Goal: Task Accomplishment & Management: Complete application form

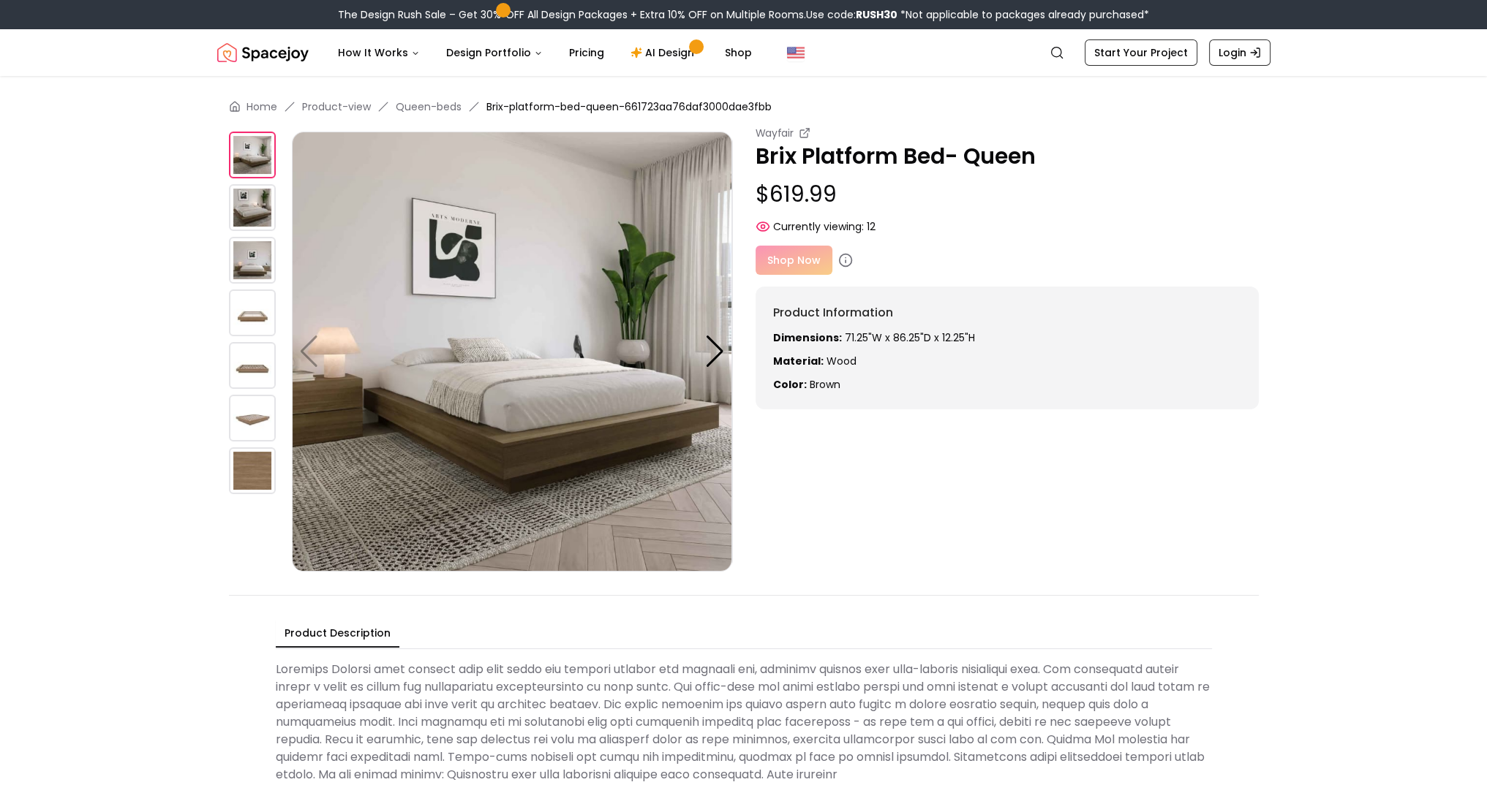
click at [808, 264] on div "Shop Now" at bounding box center [1006, 260] width 503 height 29
click at [841, 259] on icon at bounding box center [844, 259] width 14 height 14
click at [841, 260] on icon at bounding box center [844, 259] width 14 height 14
drag, startPoint x: 789, startPoint y: 265, endPoint x: 786, endPoint y: 182, distance: 83.1
click at [789, 265] on div "Shop Now" at bounding box center [1006, 260] width 503 height 29
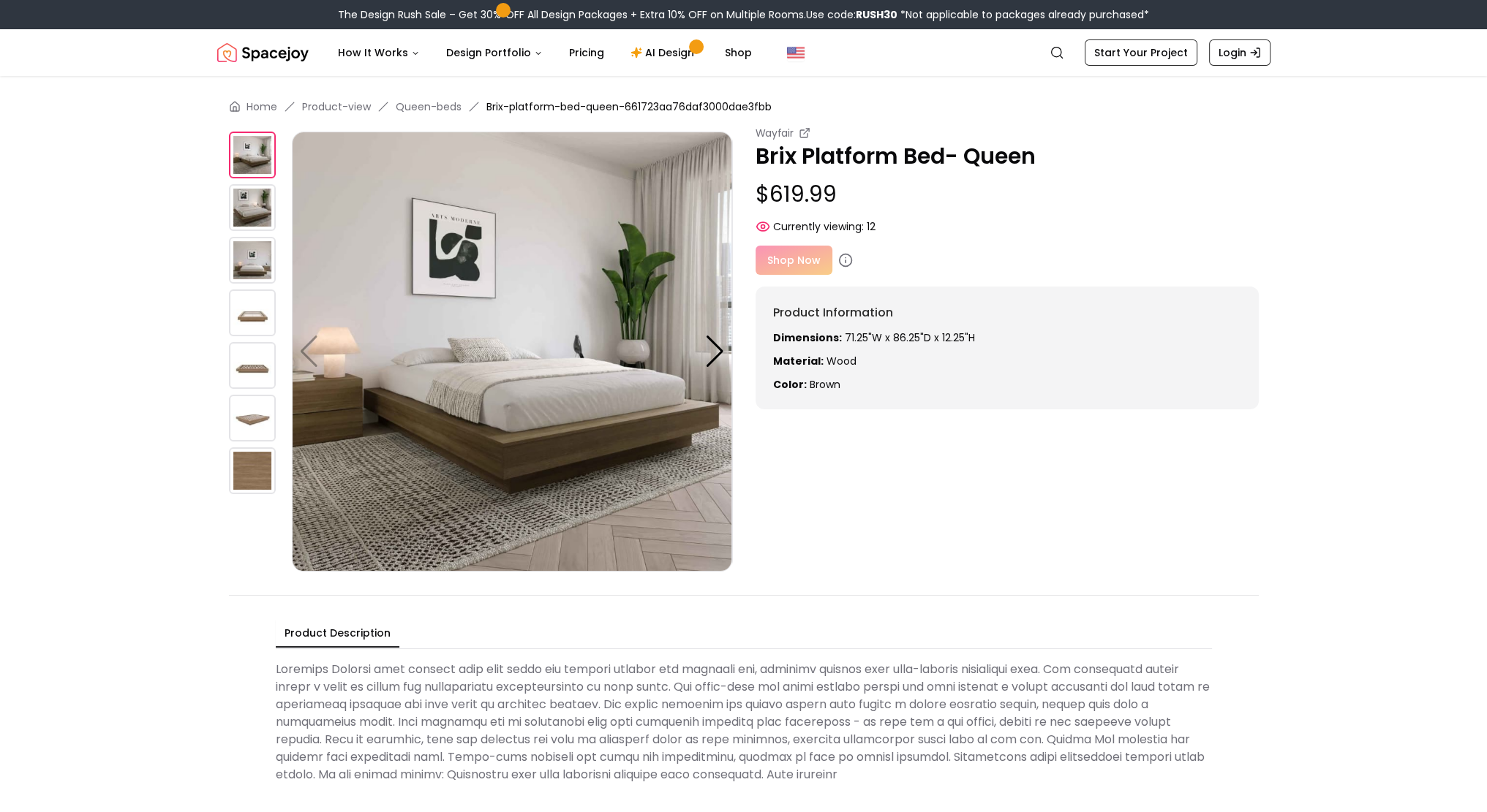
click at [784, 137] on small "Wayfair" at bounding box center [774, 132] width 38 height 14
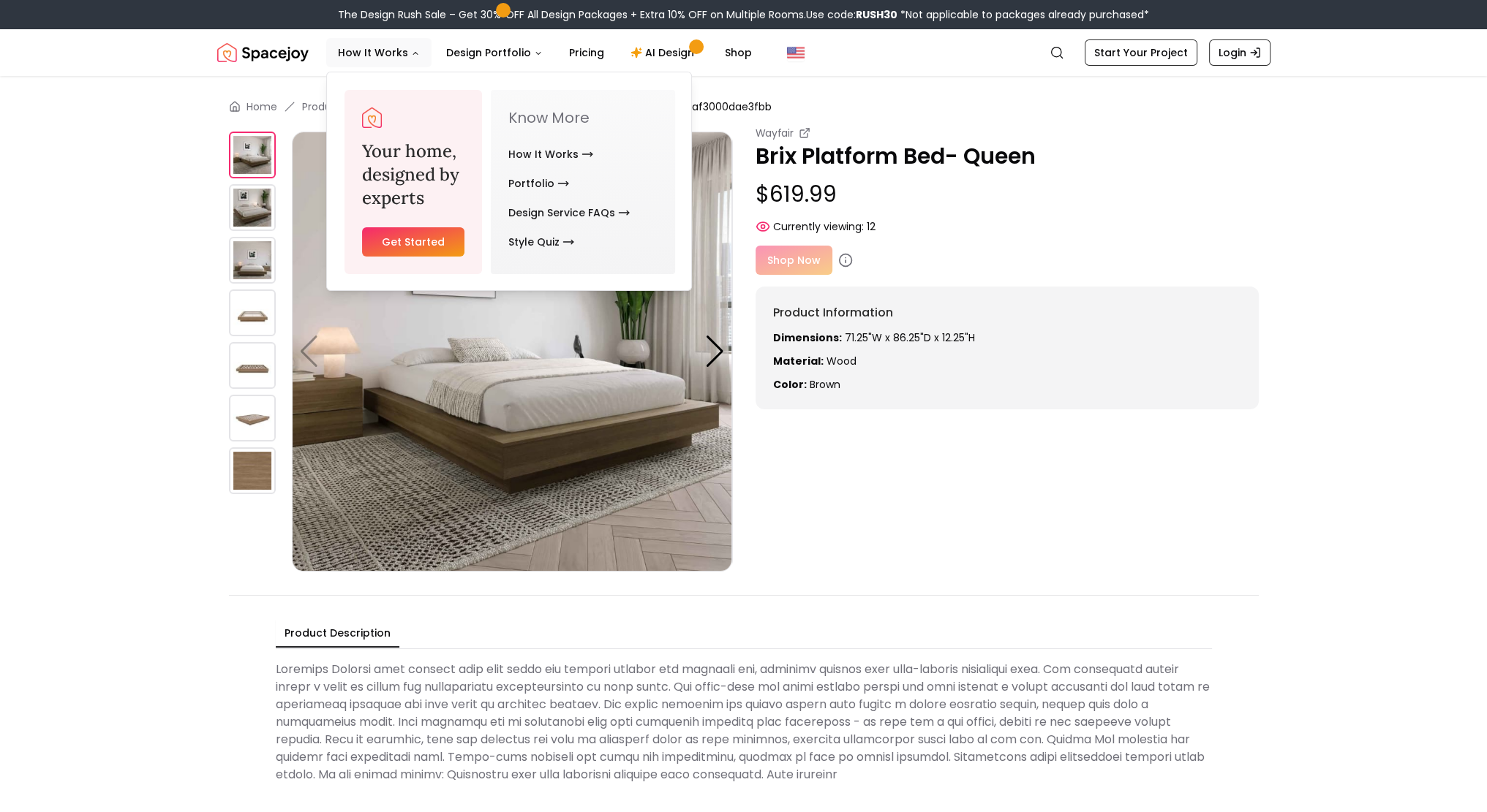
click at [439, 242] on link "Get Started" at bounding box center [413, 242] width 103 height 29
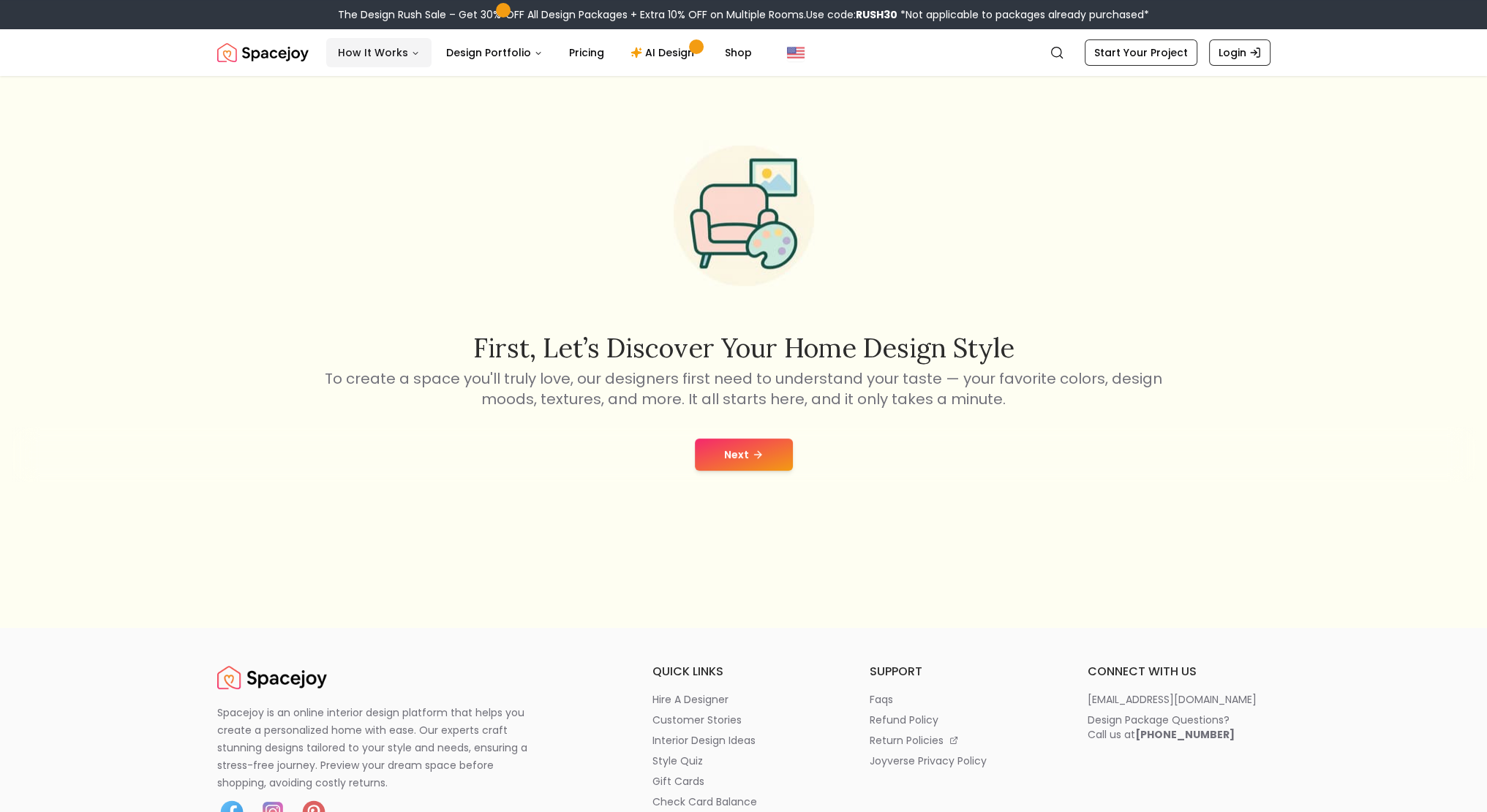
scroll to position [73, 0]
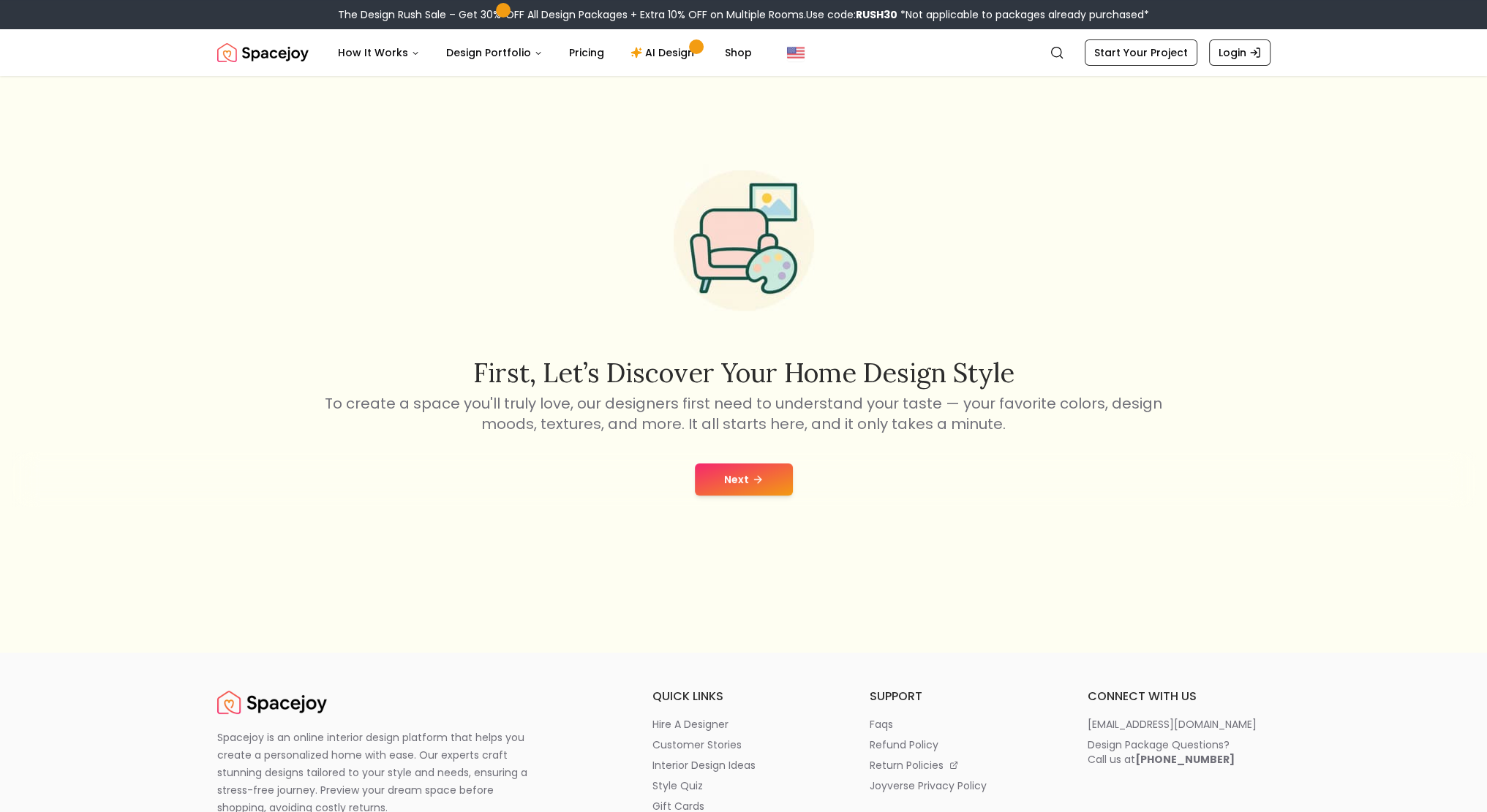
click at [759, 484] on icon at bounding box center [757, 479] width 12 height 12
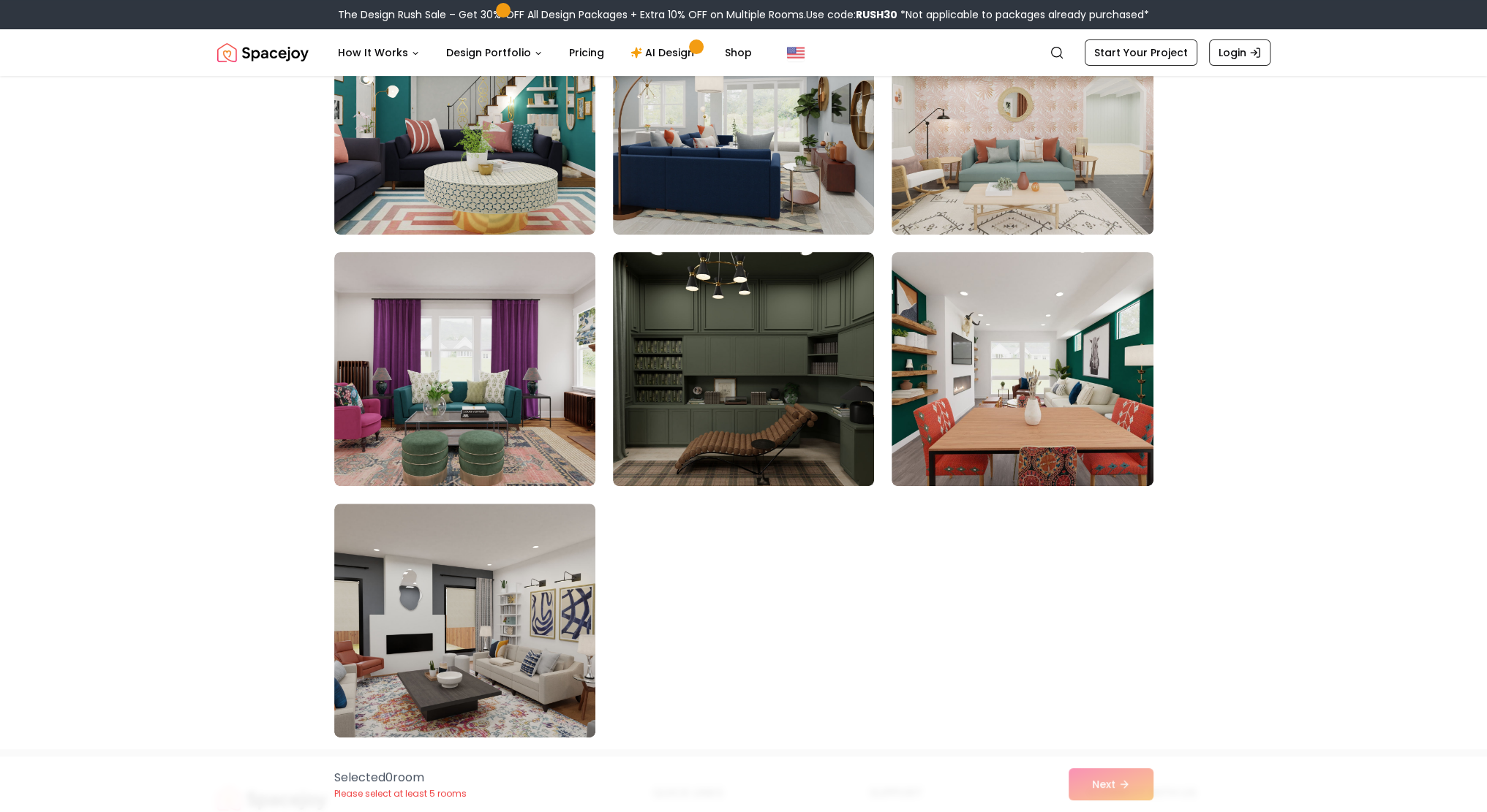
scroll to position [7966, 0]
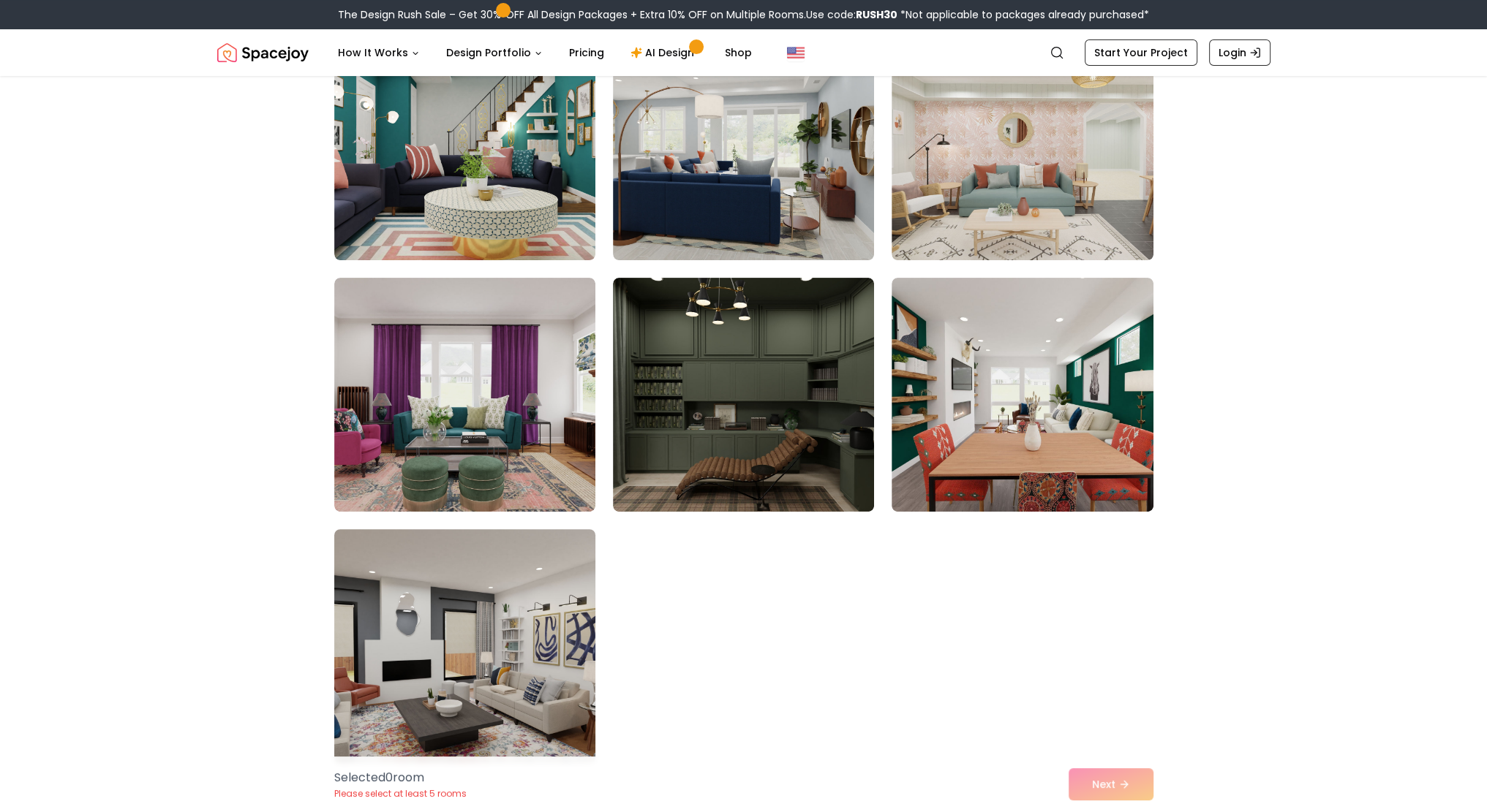
click at [477, 687] on img at bounding box center [464, 646] width 274 height 246
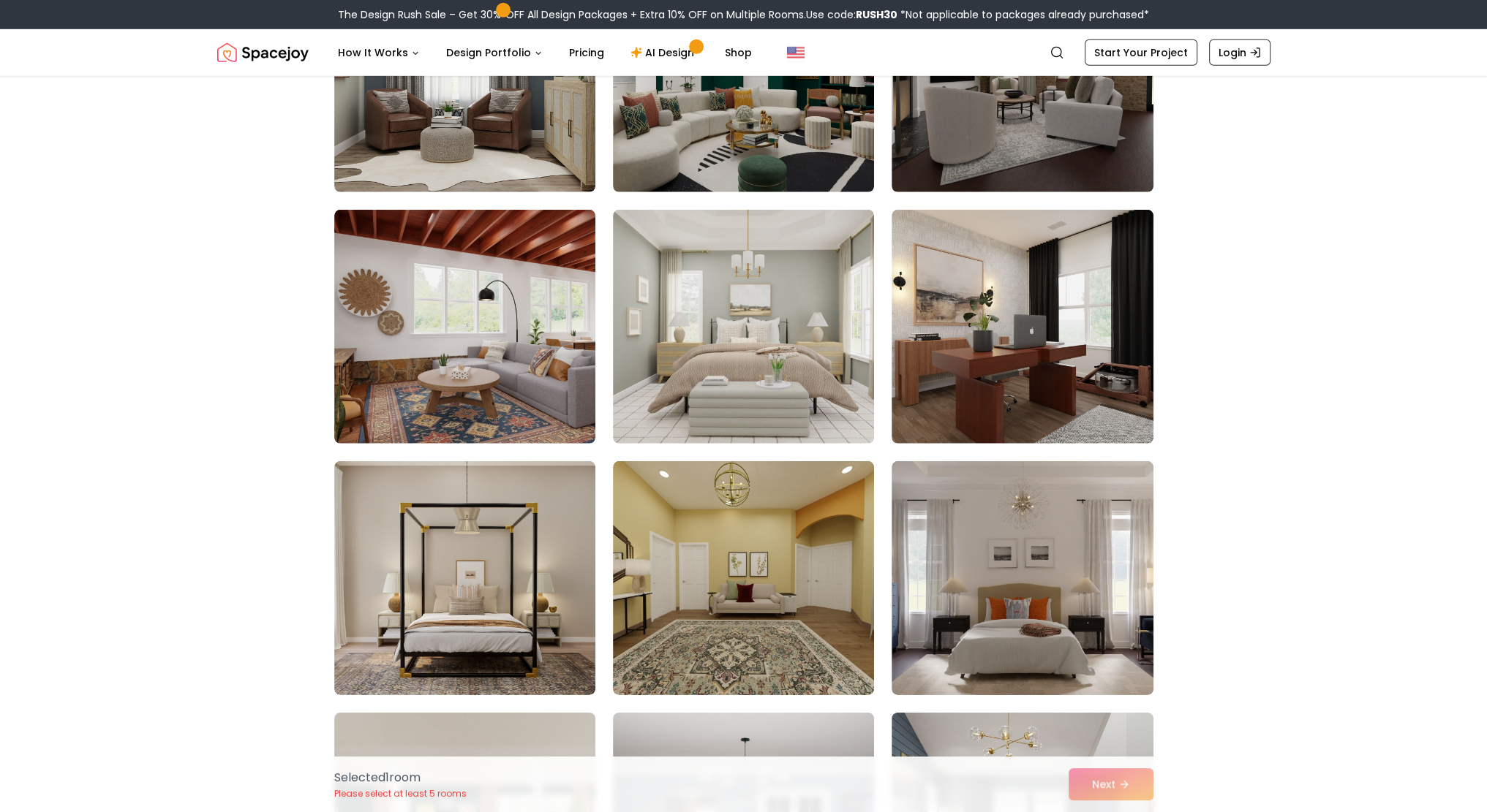
scroll to position [5993, 0]
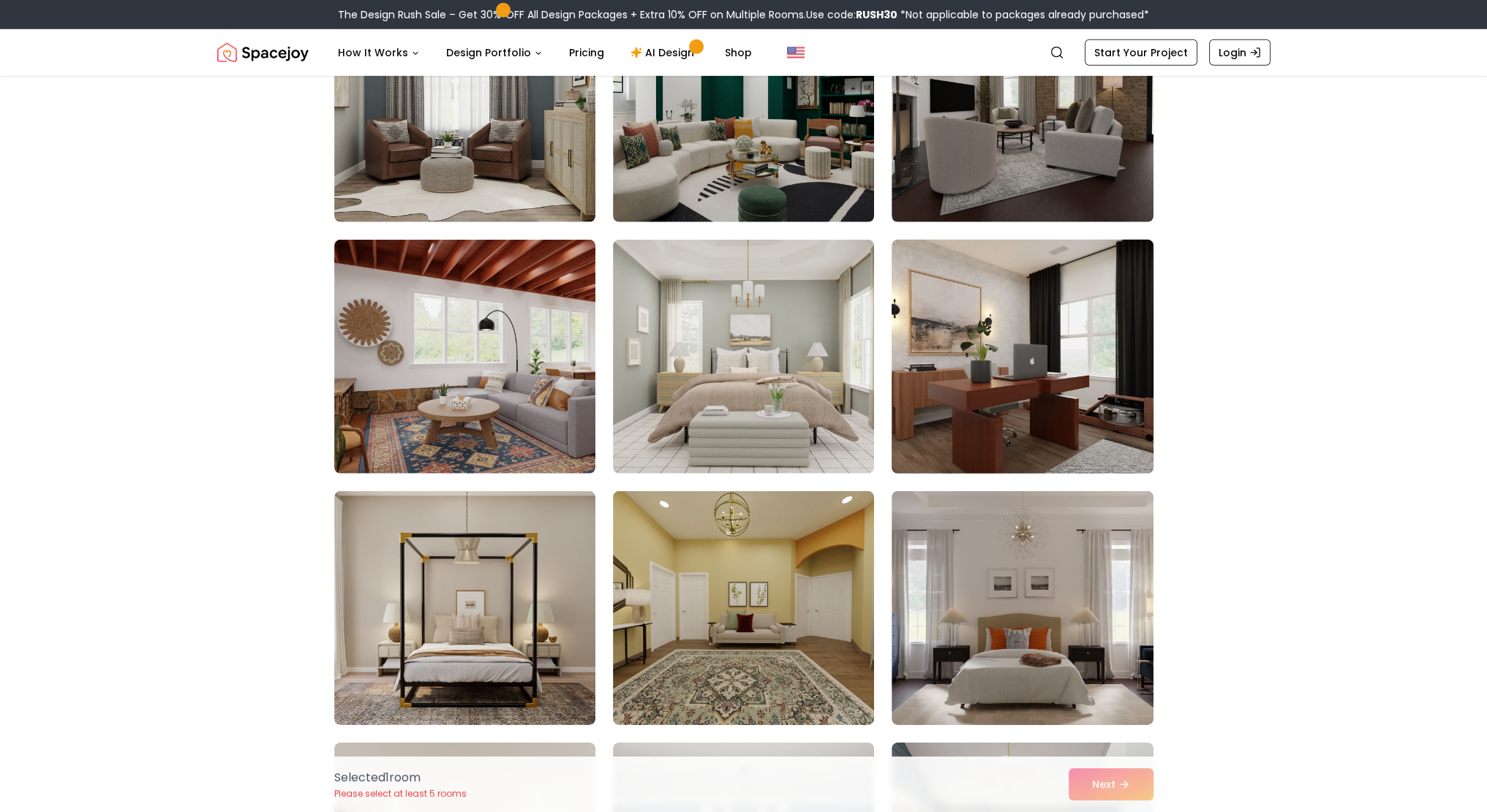
click at [1097, 443] on img at bounding box center [1022, 356] width 274 height 246
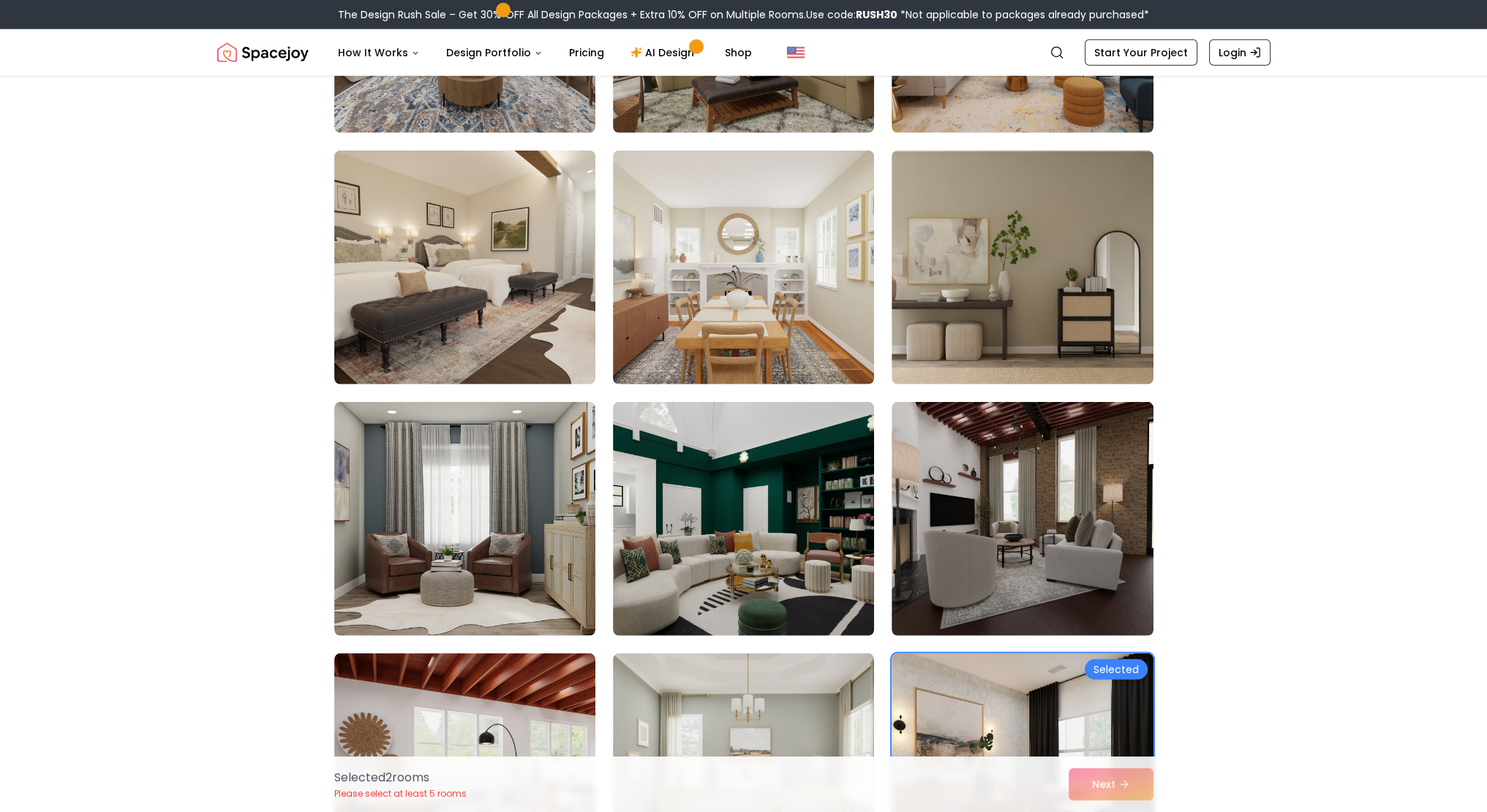
scroll to position [5554, 0]
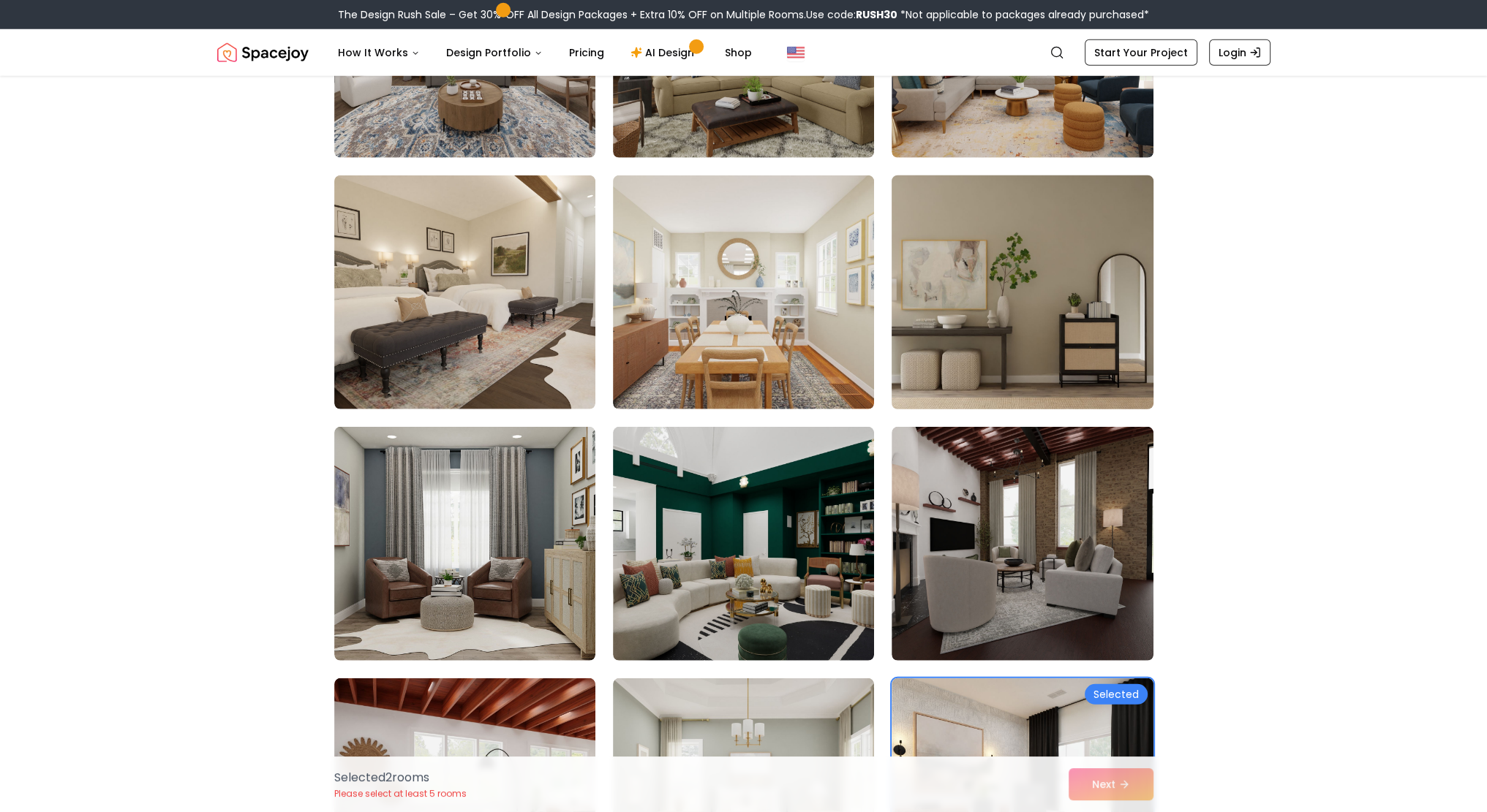
click at [1085, 387] on img at bounding box center [1022, 292] width 274 height 246
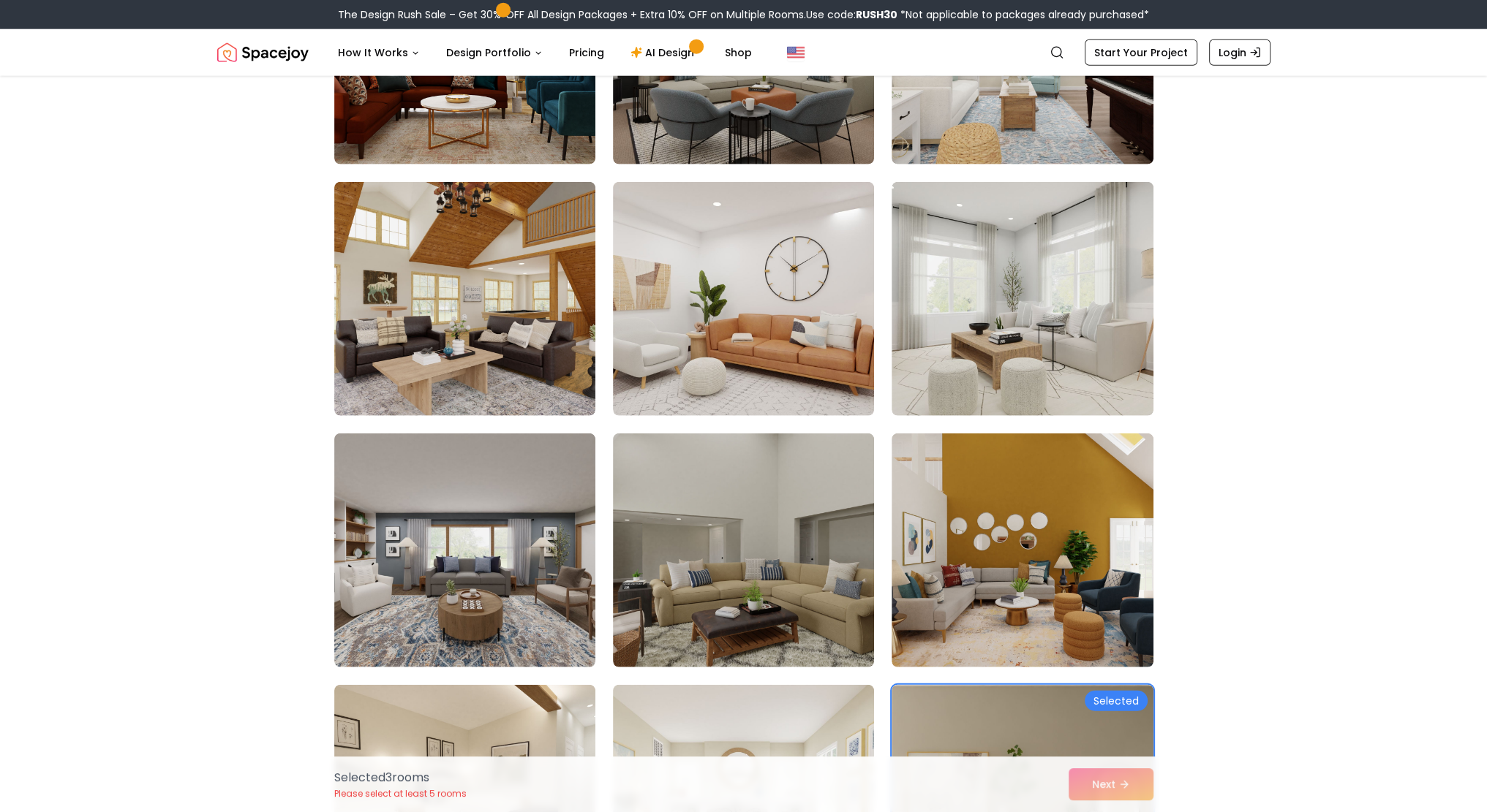
scroll to position [4969, 0]
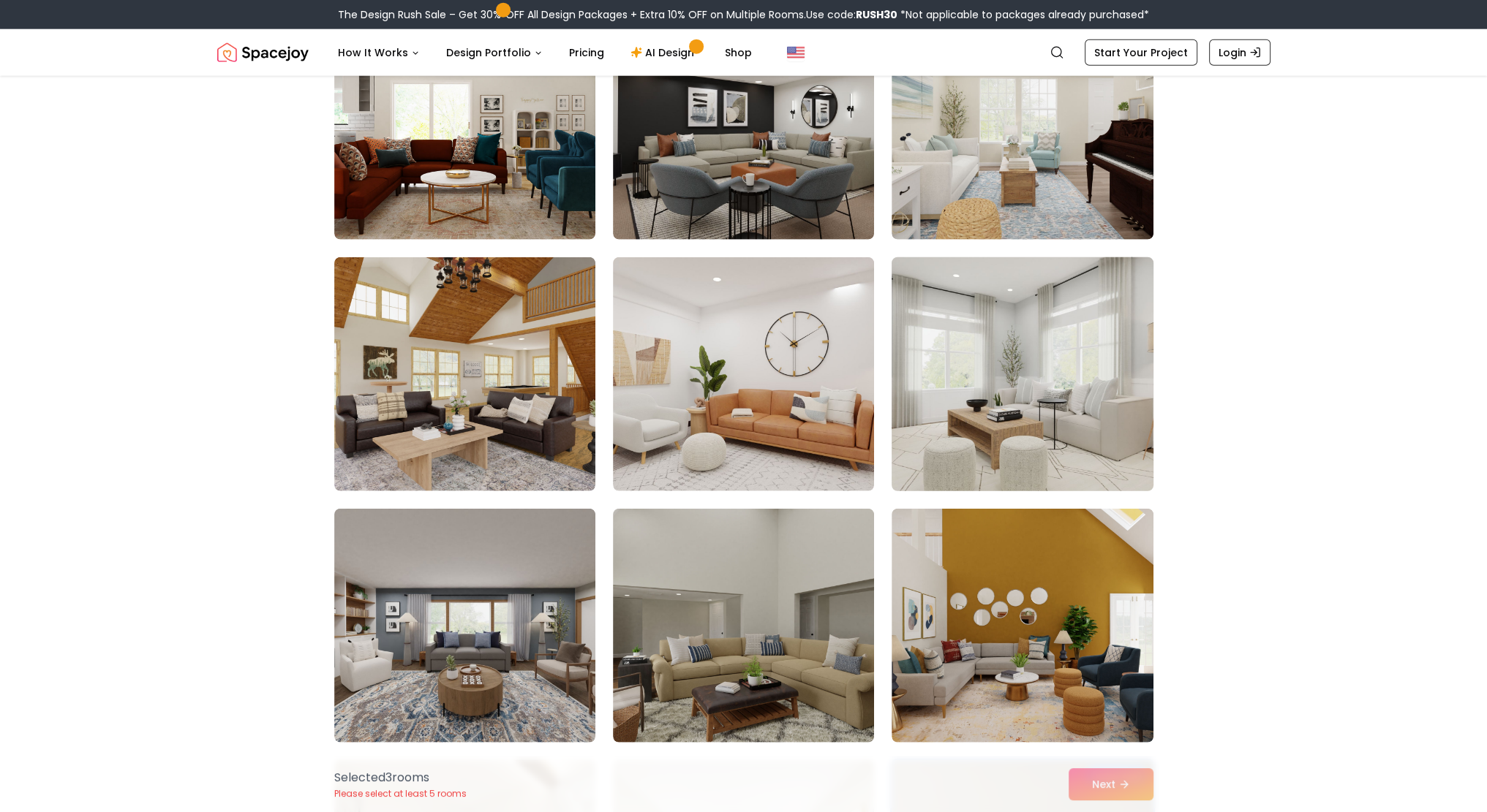
click at [1103, 443] on img at bounding box center [1022, 374] width 274 height 246
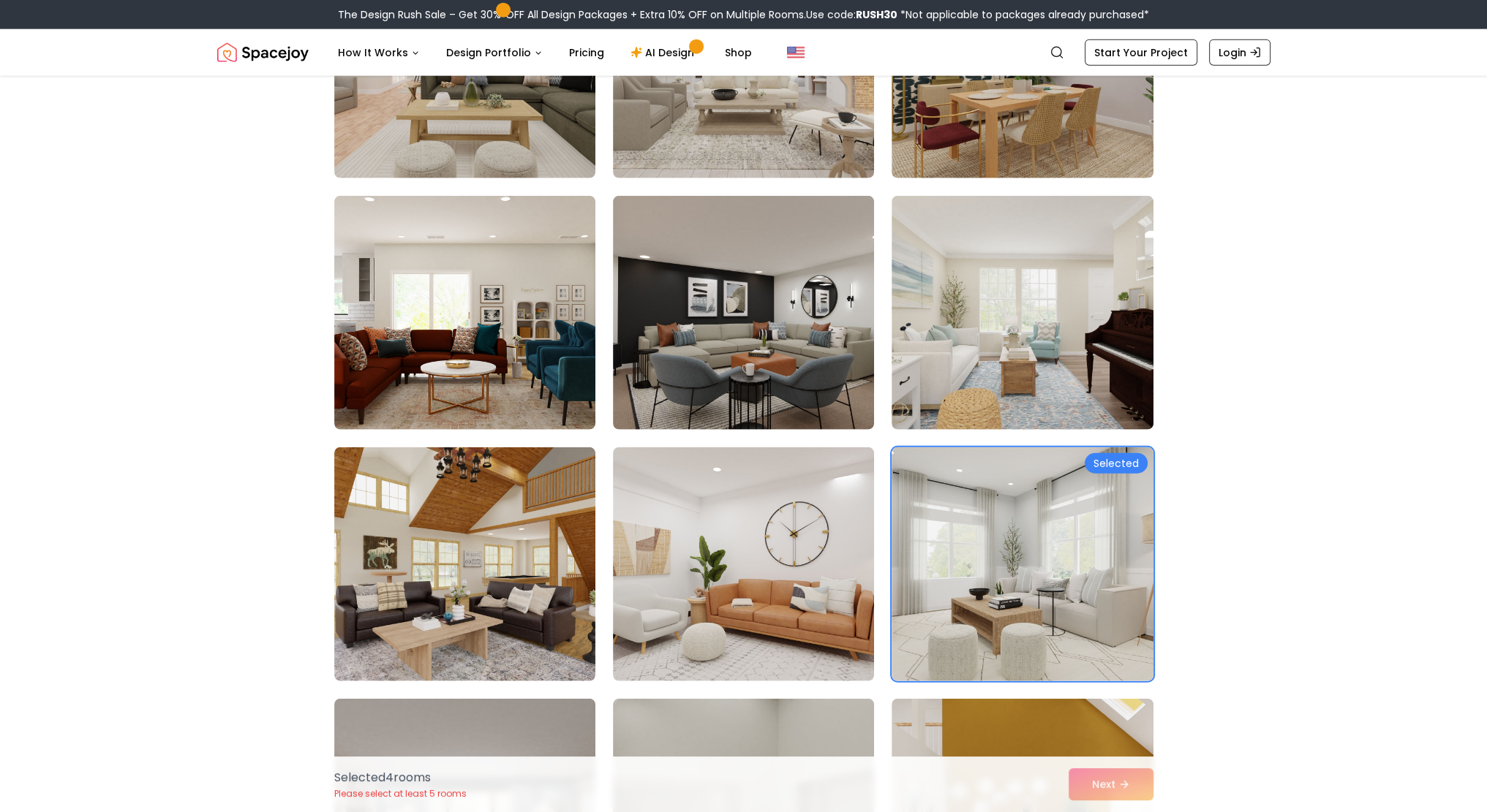
scroll to position [4750, 0]
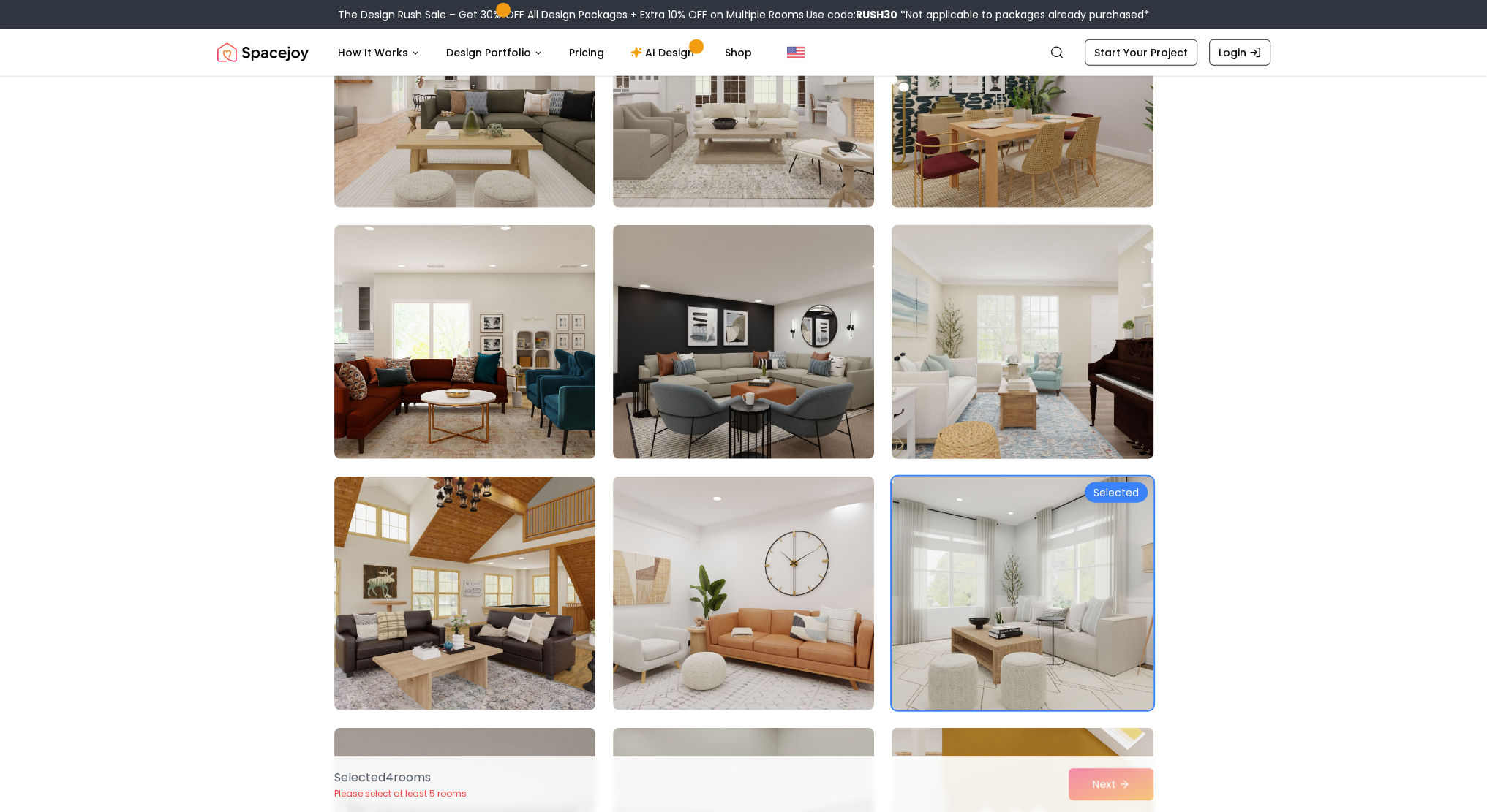
click at [1074, 420] on img at bounding box center [1022, 341] width 274 height 246
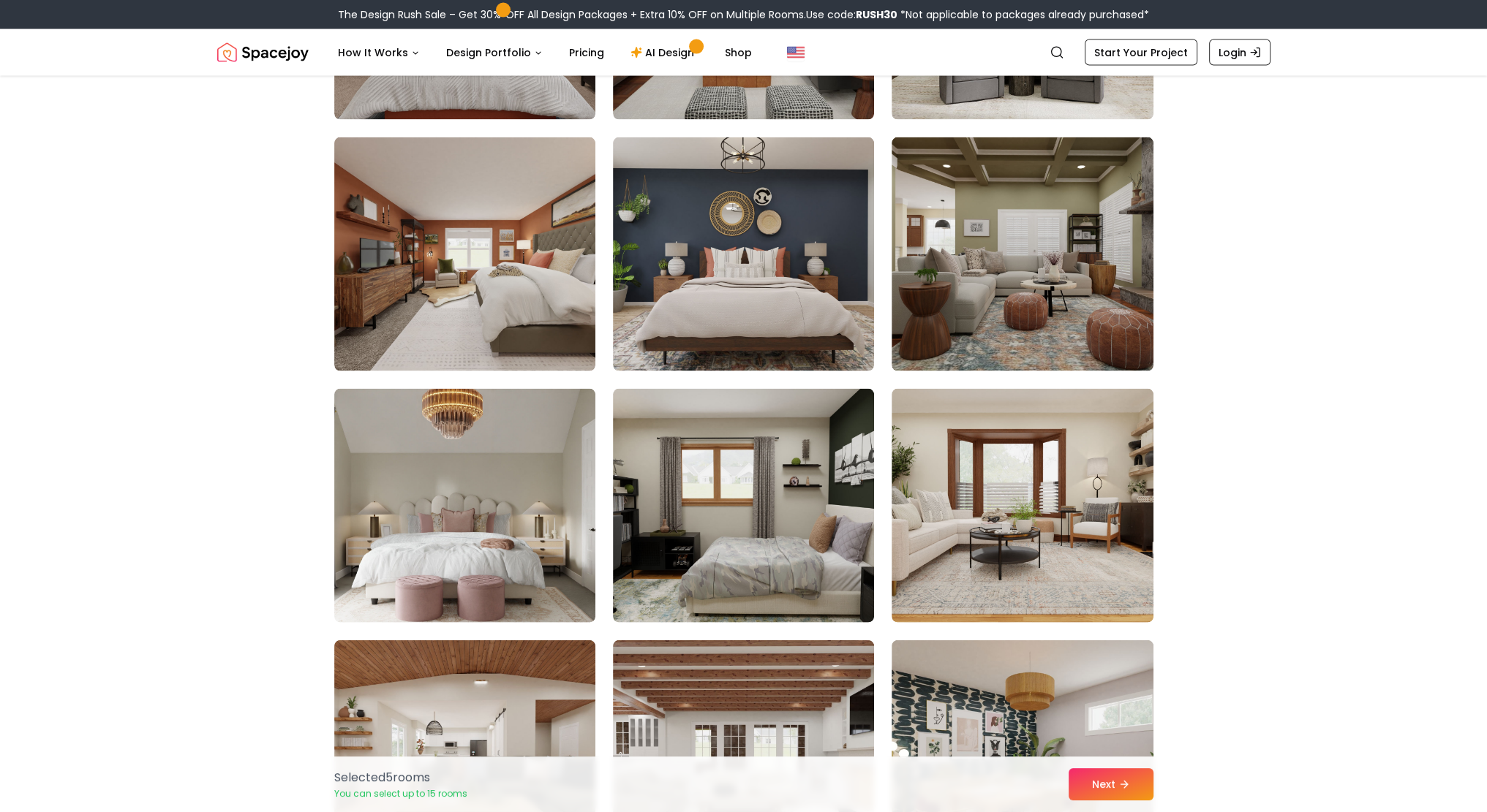
scroll to position [4019, 0]
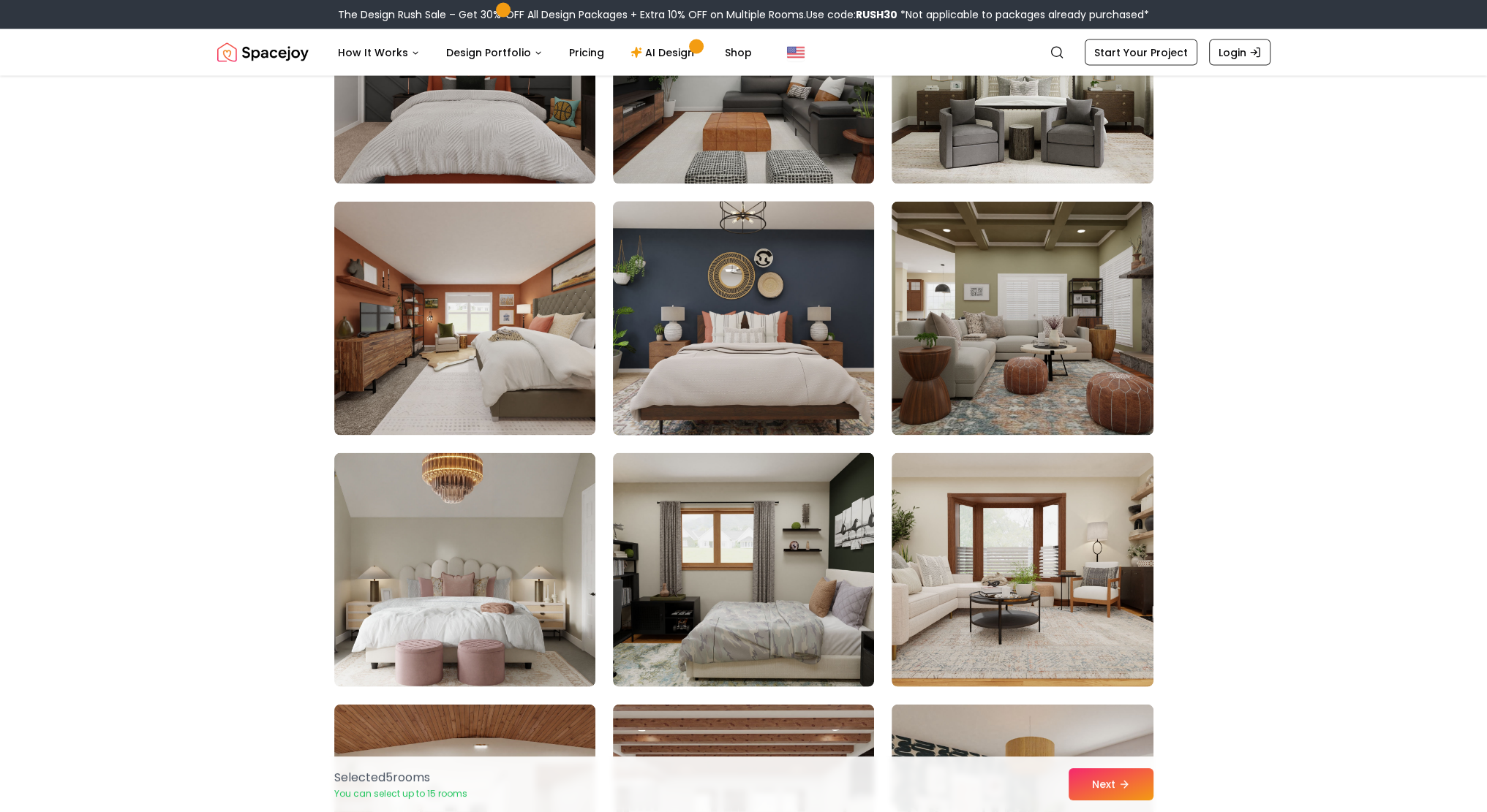
click at [796, 377] on img at bounding box center [743, 318] width 274 height 246
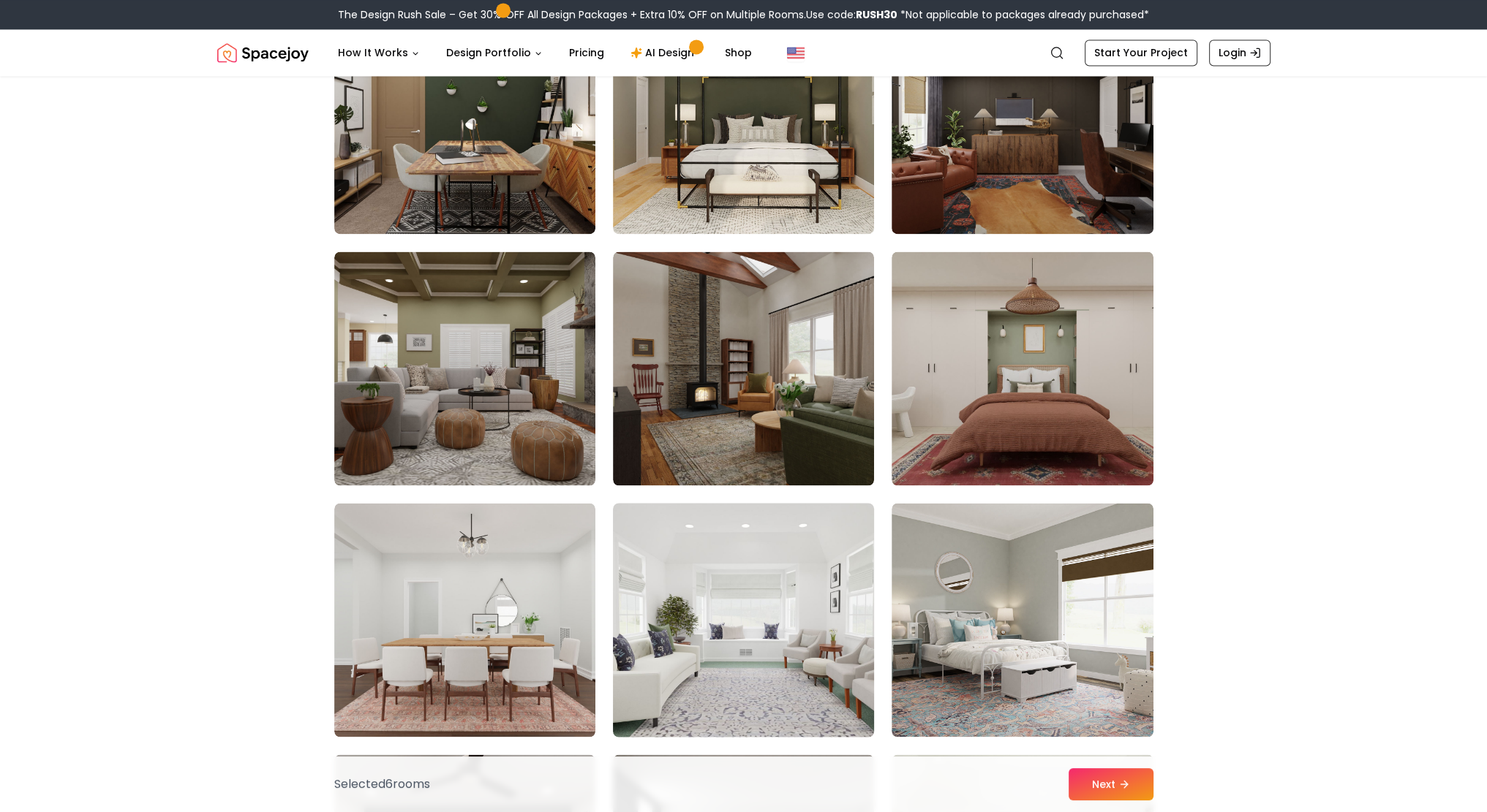
scroll to position [3143, 0]
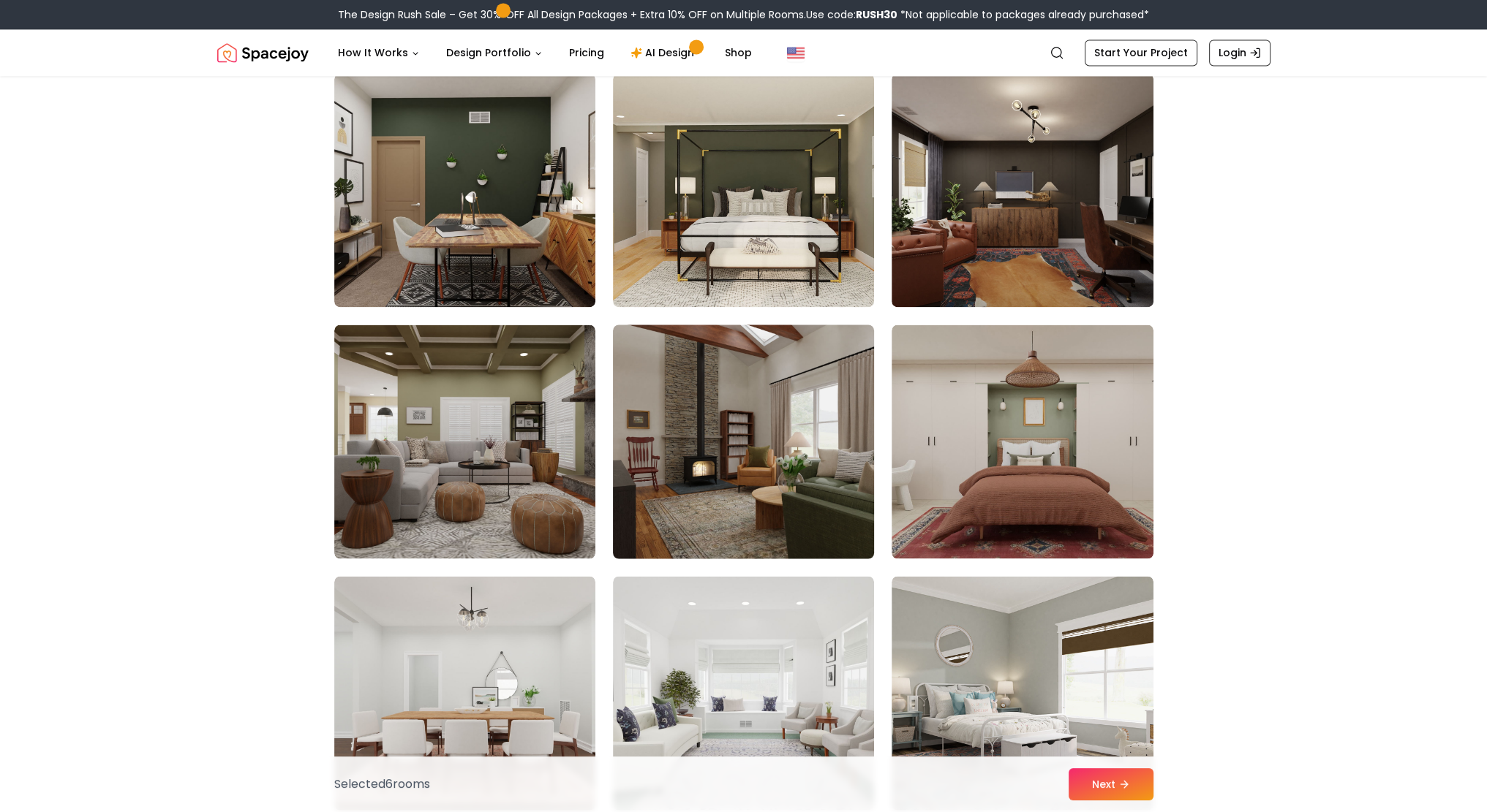
click at [823, 521] on img at bounding box center [743, 441] width 274 height 246
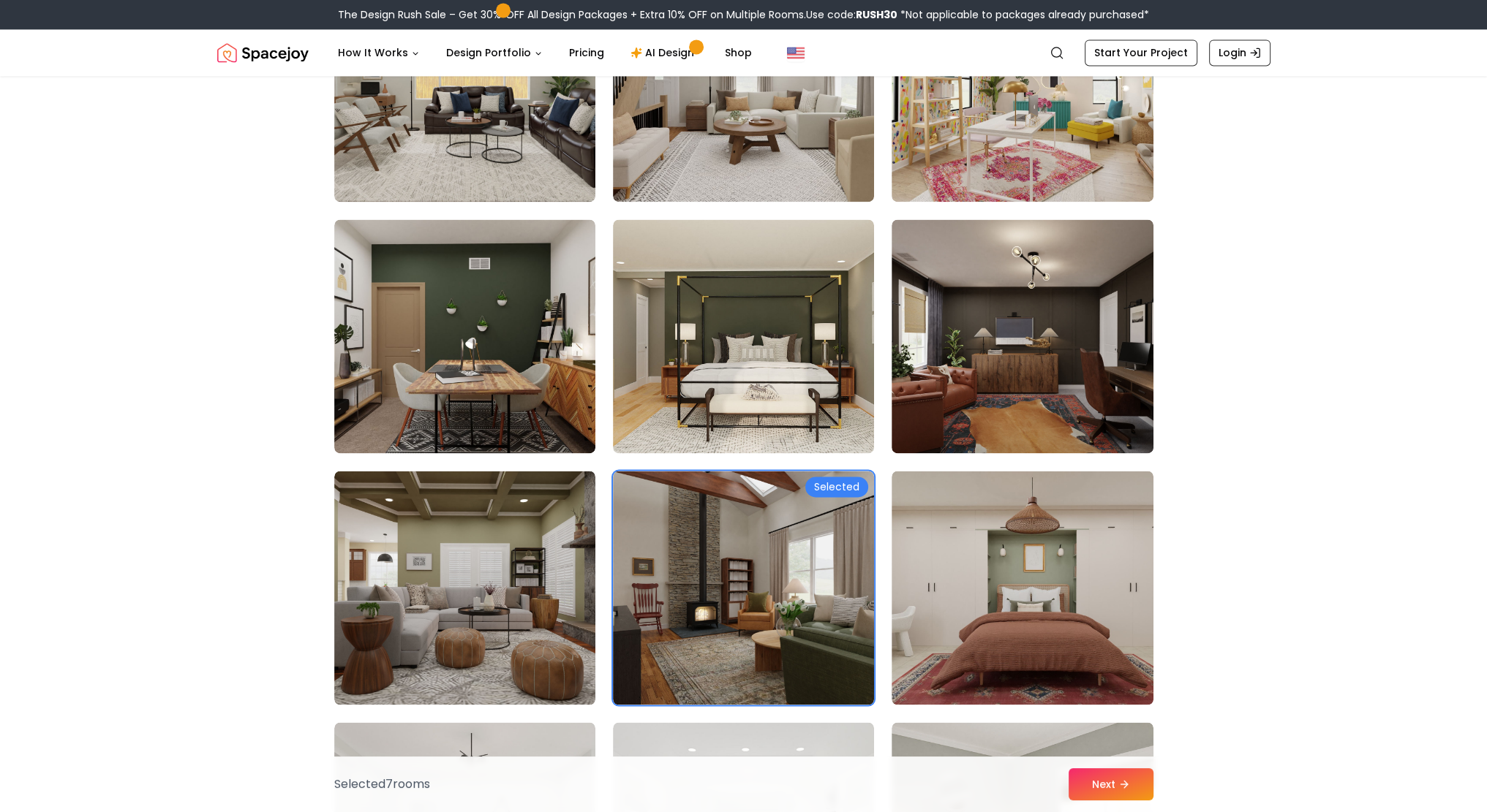
scroll to position [2923, 0]
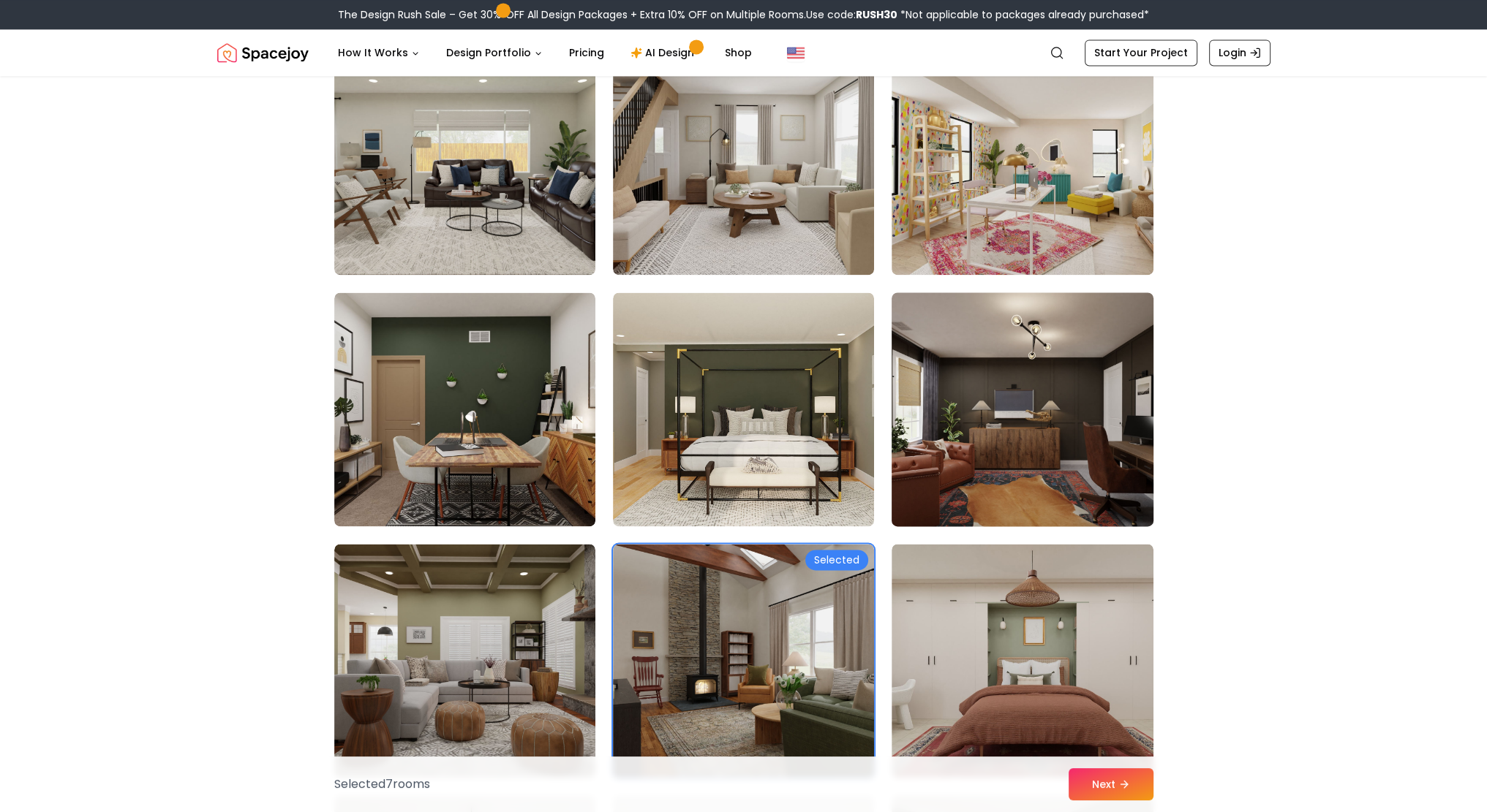
click at [950, 478] on img at bounding box center [1022, 409] width 274 height 246
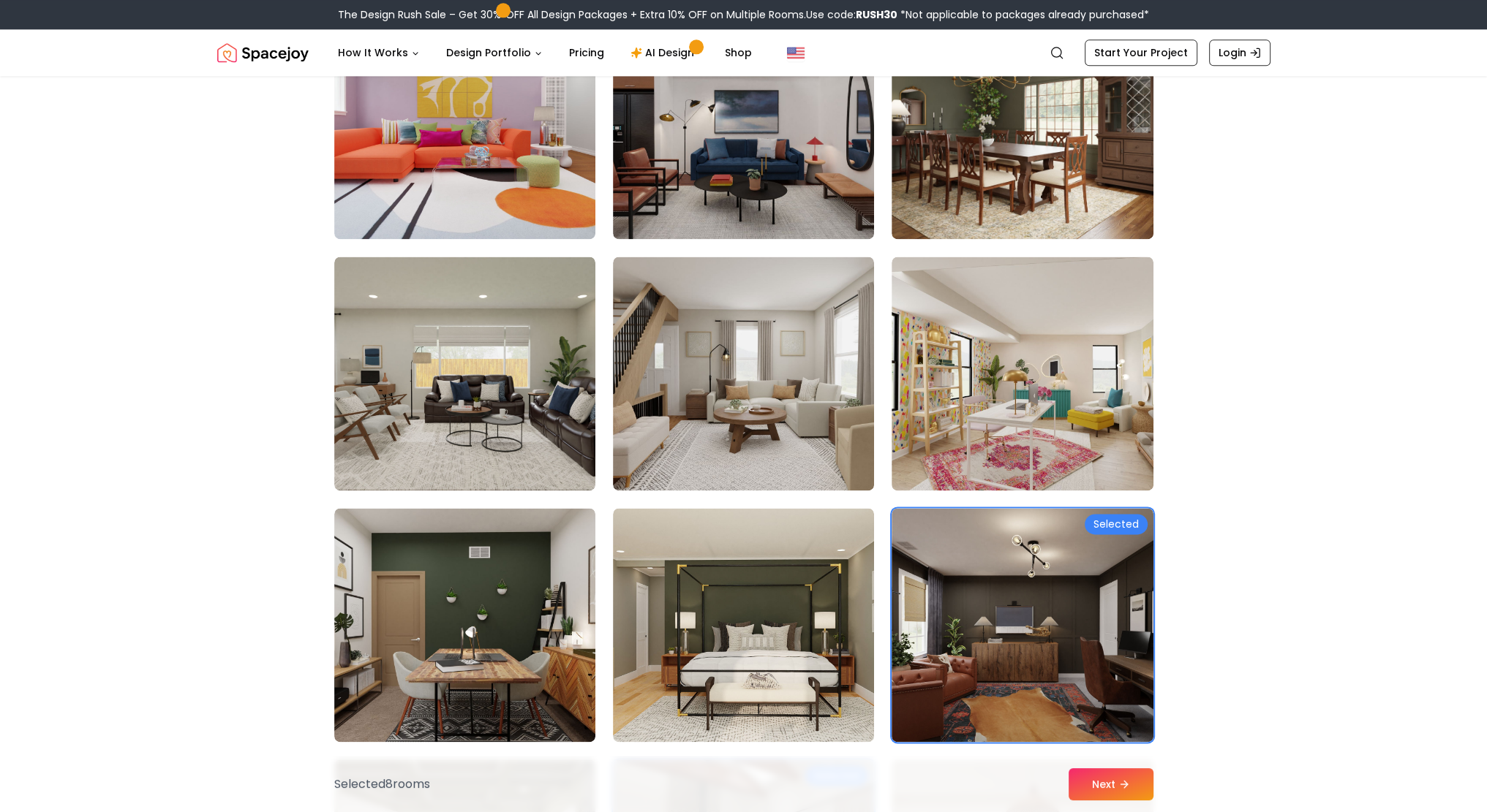
scroll to position [2704, 0]
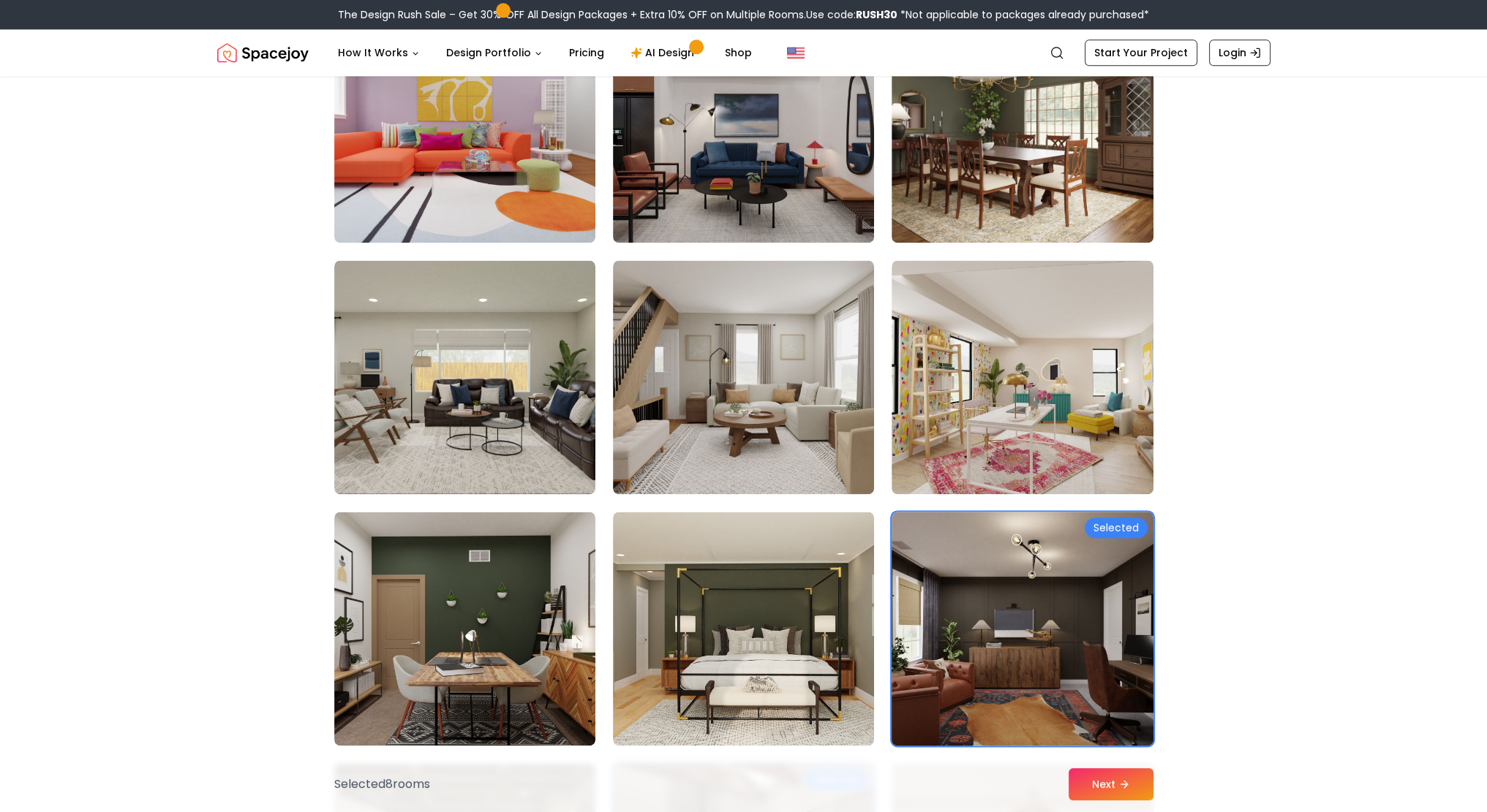
click at [992, 633] on img at bounding box center [1022, 628] width 274 height 246
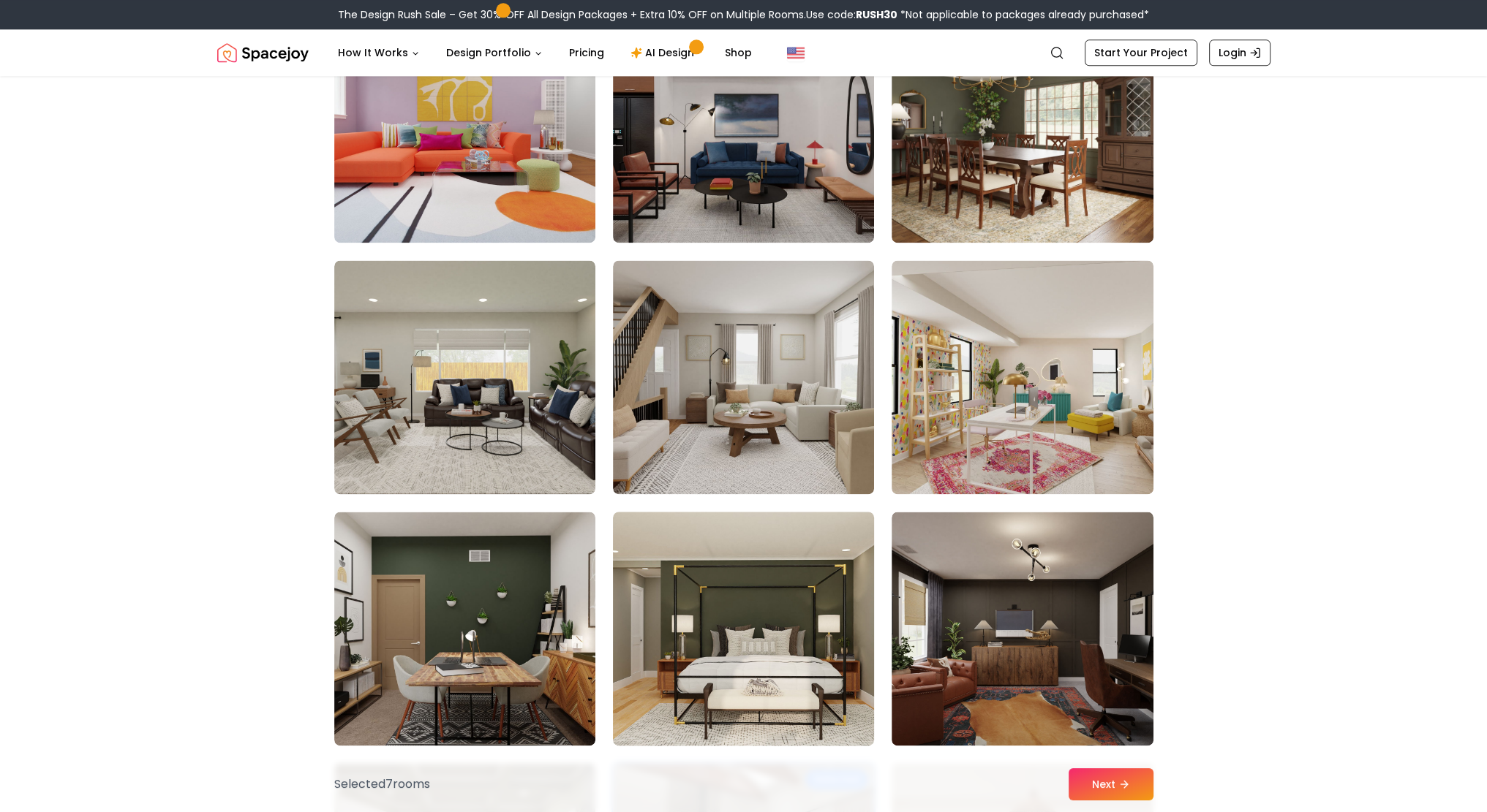
scroll to position [2558, 0]
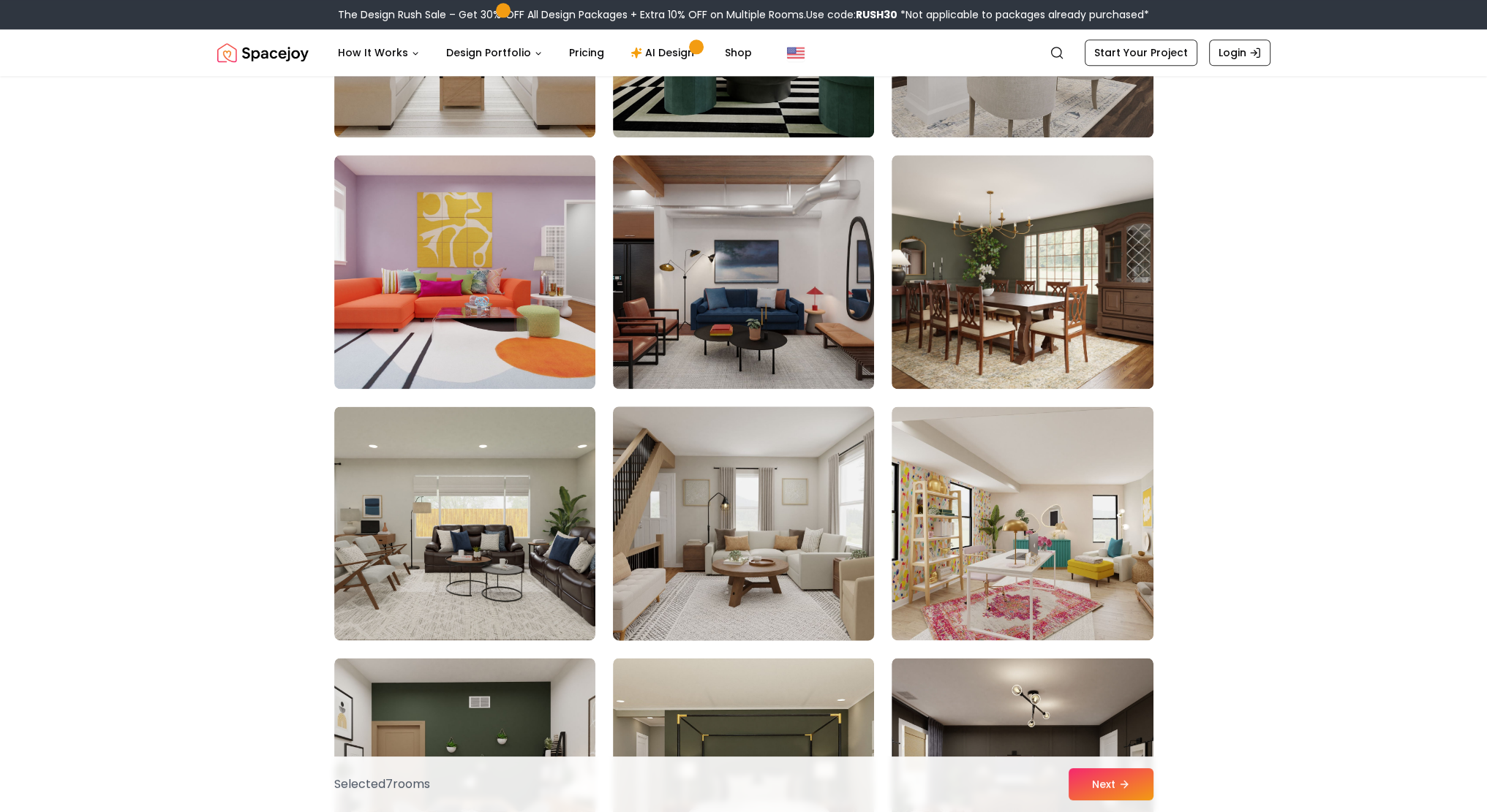
click at [811, 581] on img at bounding box center [743, 523] width 274 height 246
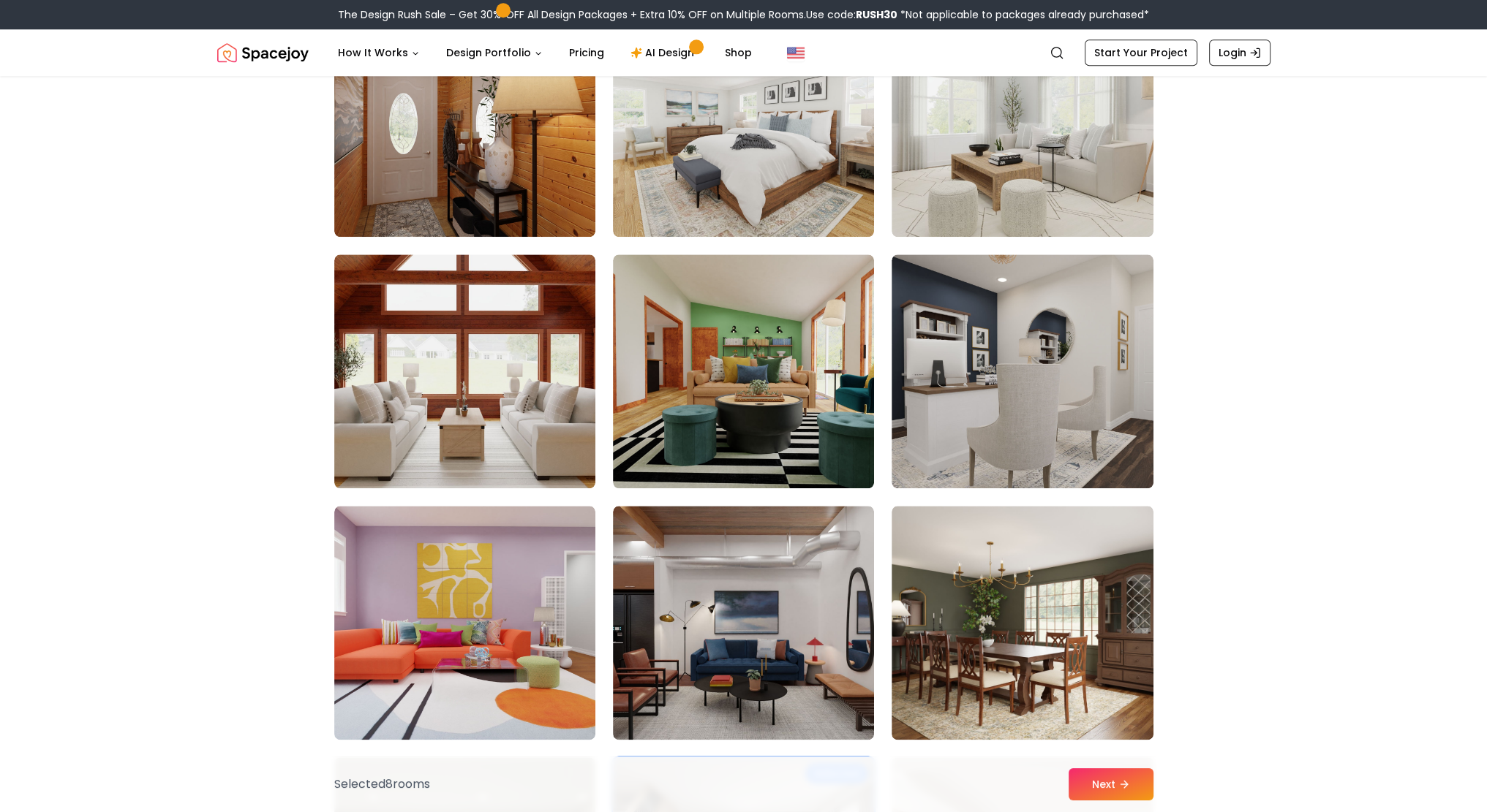
scroll to position [2120, 0]
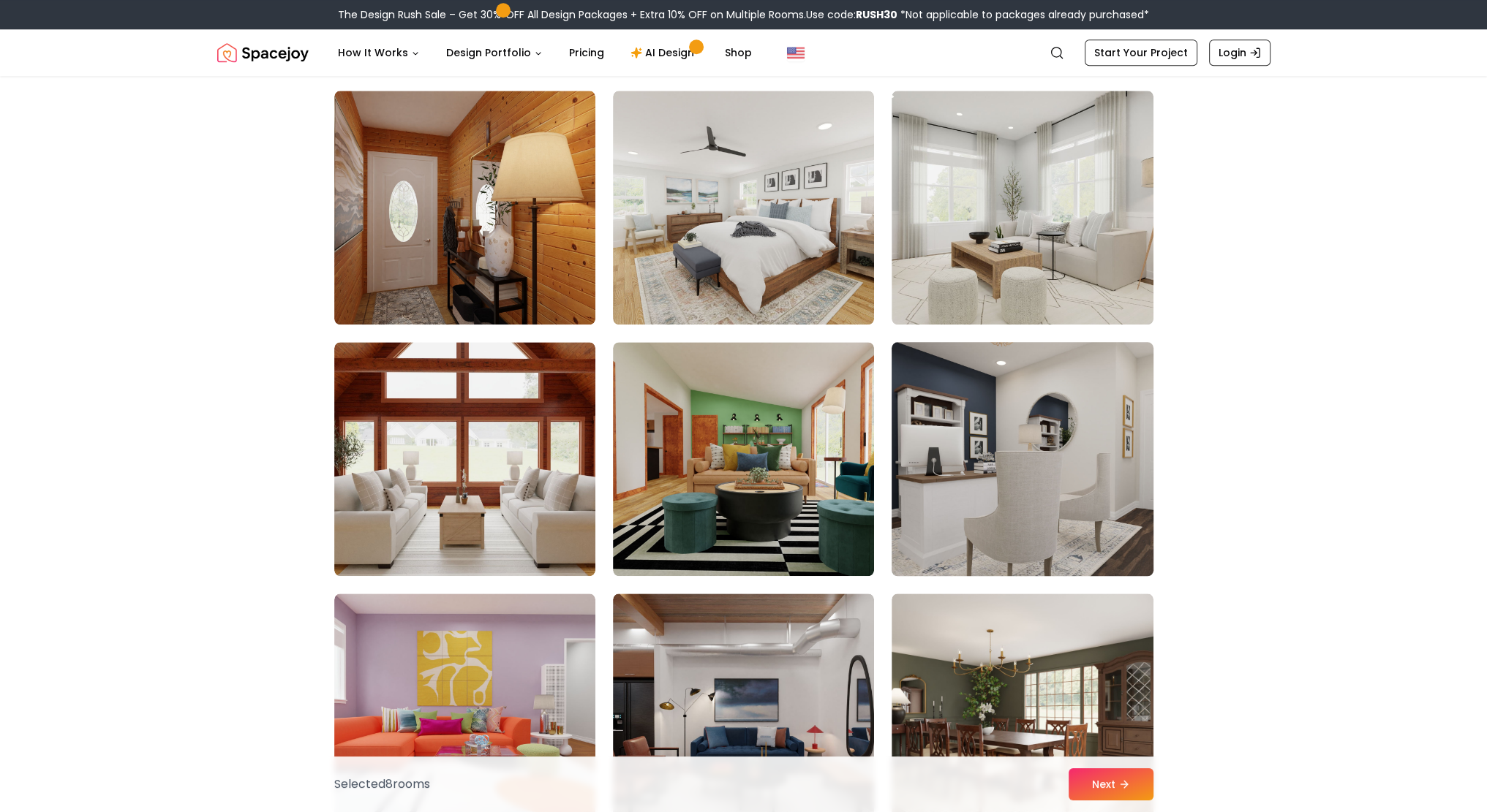
click at [924, 529] on img at bounding box center [1022, 459] width 274 height 246
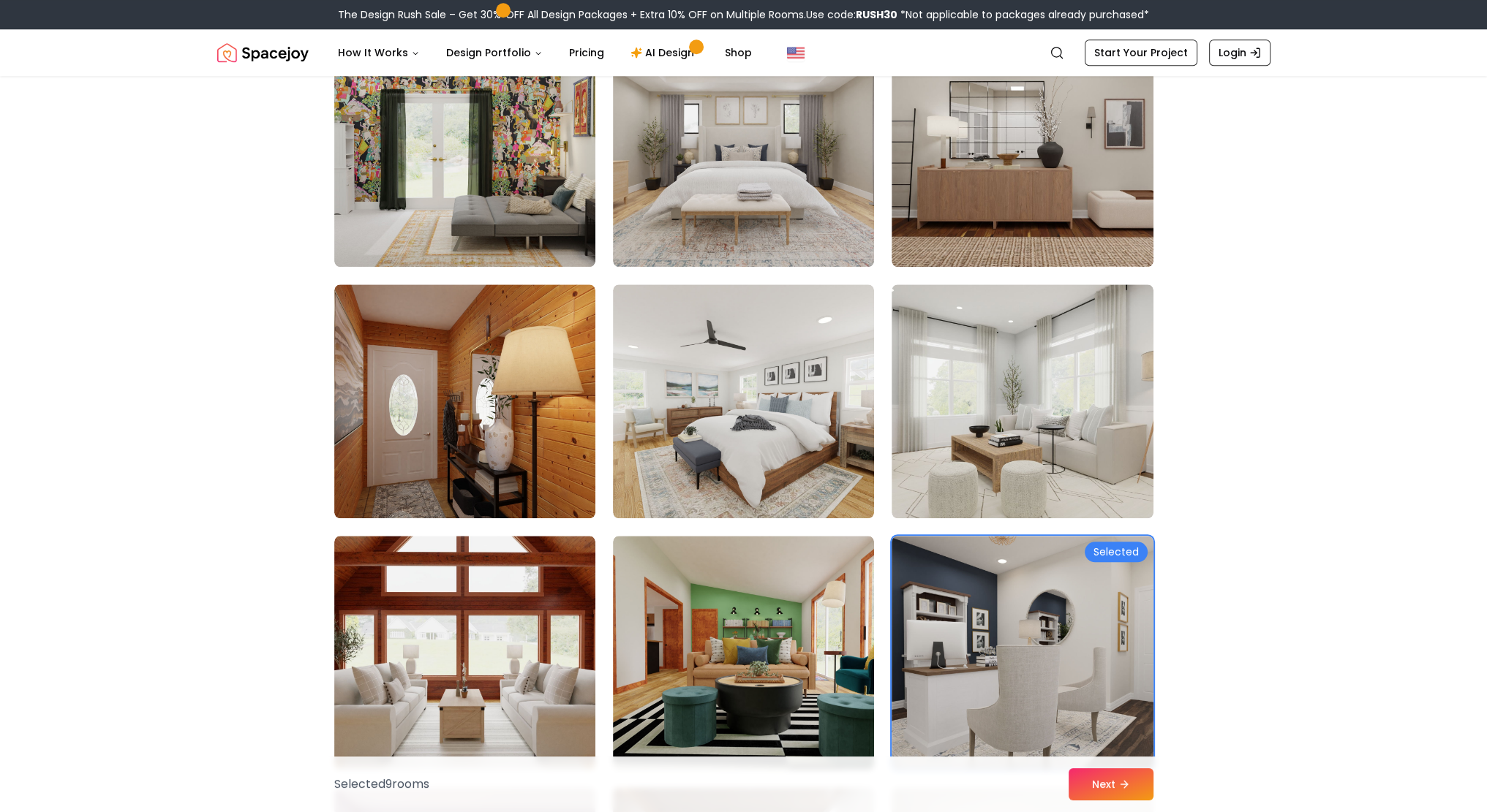
scroll to position [1900, 0]
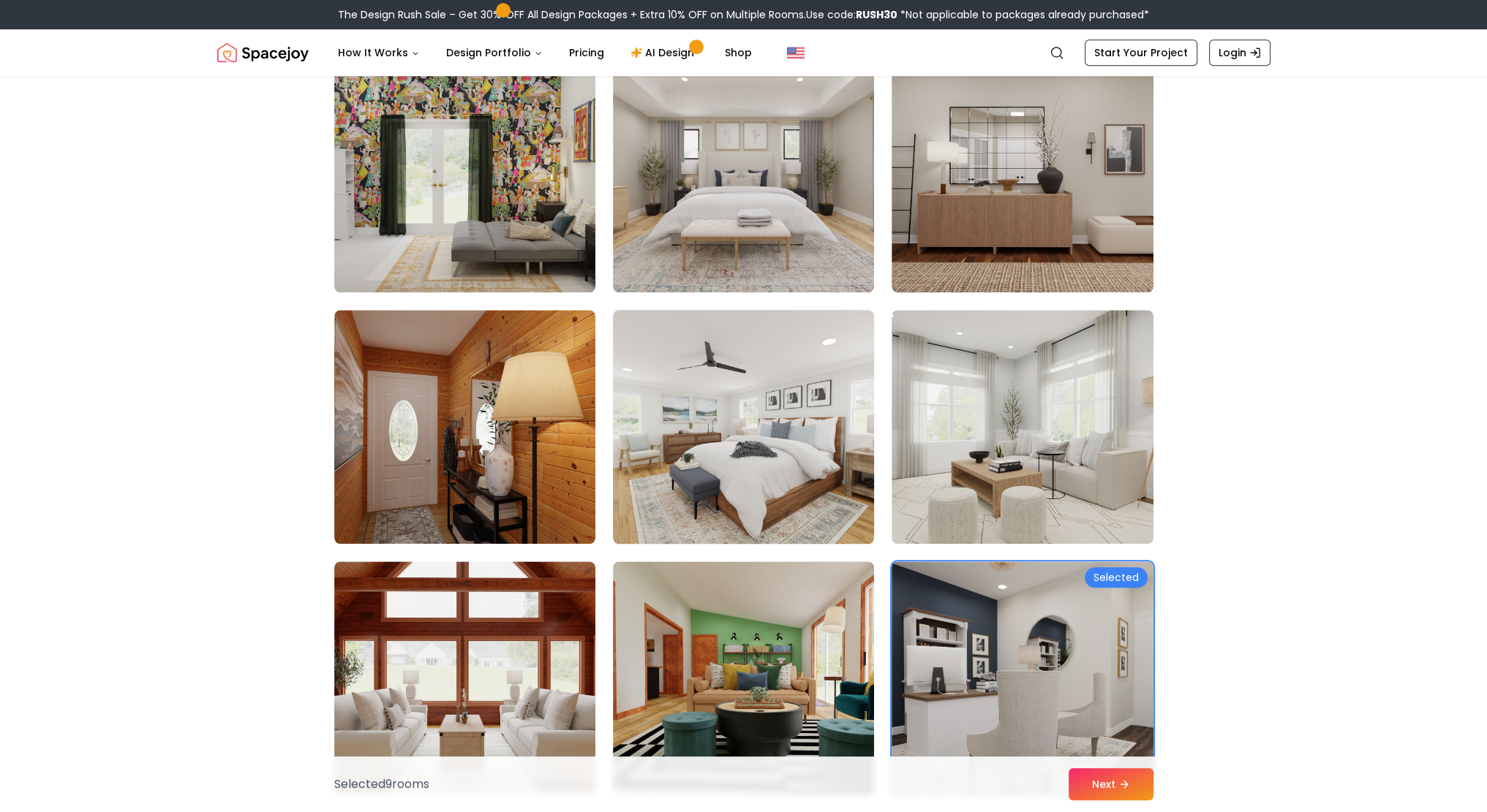
click at [757, 501] on img at bounding box center [743, 426] width 274 height 246
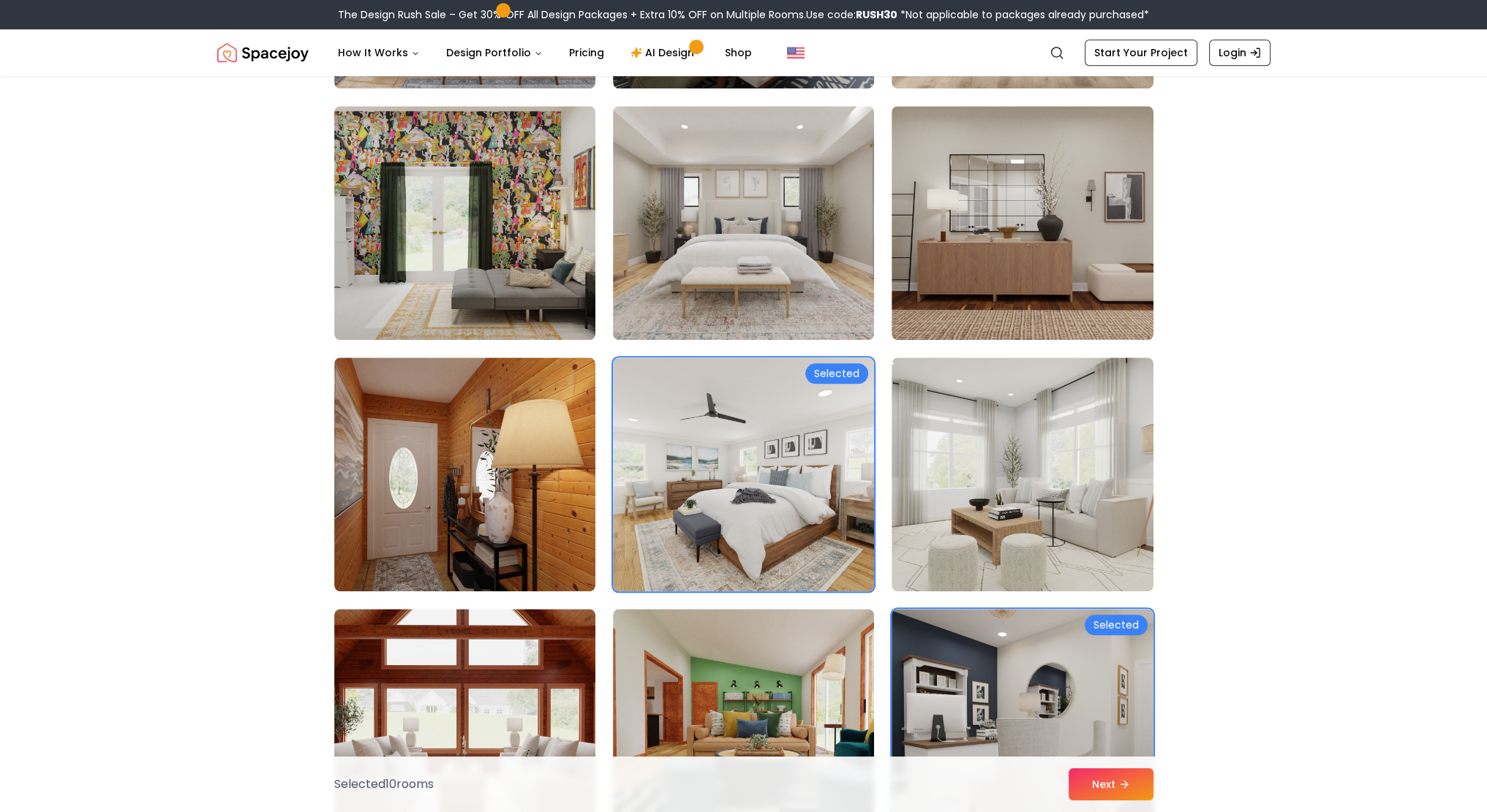
scroll to position [1827, 0]
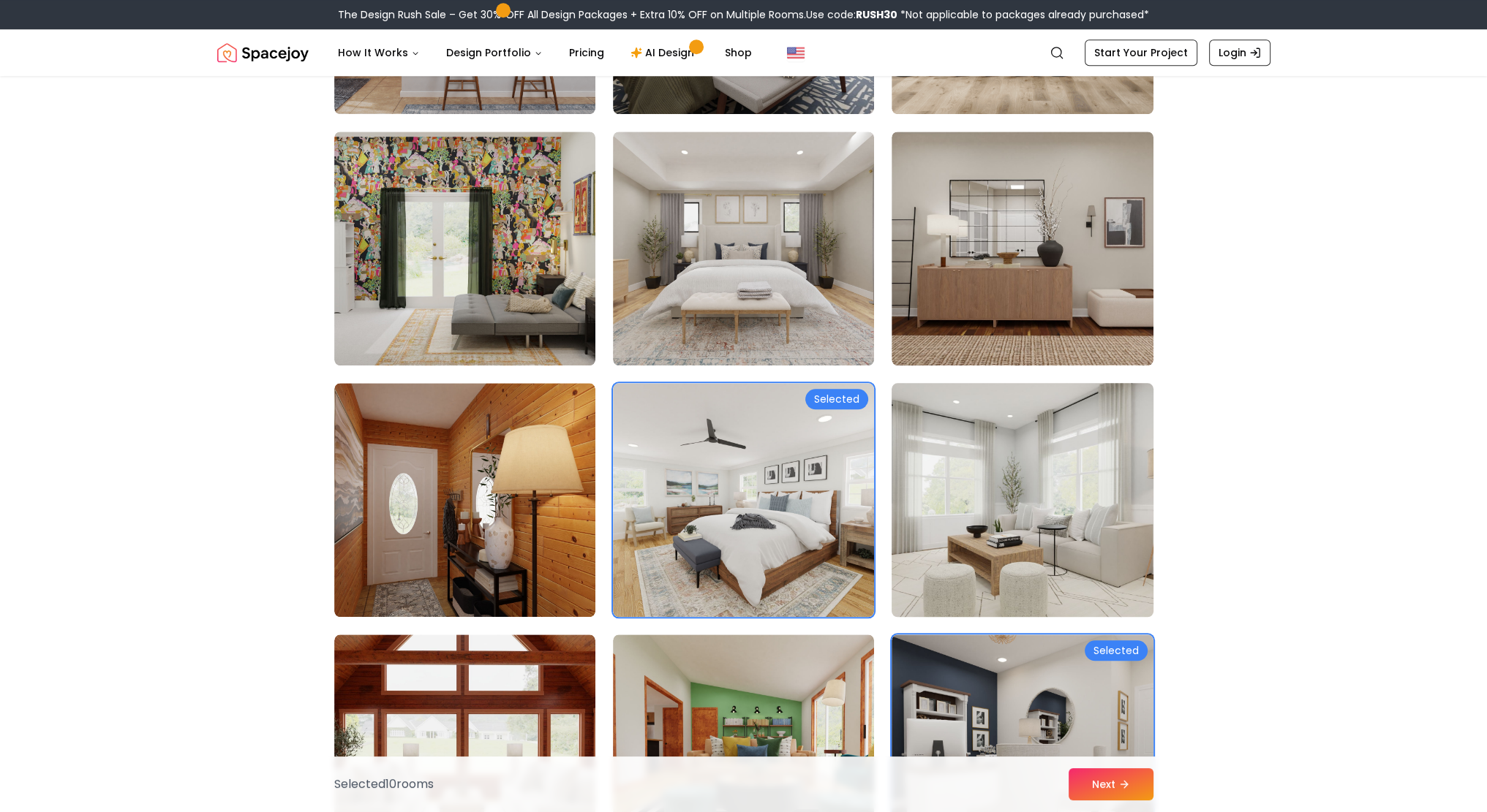
click at [977, 552] on img at bounding box center [1022, 500] width 274 height 246
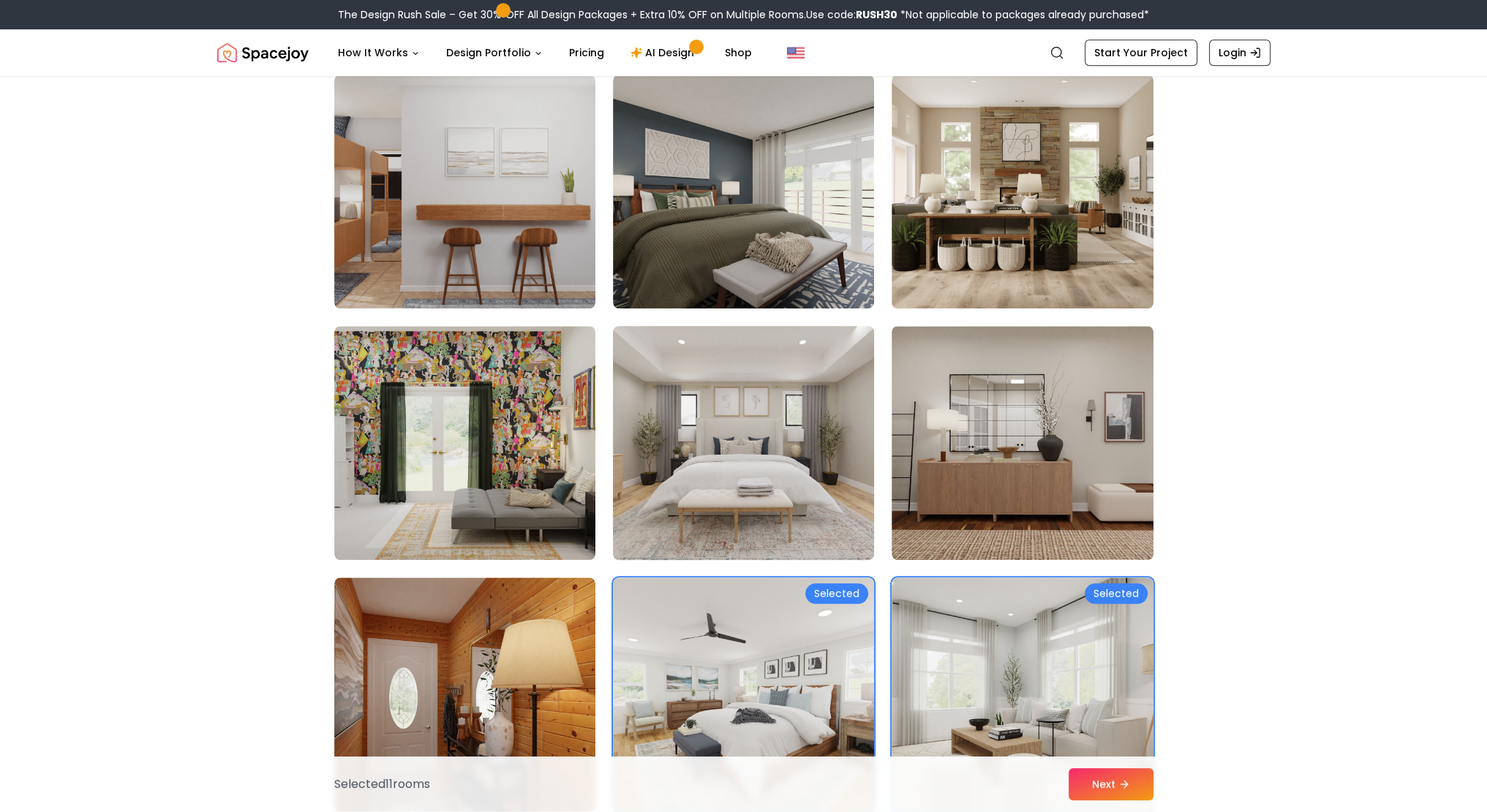
scroll to position [1608, 0]
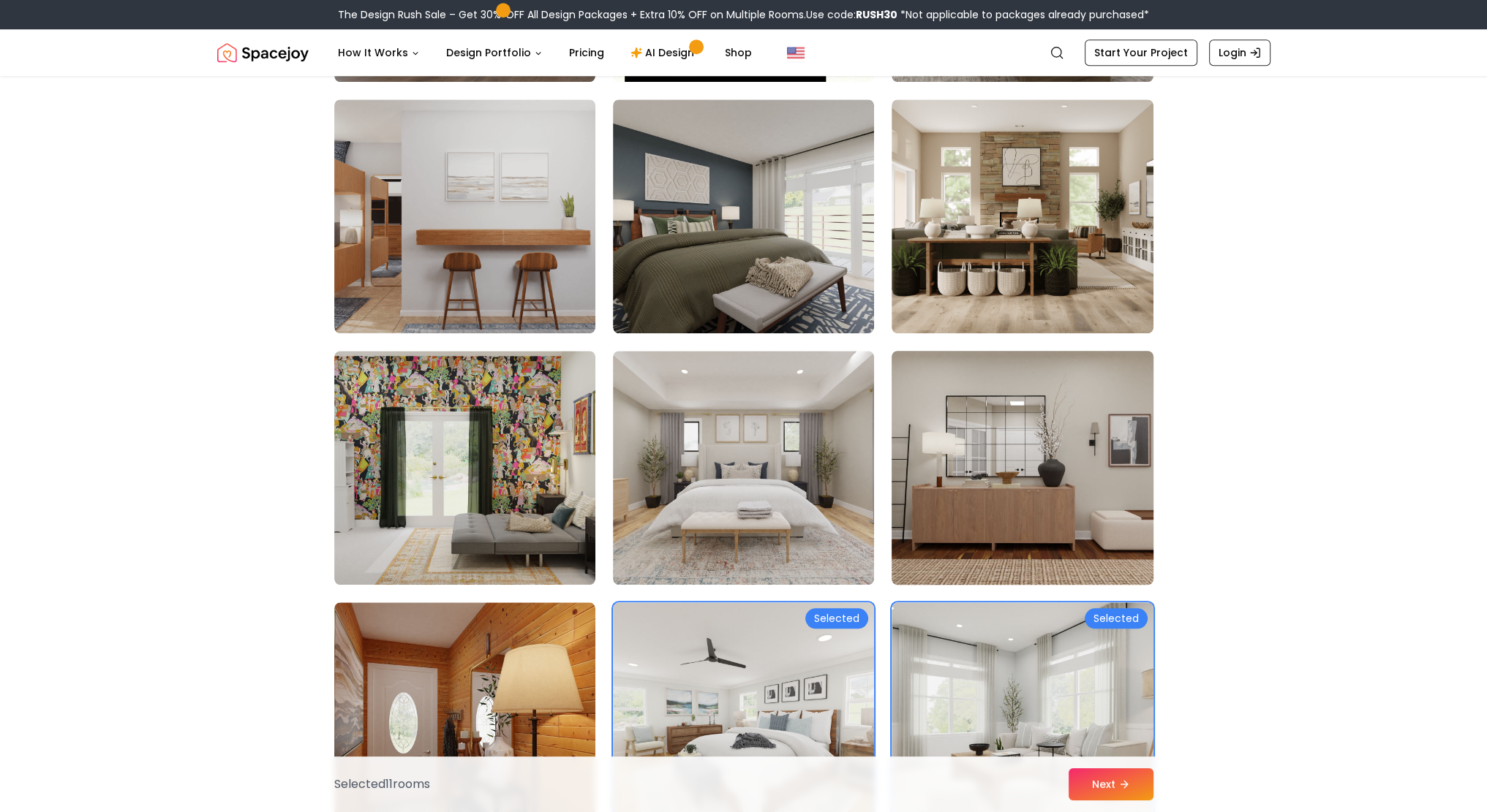
click at [964, 529] on img at bounding box center [1022, 468] width 274 height 246
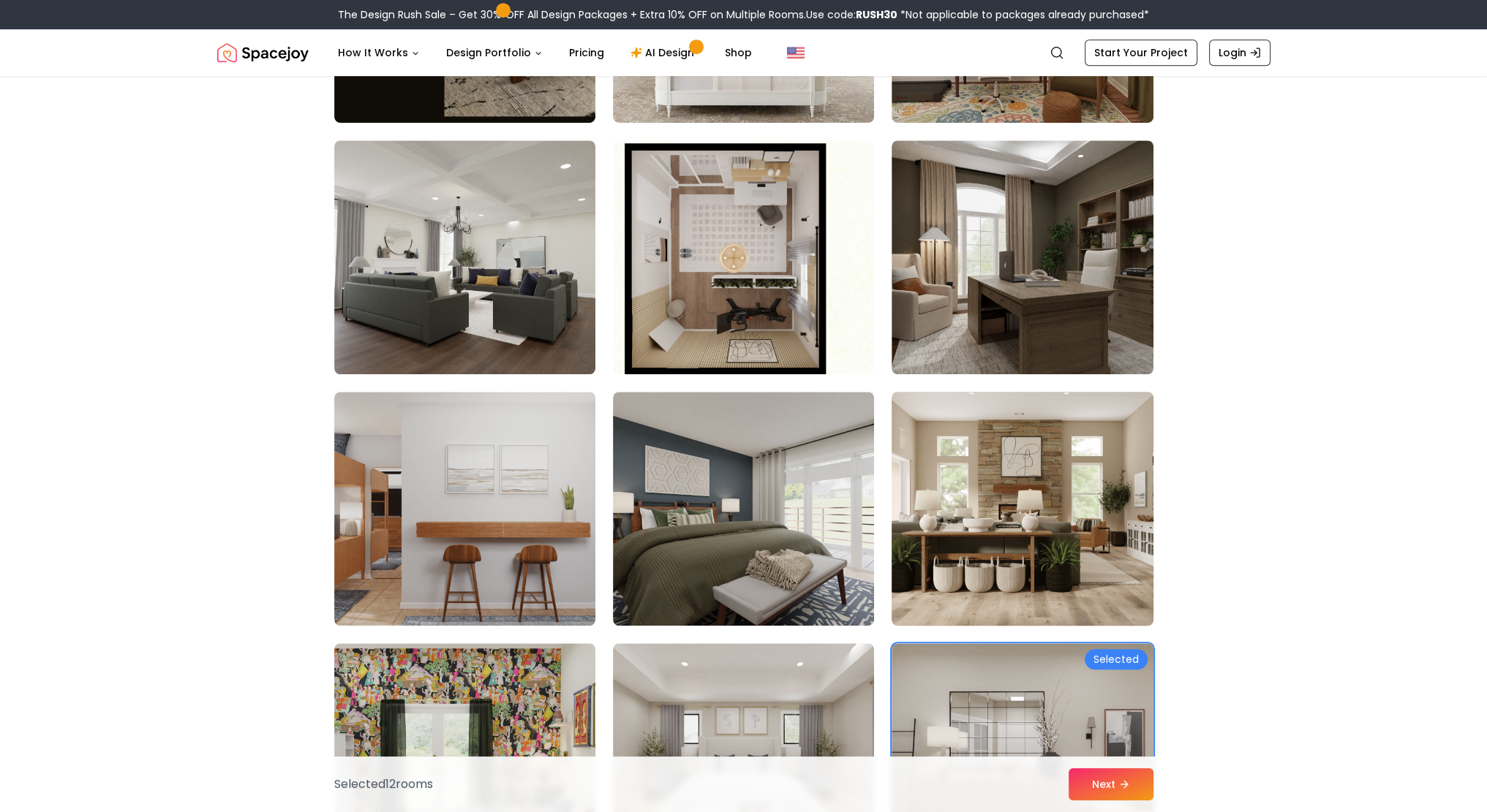
click at [948, 570] on img at bounding box center [1022, 508] width 274 height 246
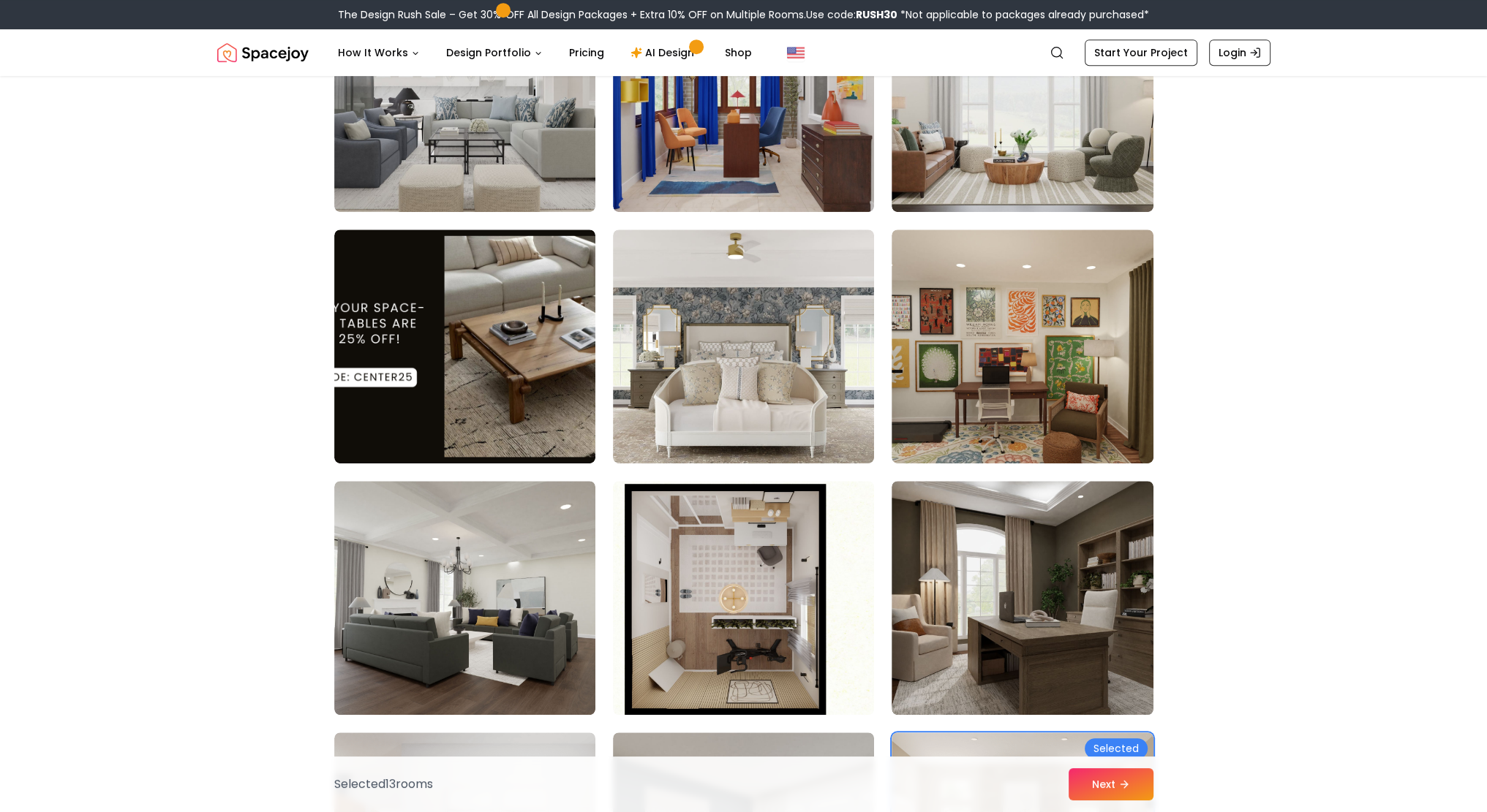
scroll to position [950, 0]
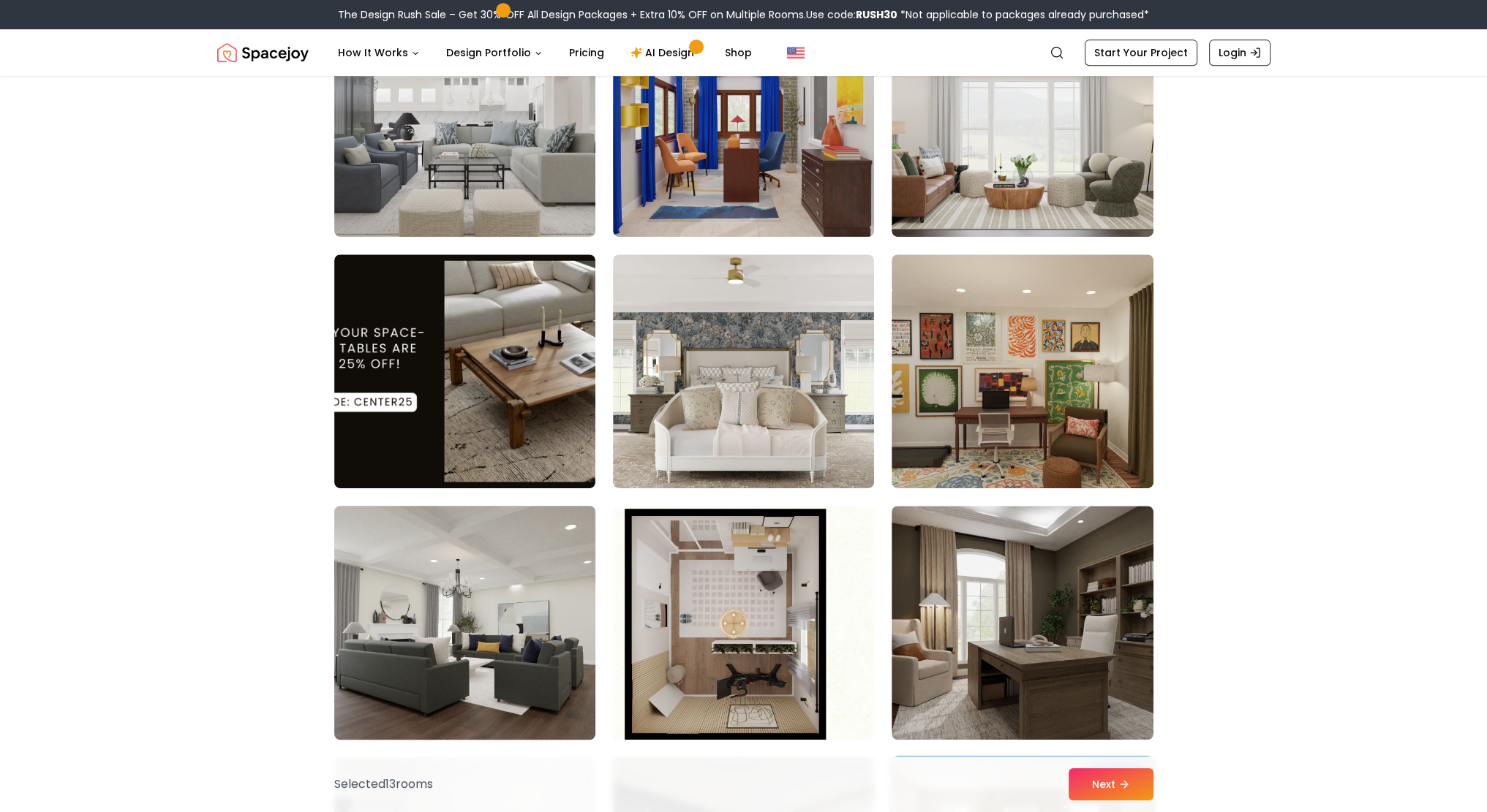
click at [521, 614] on img at bounding box center [464, 622] width 274 height 246
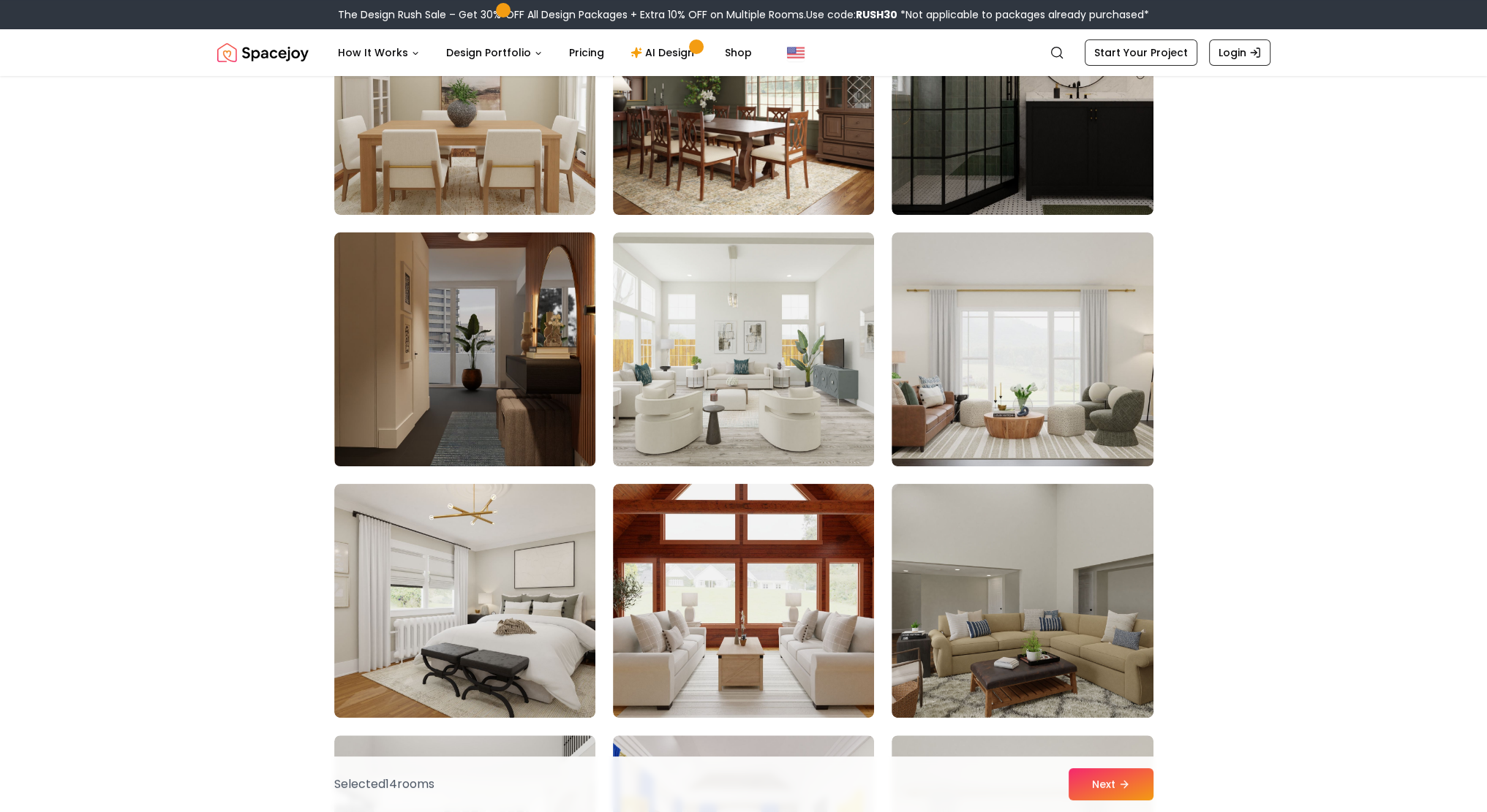
scroll to position [147, 0]
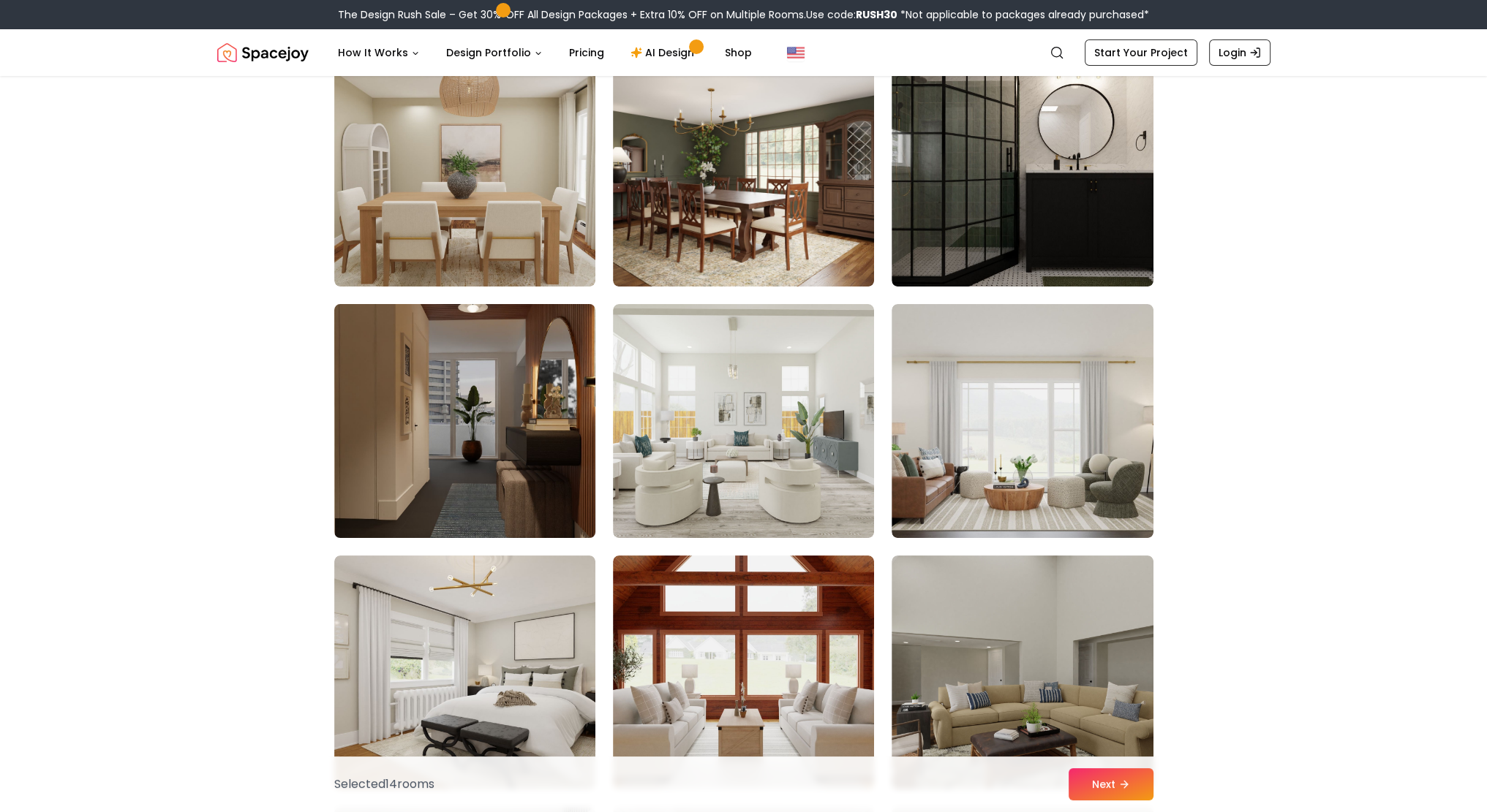
click at [533, 460] on img at bounding box center [464, 420] width 274 height 246
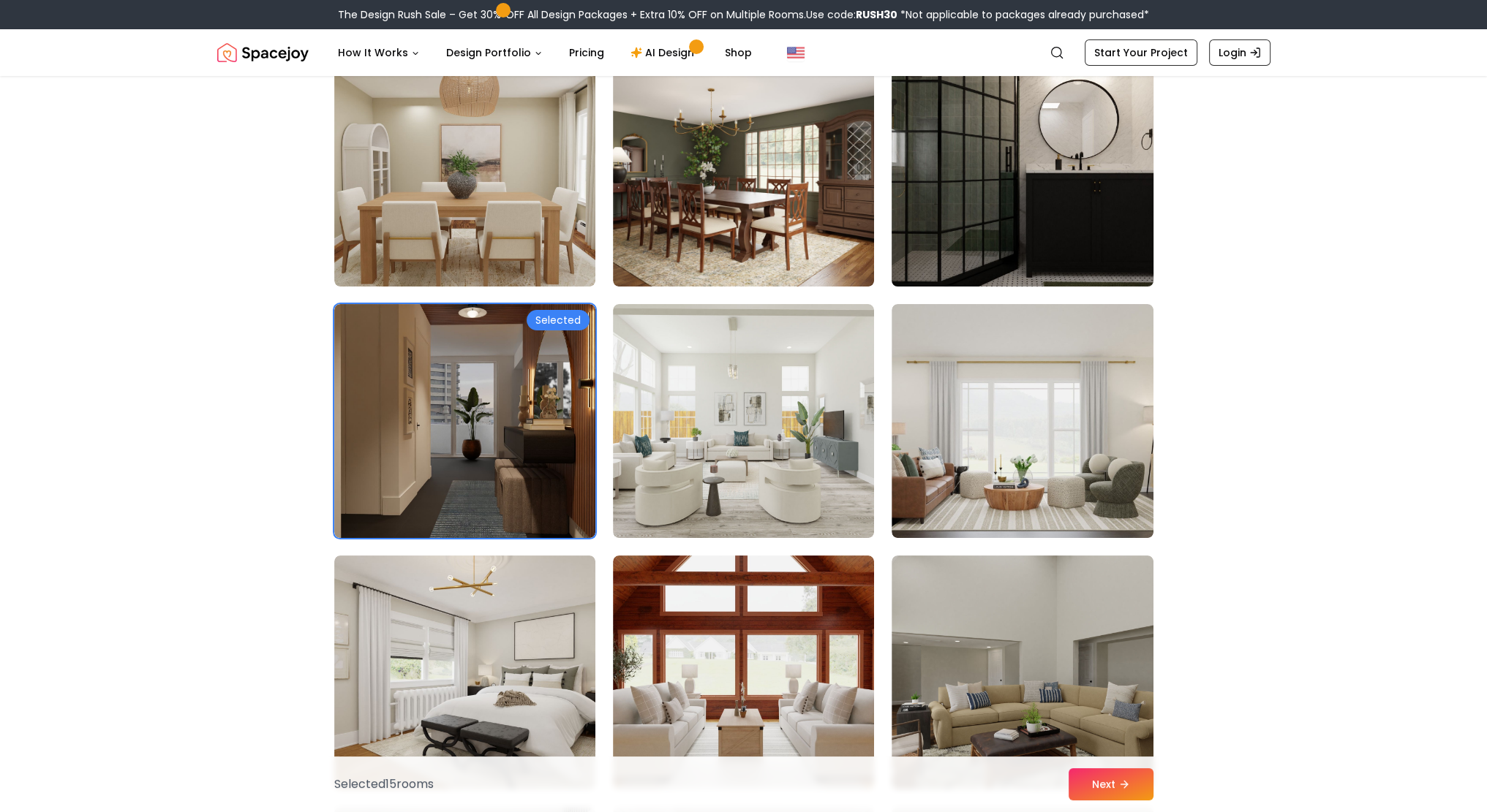
click at [1018, 228] on img at bounding box center [1022, 169] width 274 height 246
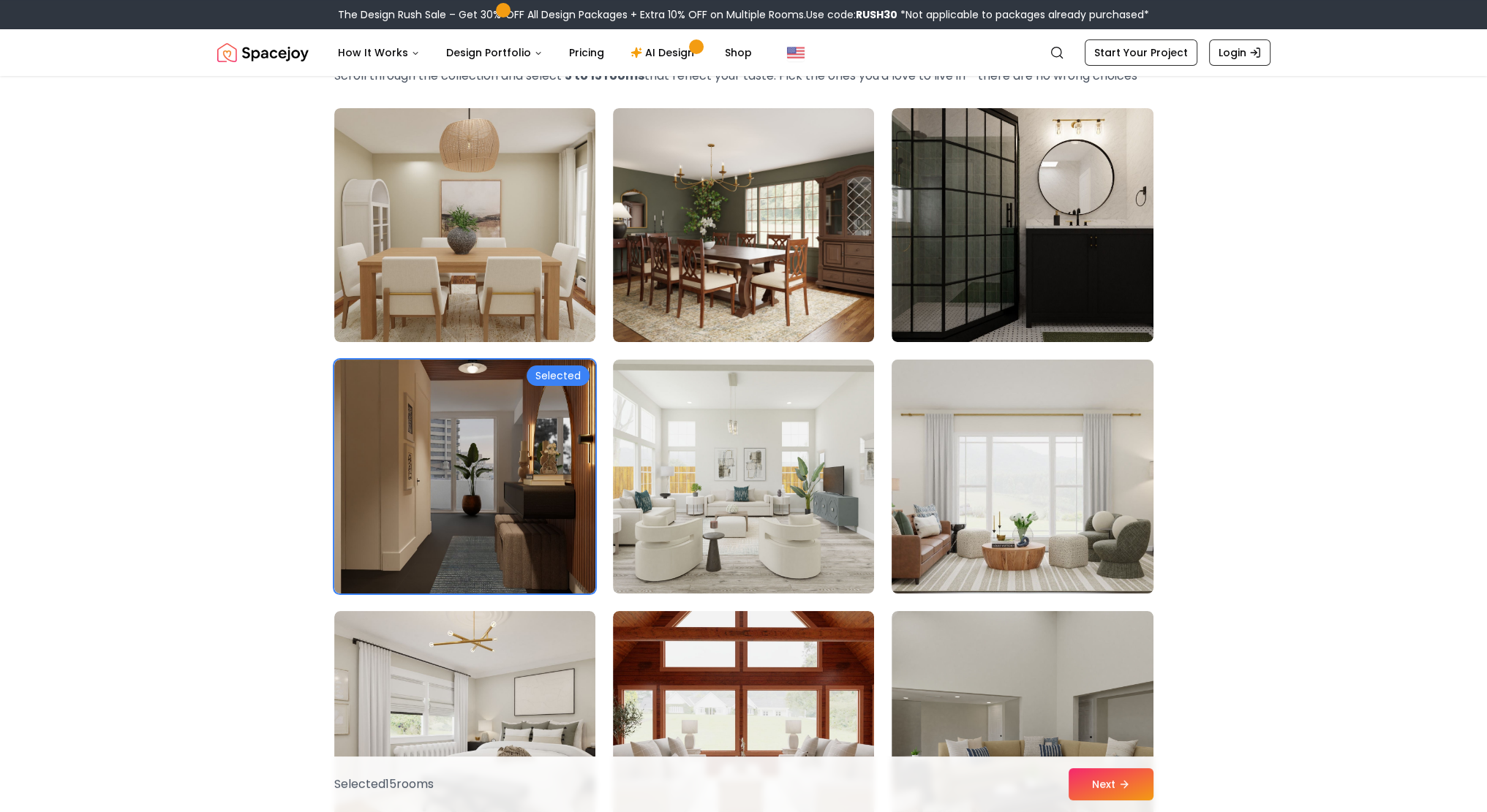
scroll to position [0, 0]
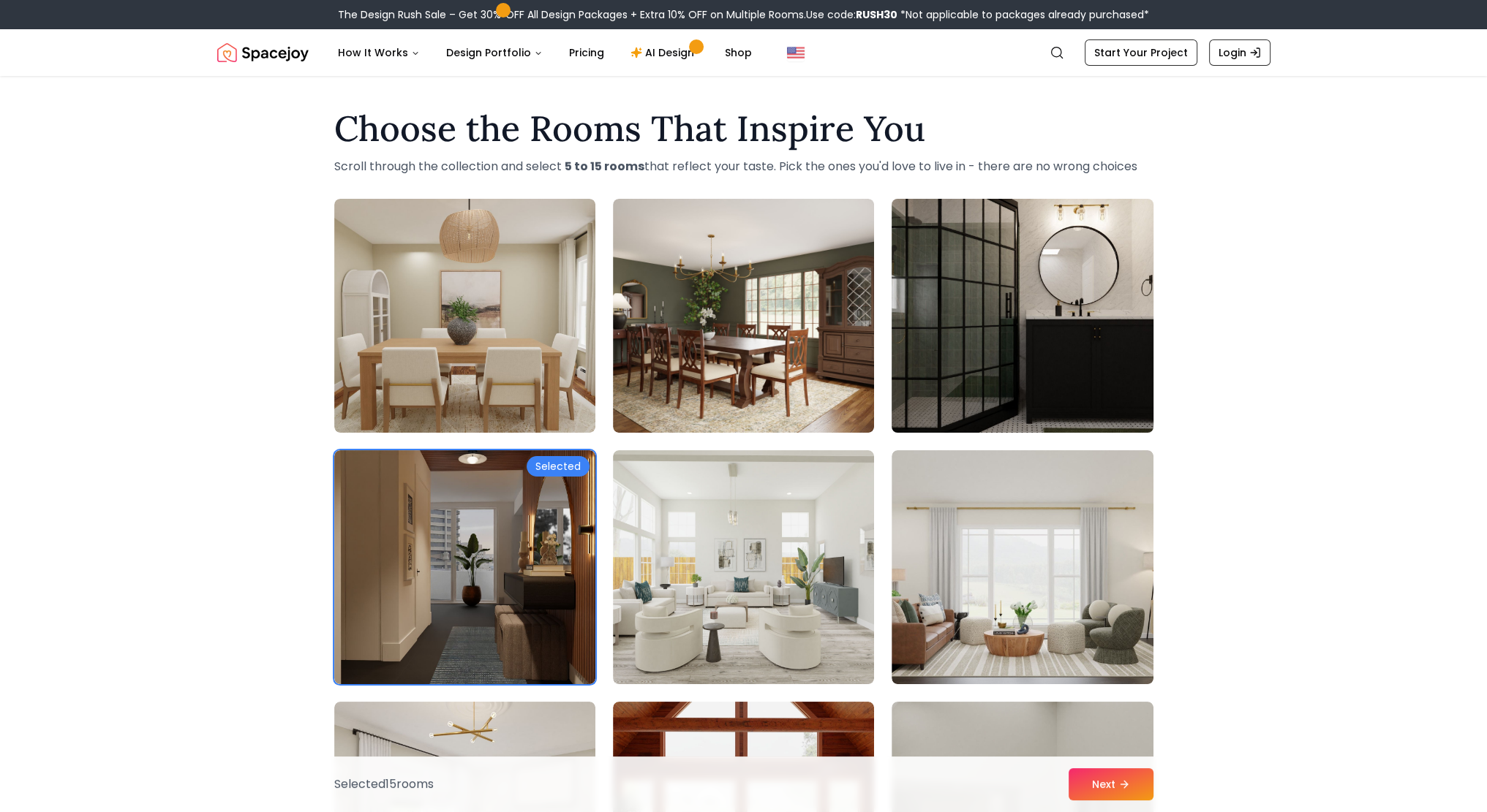
click at [1006, 336] on img at bounding box center [1022, 315] width 274 height 246
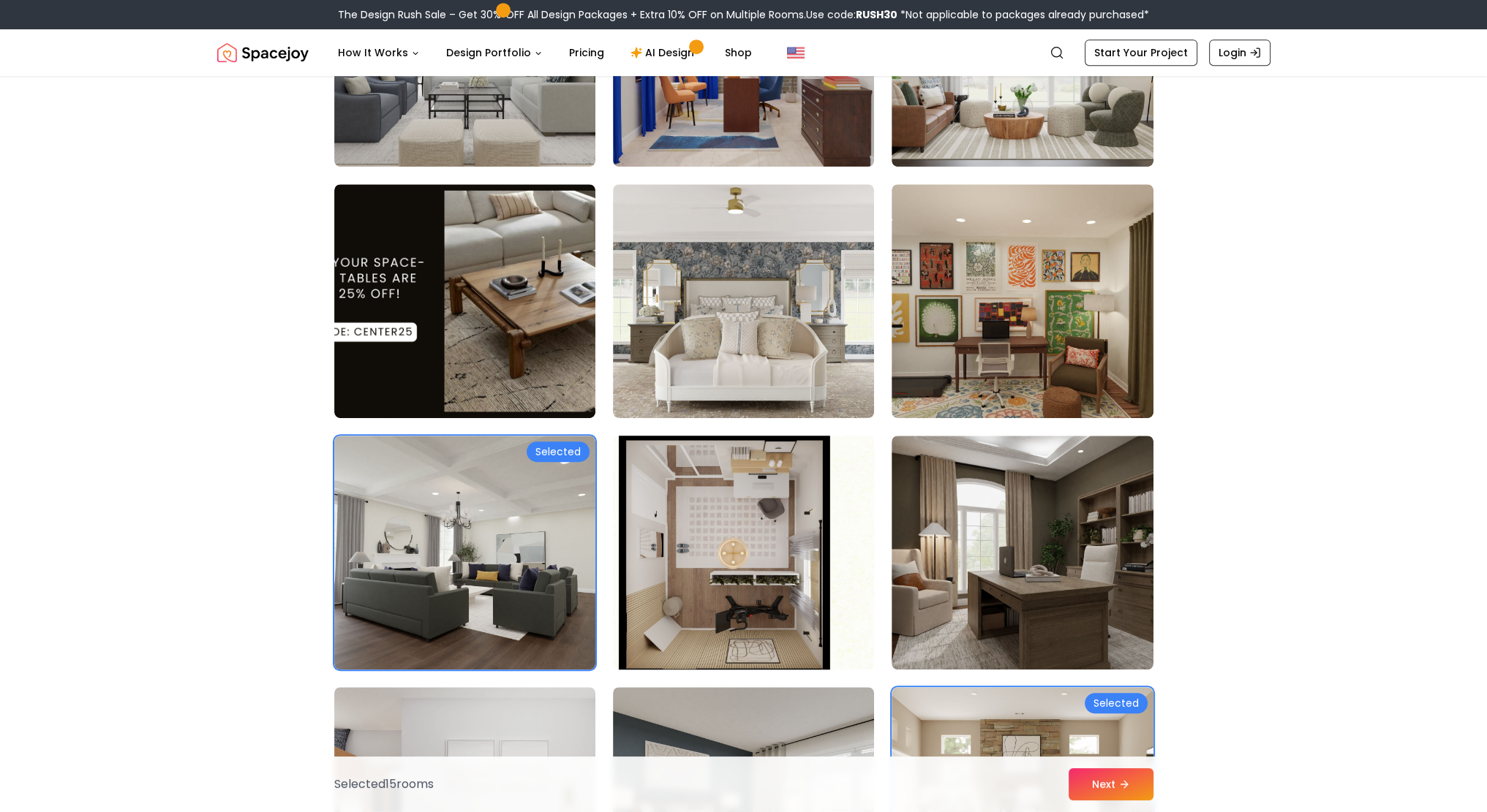
scroll to position [1096, 0]
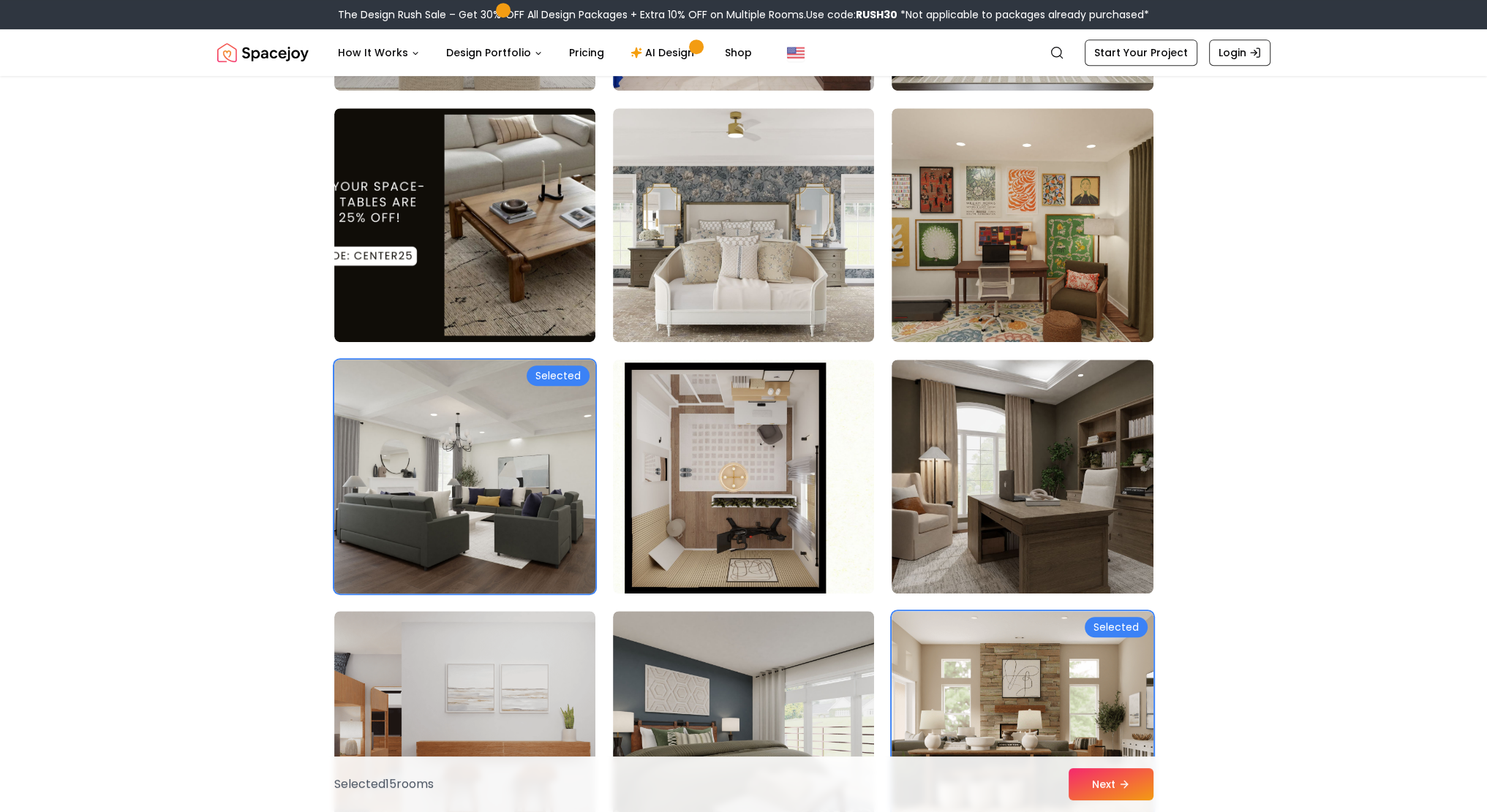
click at [554, 533] on img at bounding box center [464, 476] width 274 height 246
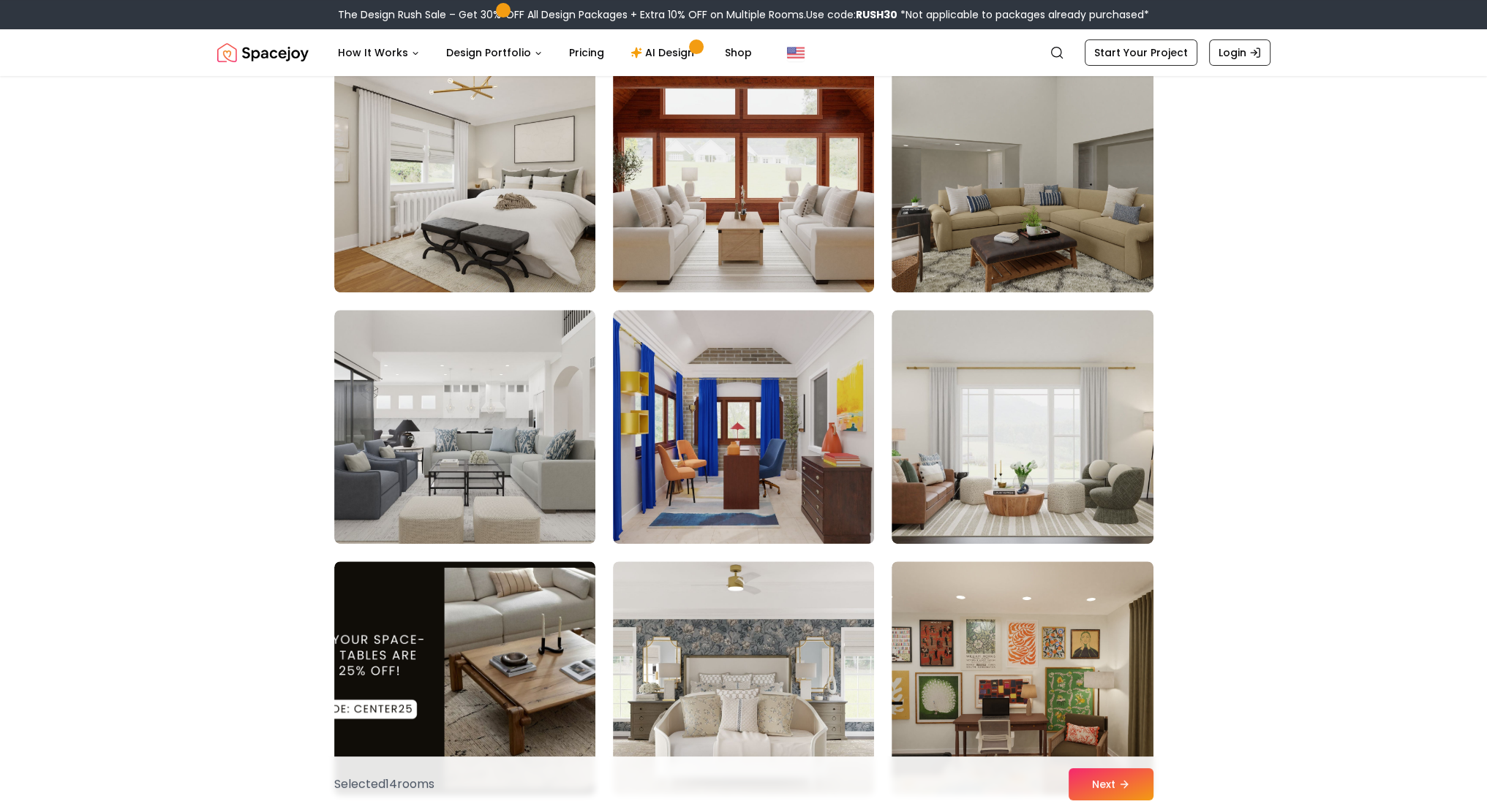
scroll to position [147, 0]
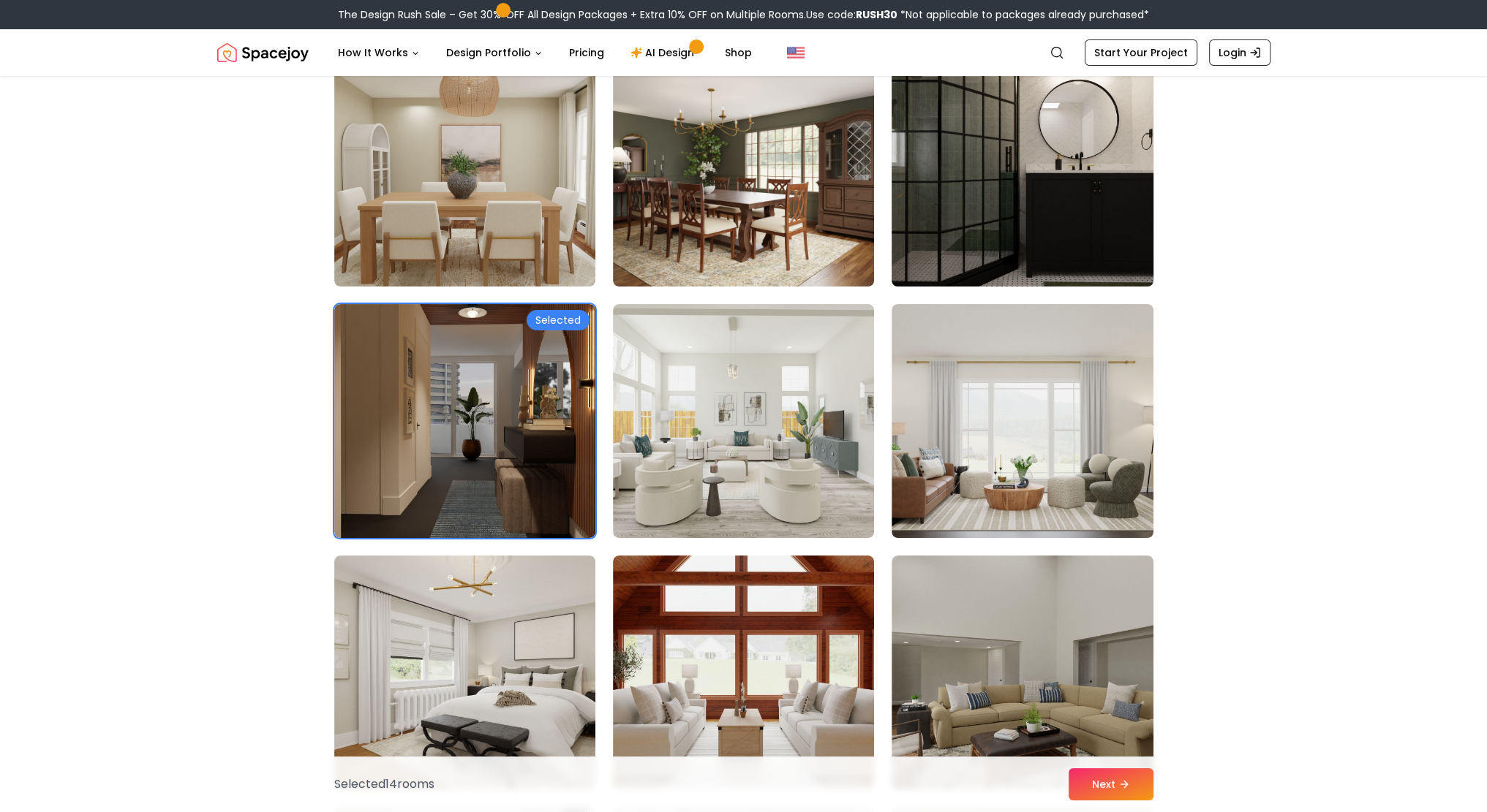
click at [1058, 245] on img at bounding box center [1022, 169] width 274 height 246
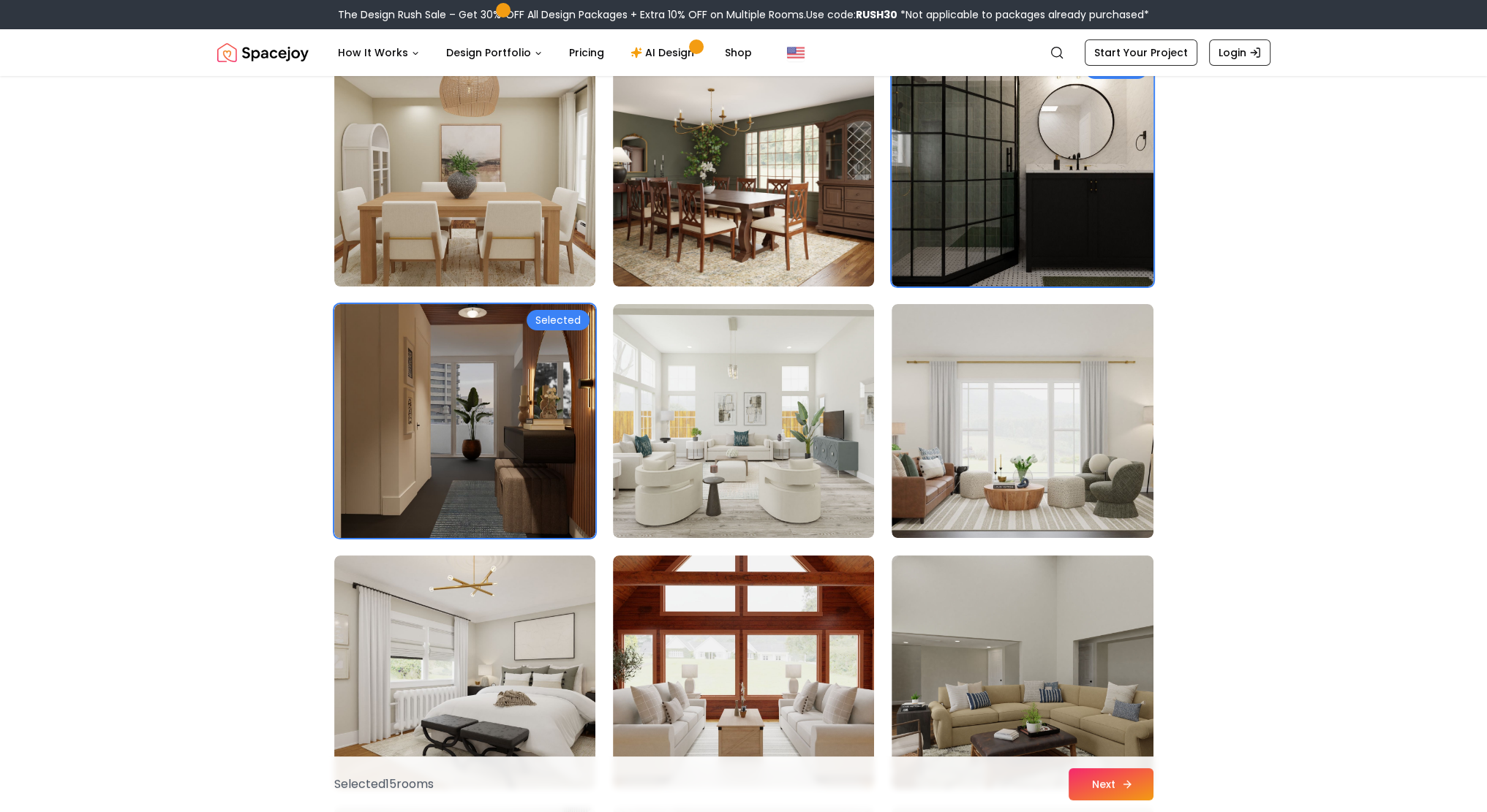
click at [1119, 783] on button "Next" at bounding box center [1111, 783] width 85 height 32
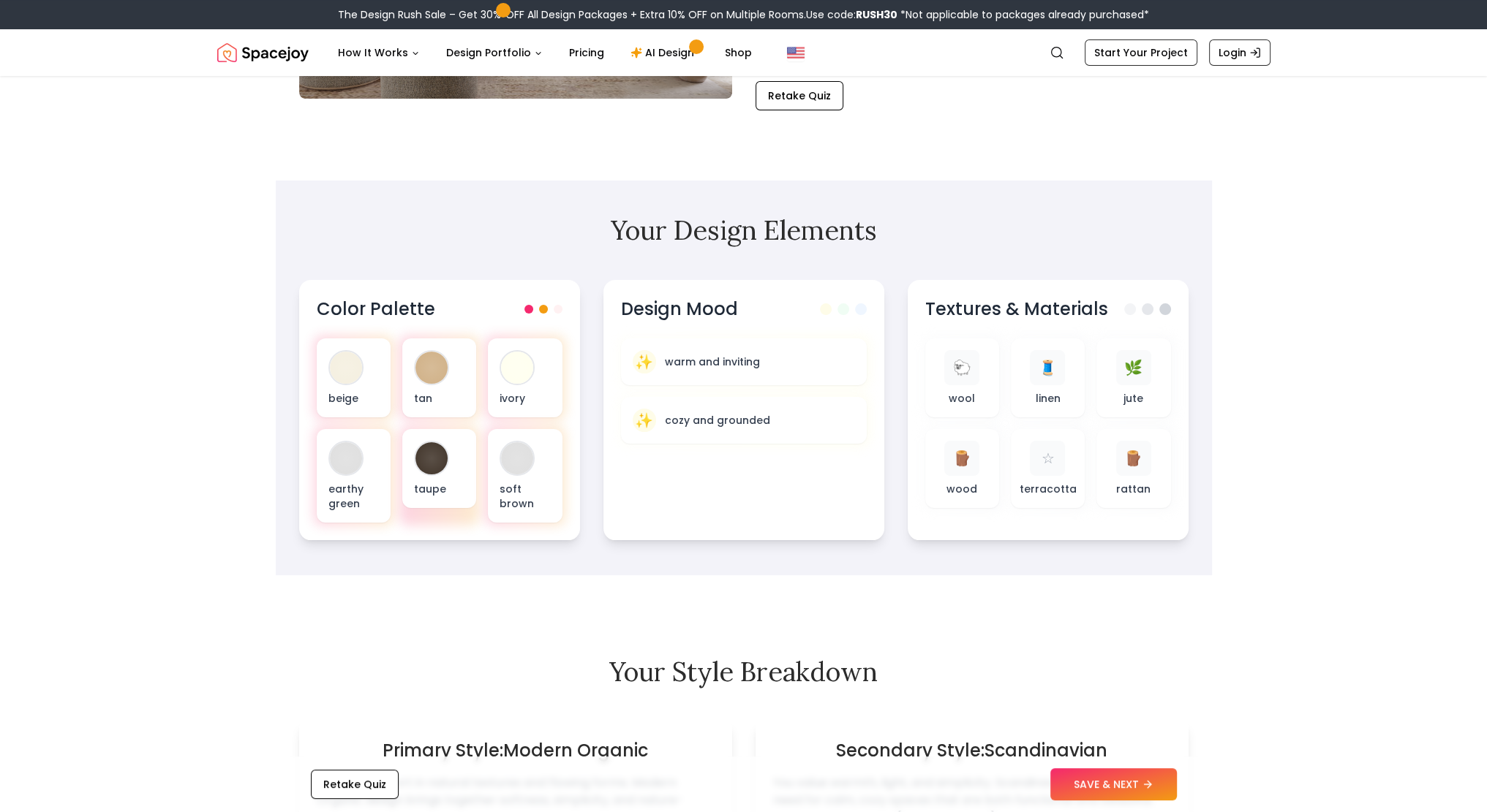
scroll to position [439, 0]
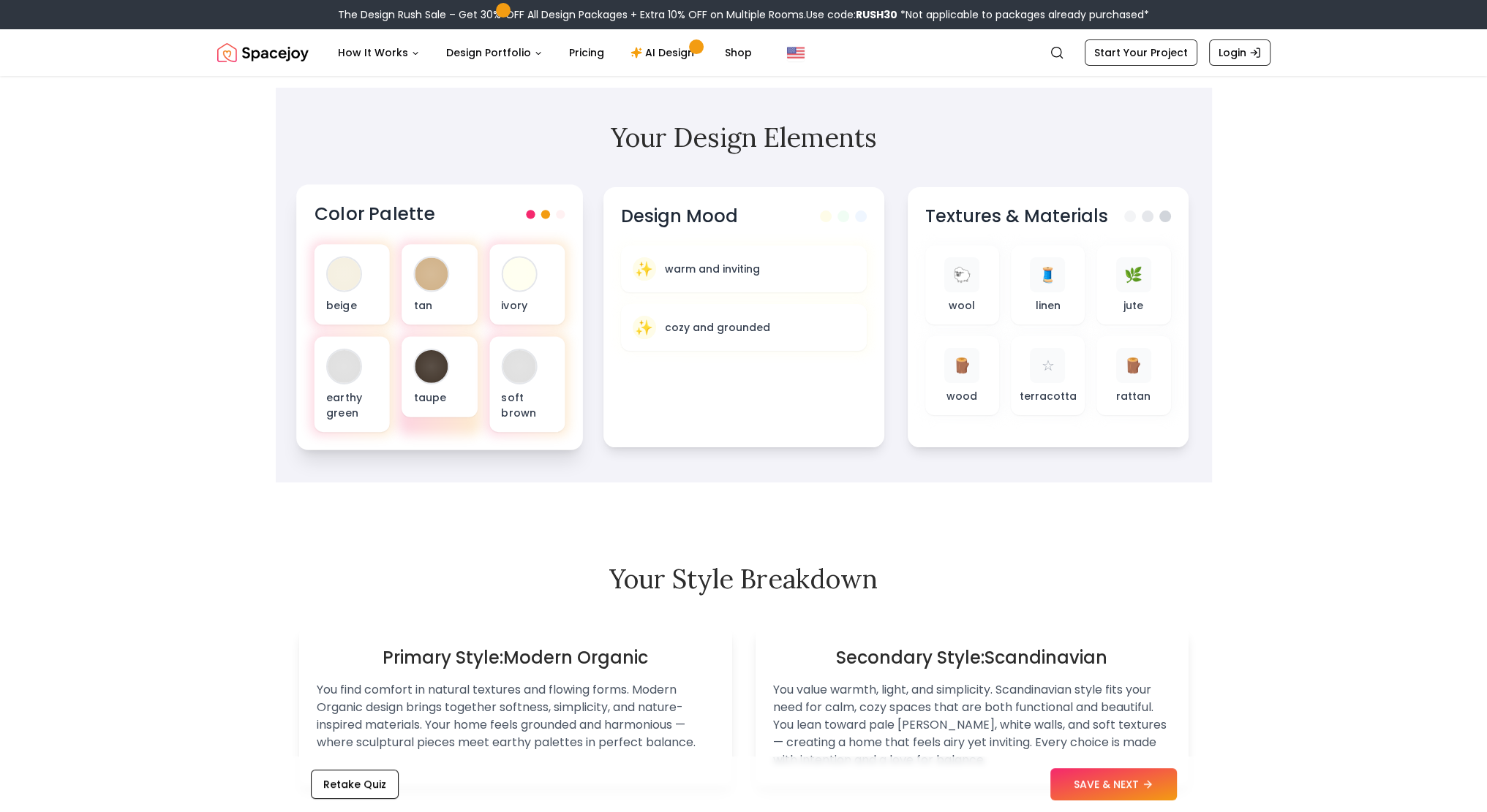
drag, startPoint x: 542, startPoint y: 218, endPoint x: 550, endPoint y: 214, distance: 8.9
click at [542, 217] on div at bounding box center [545, 213] width 39 height 9
click at [555, 213] on div at bounding box center [545, 213] width 39 height 9
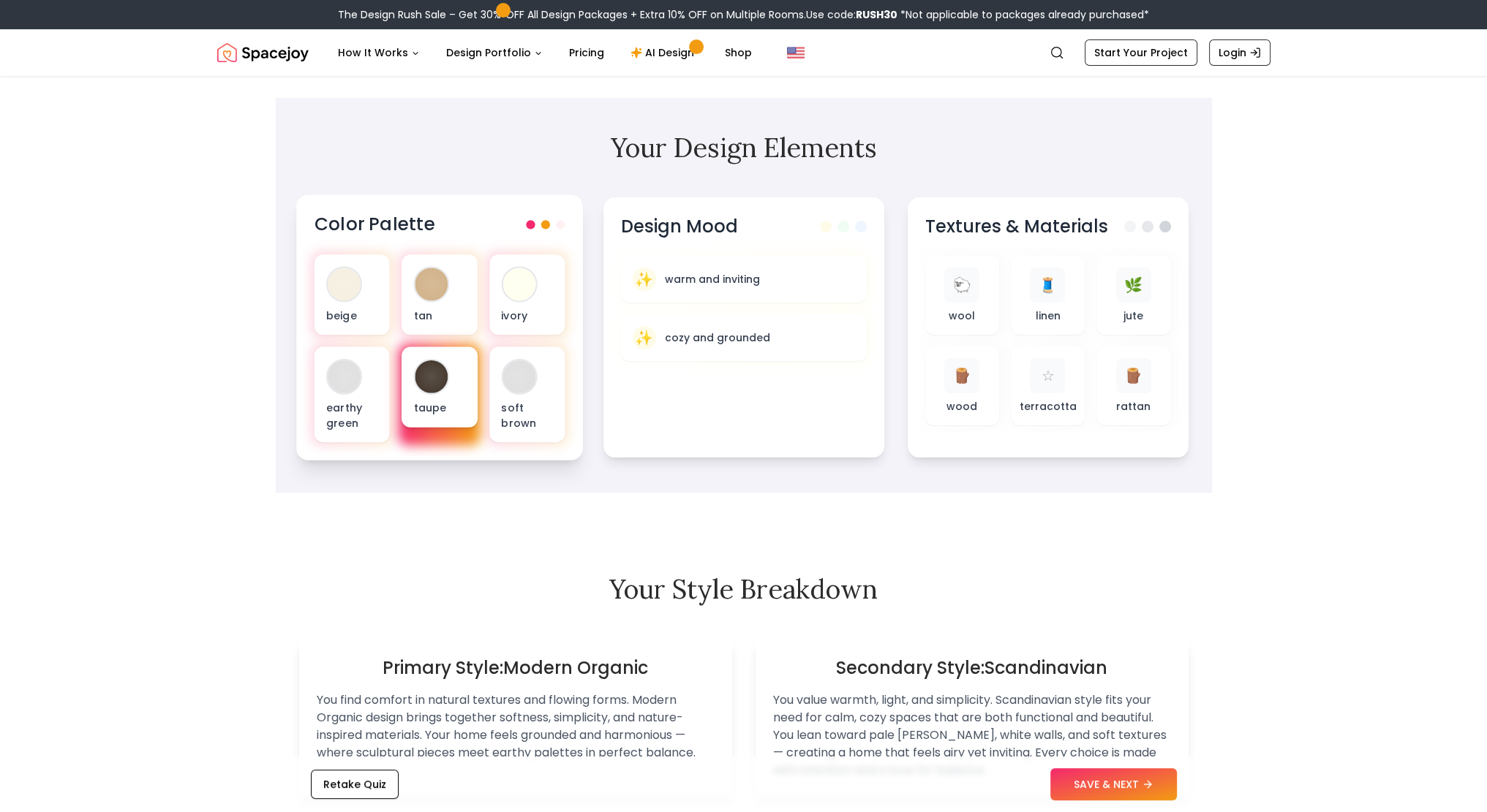
scroll to position [292, 0]
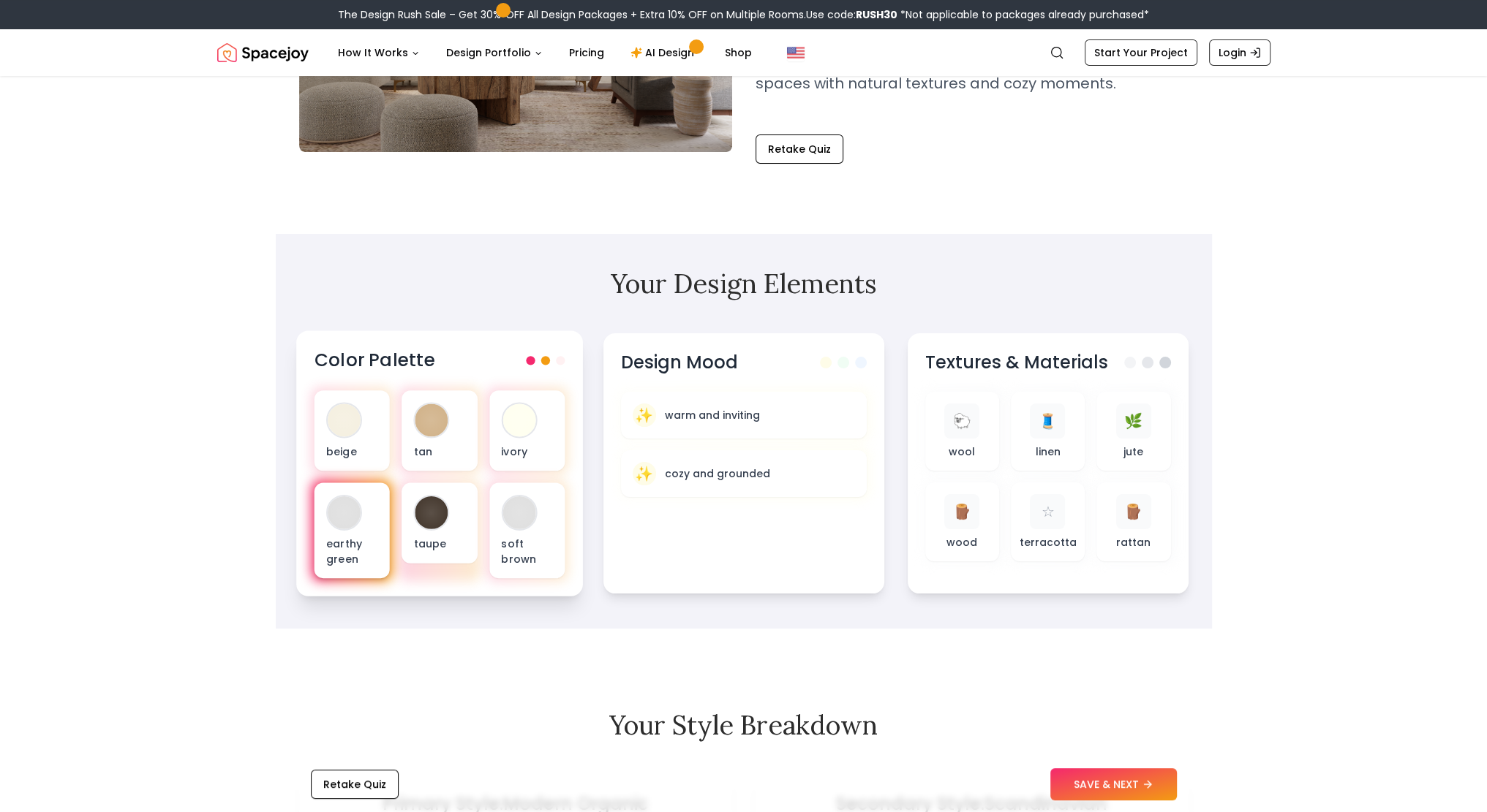
click at [360, 527] on div "earthy green" at bounding box center [351, 530] width 75 height 95
click at [526, 415] on div at bounding box center [519, 420] width 33 height 33
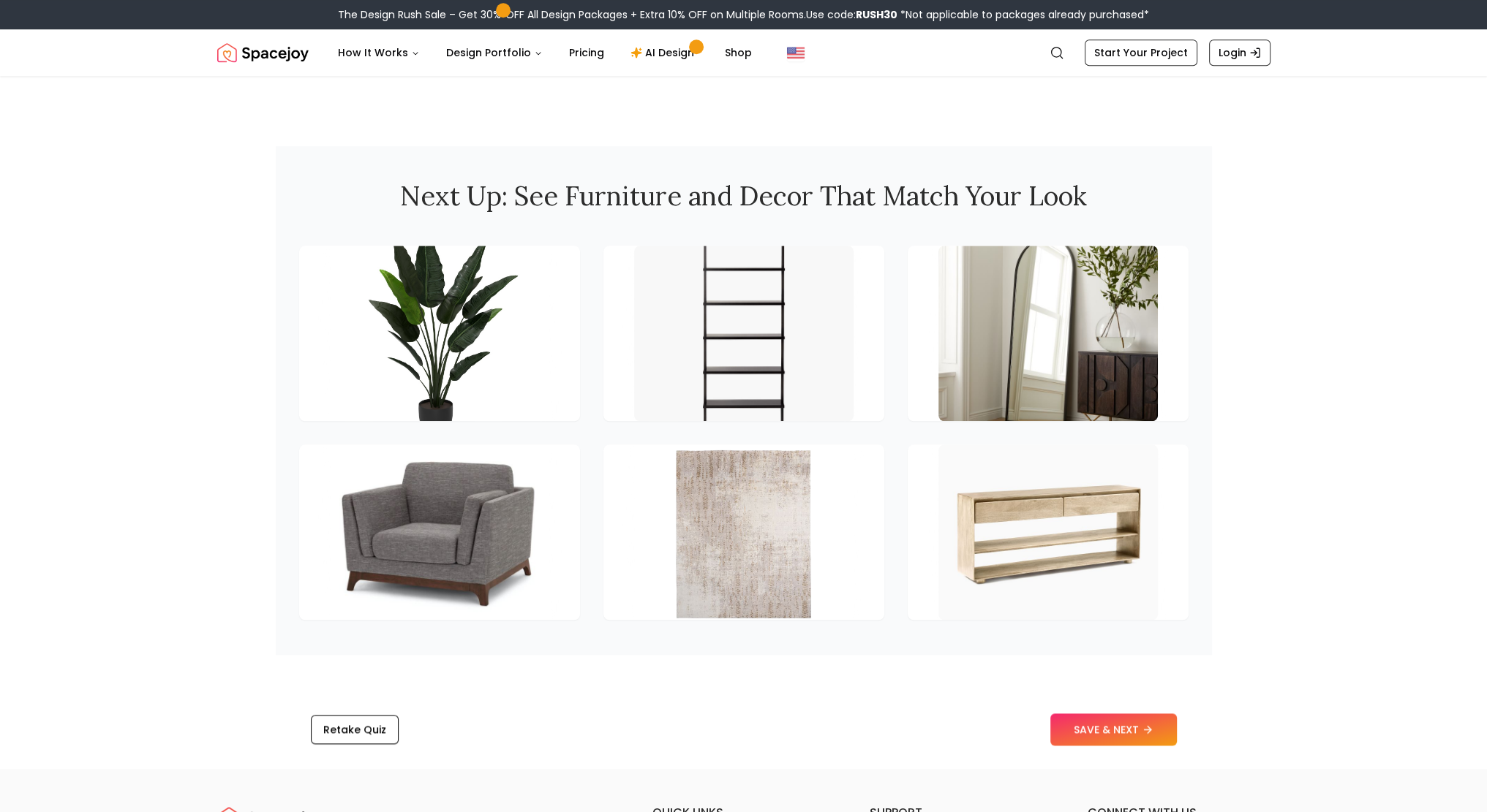
scroll to position [1900, 0]
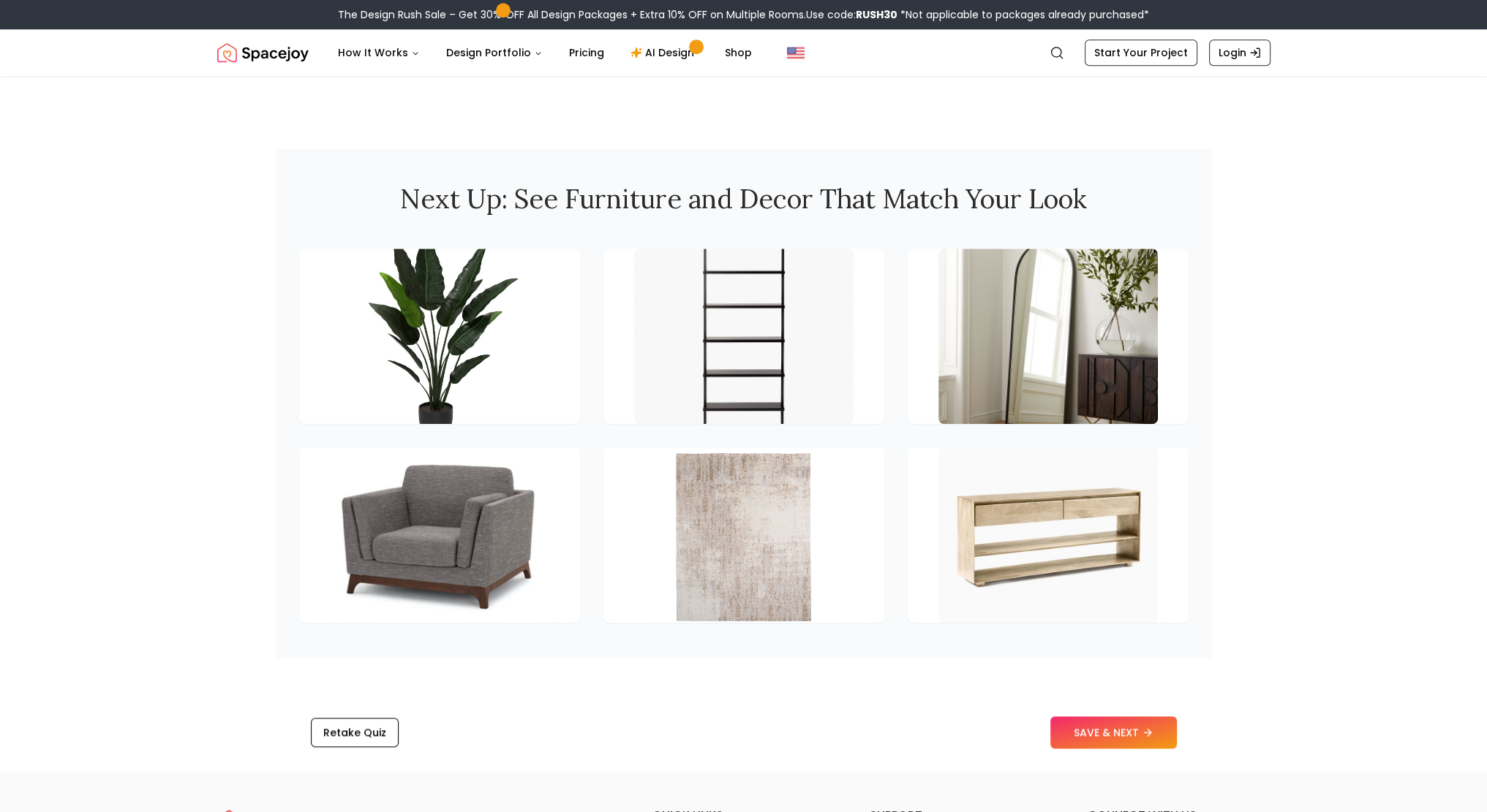
click at [1094, 736] on button "SAVE & NEXT" at bounding box center [1113, 732] width 126 height 32
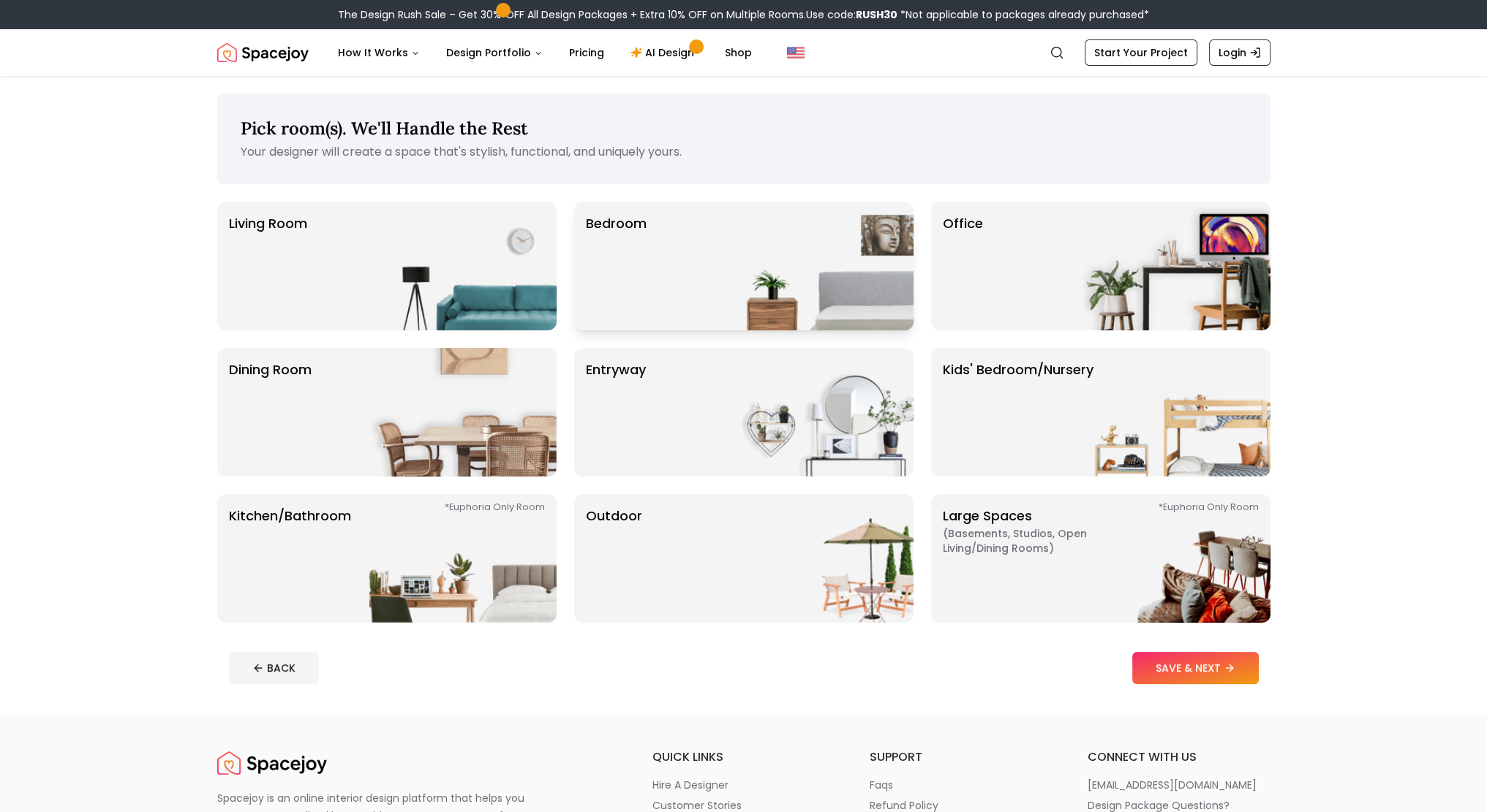
click at [753, 297] on img at bounding box center [820, 265] width 187 height 128
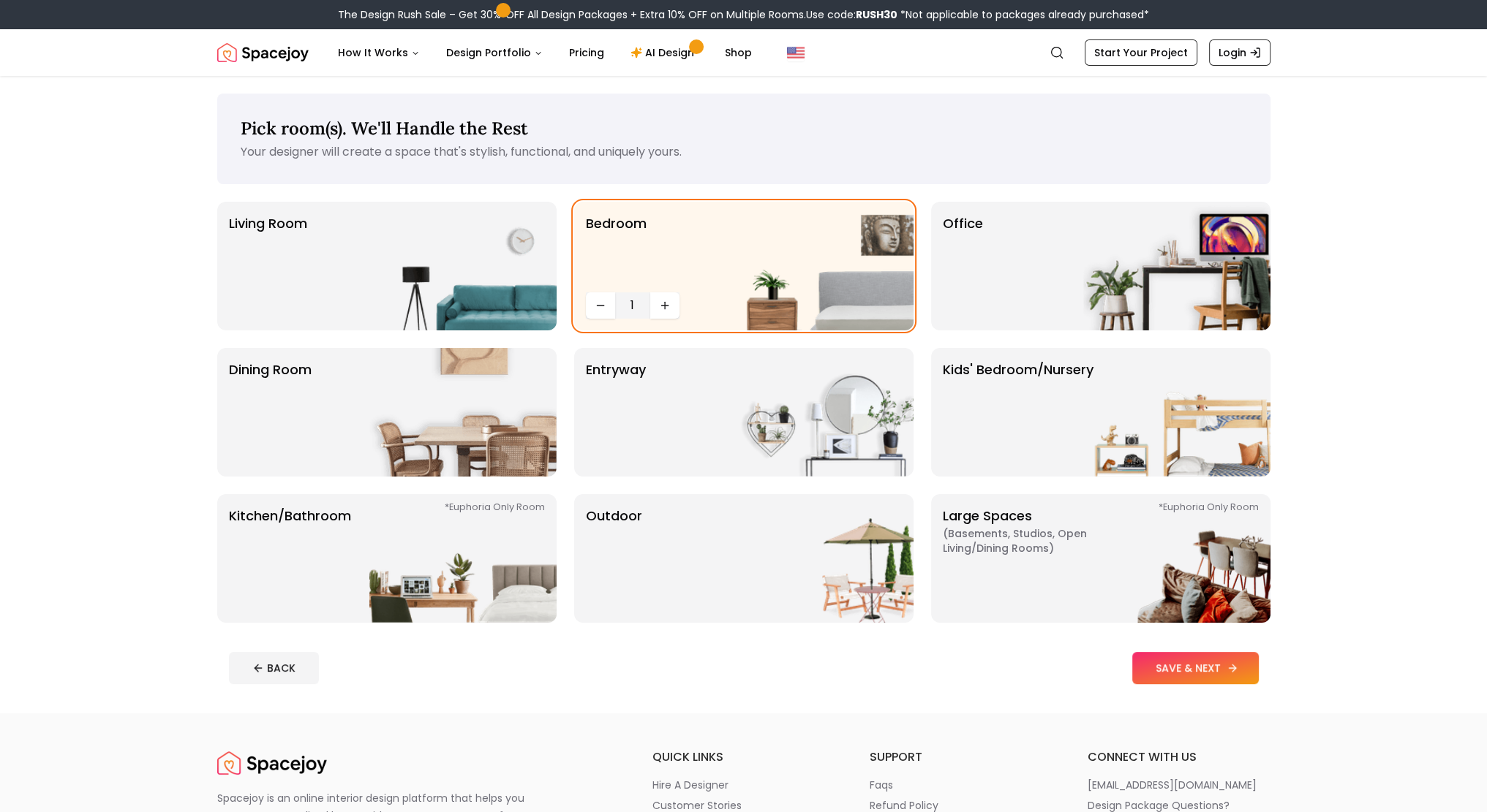
click at [1206, 681] on button "SAVE & NEXT" at bounding box center [1195, 667] width 126 height 32
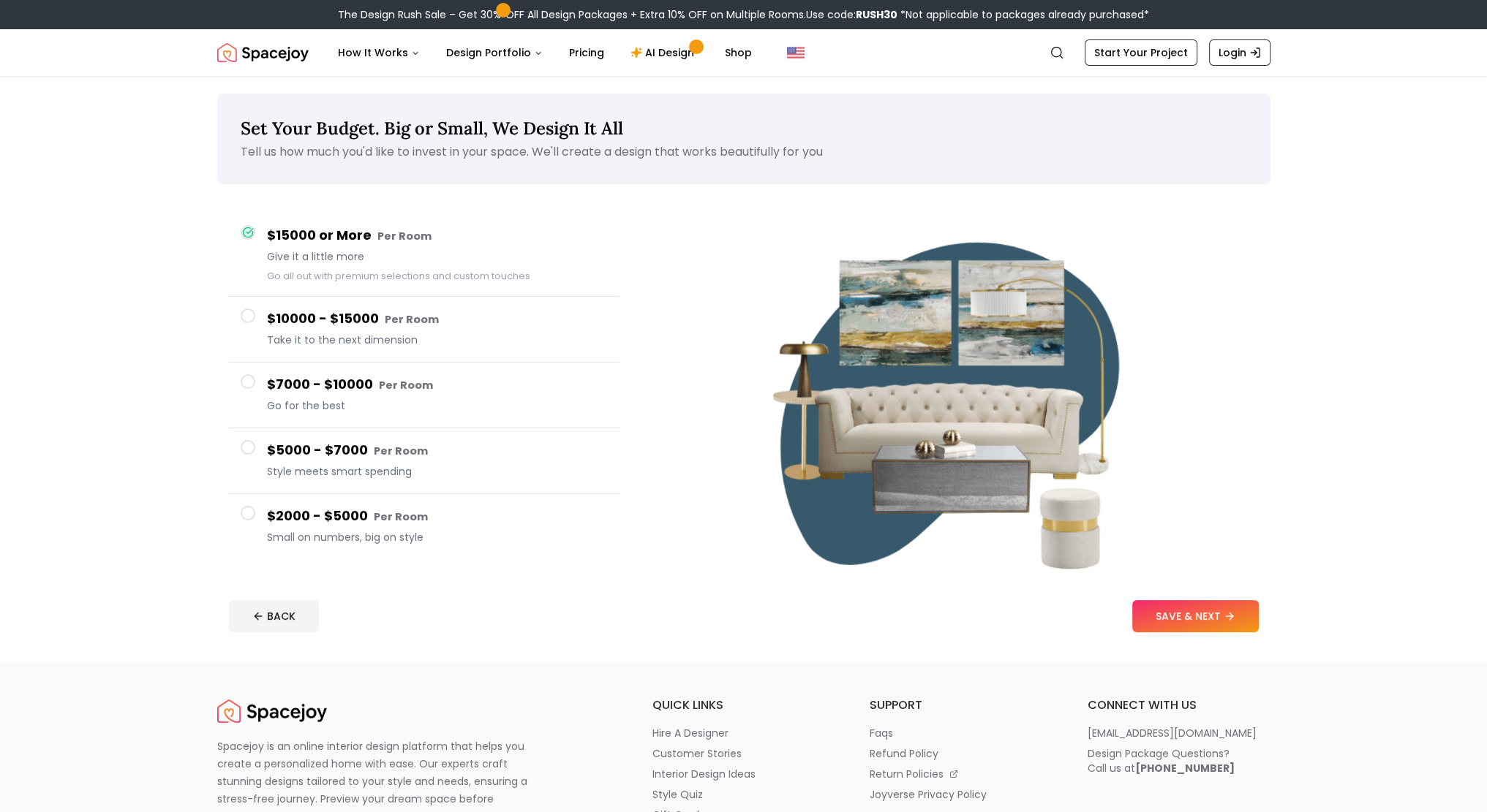
click at [240, 428] on button "$5000 - $7000 Per Room Style meets smart spending" at bounding box center [424, 461] width 391 height 66
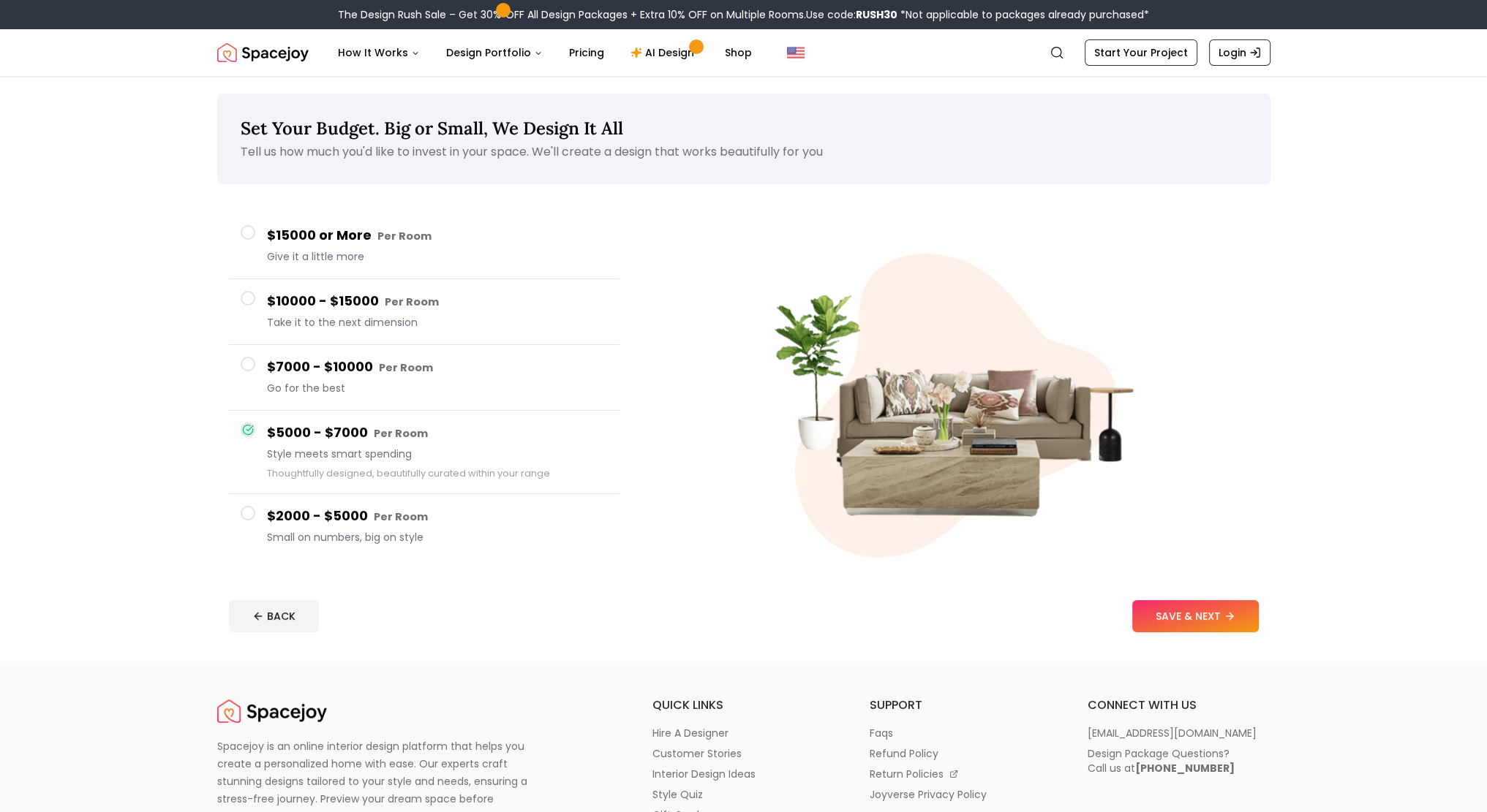
click at [362, 515] on h4 "$2000 - $5000 Per Room" at bounding box center [437, 516] width 341 height 21
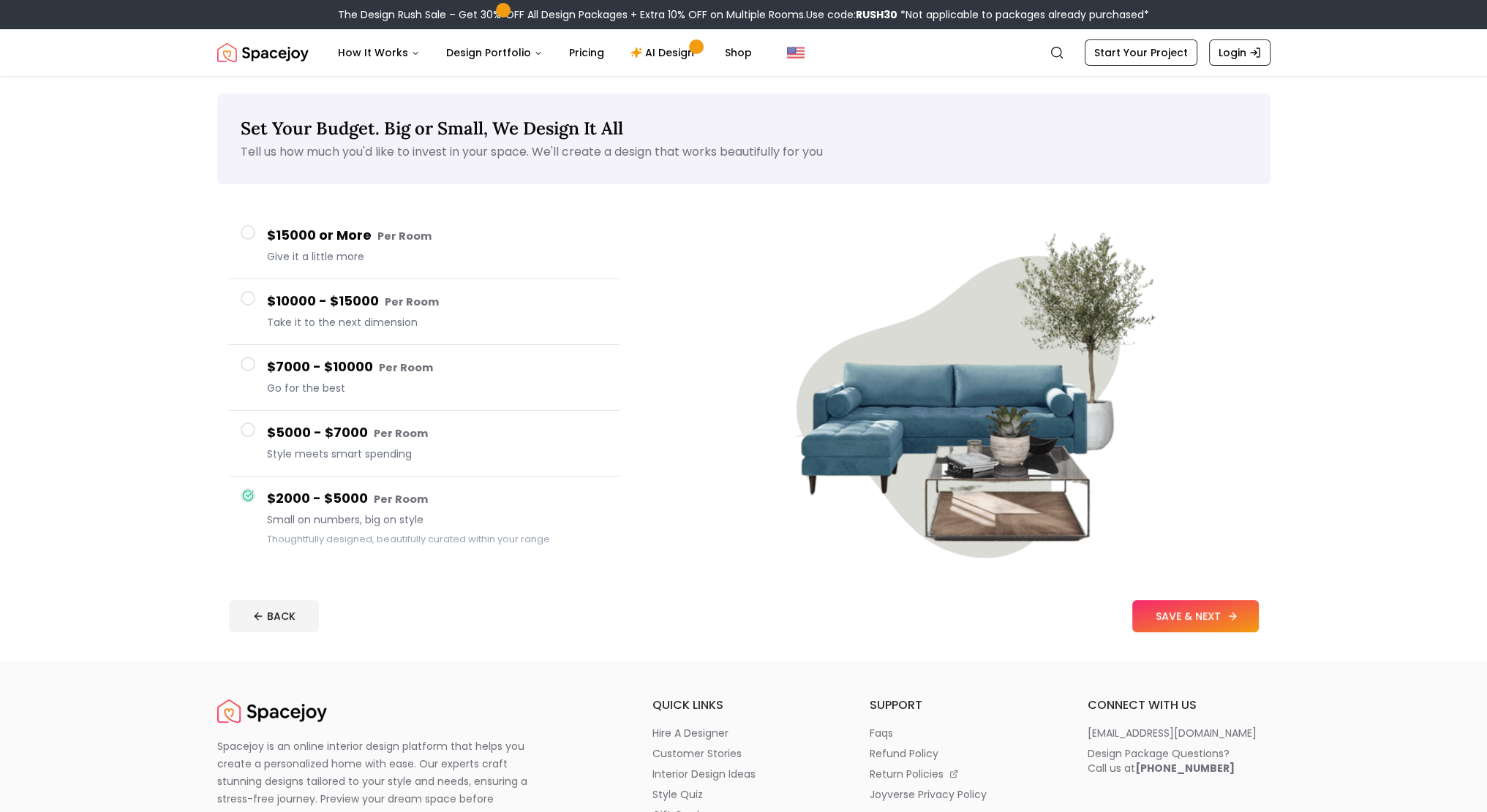
click at [1188, 620] on button "SAVE & NEXT" at bounding box center [1195, 615] width 126 height 32
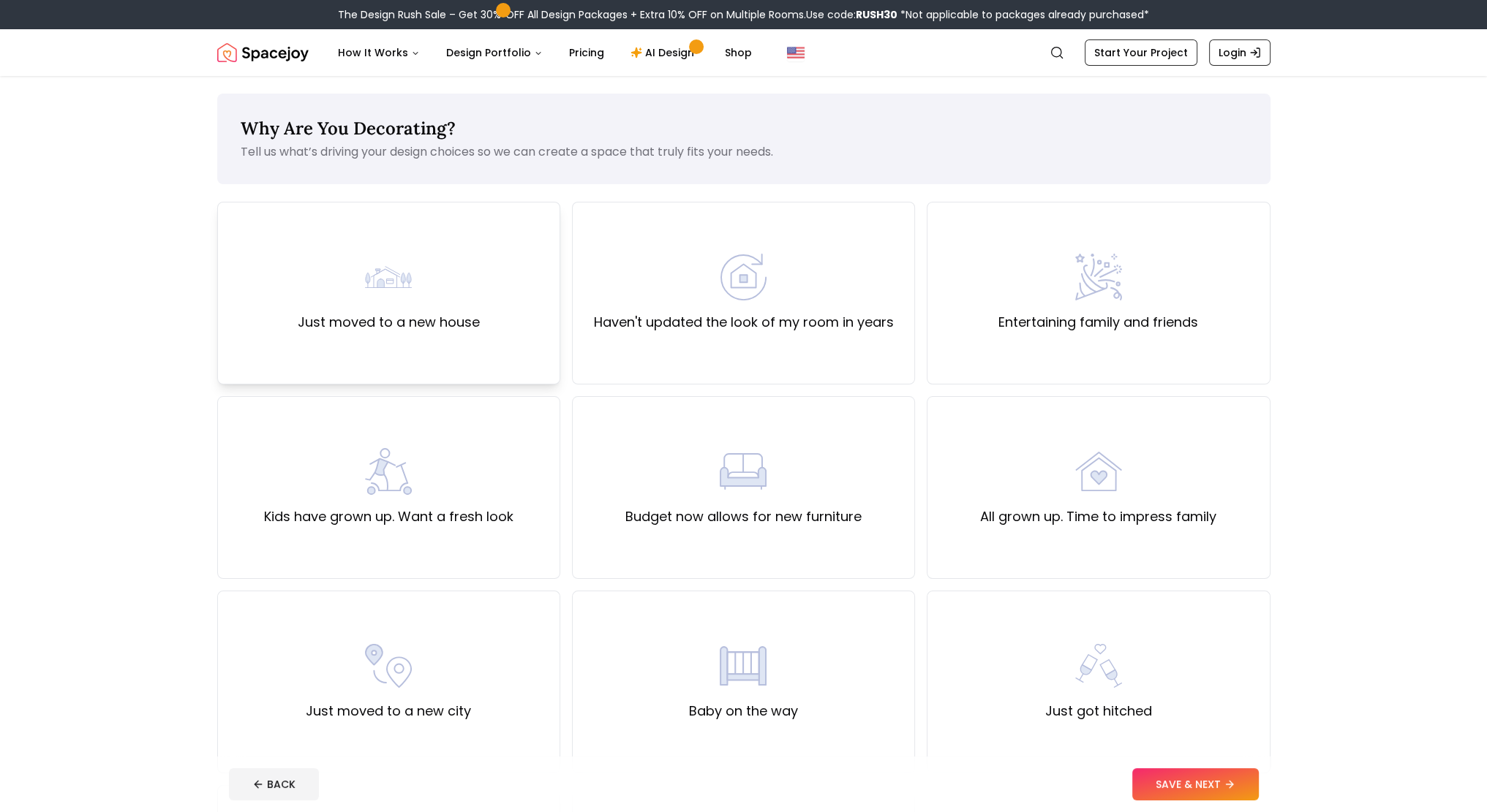
click at [296, 330] on div "Just moved to a new house" at bounding box center [388, 292] width 343 height 182
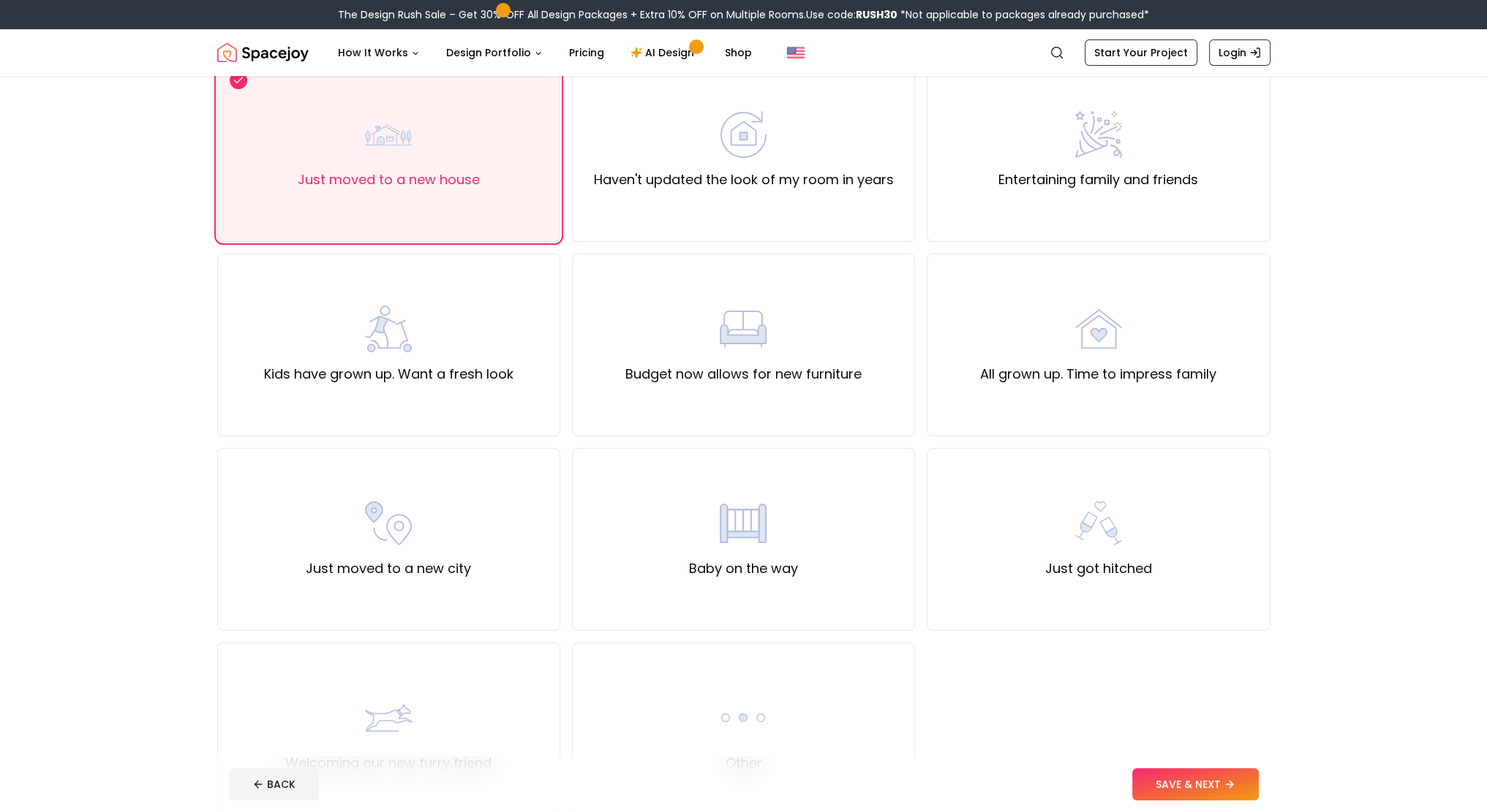
scroll to position [147, 0]
click at [1189, 789] on button "SAVE & NEXT" at bounding box center [1195, 783] width 126 height 32
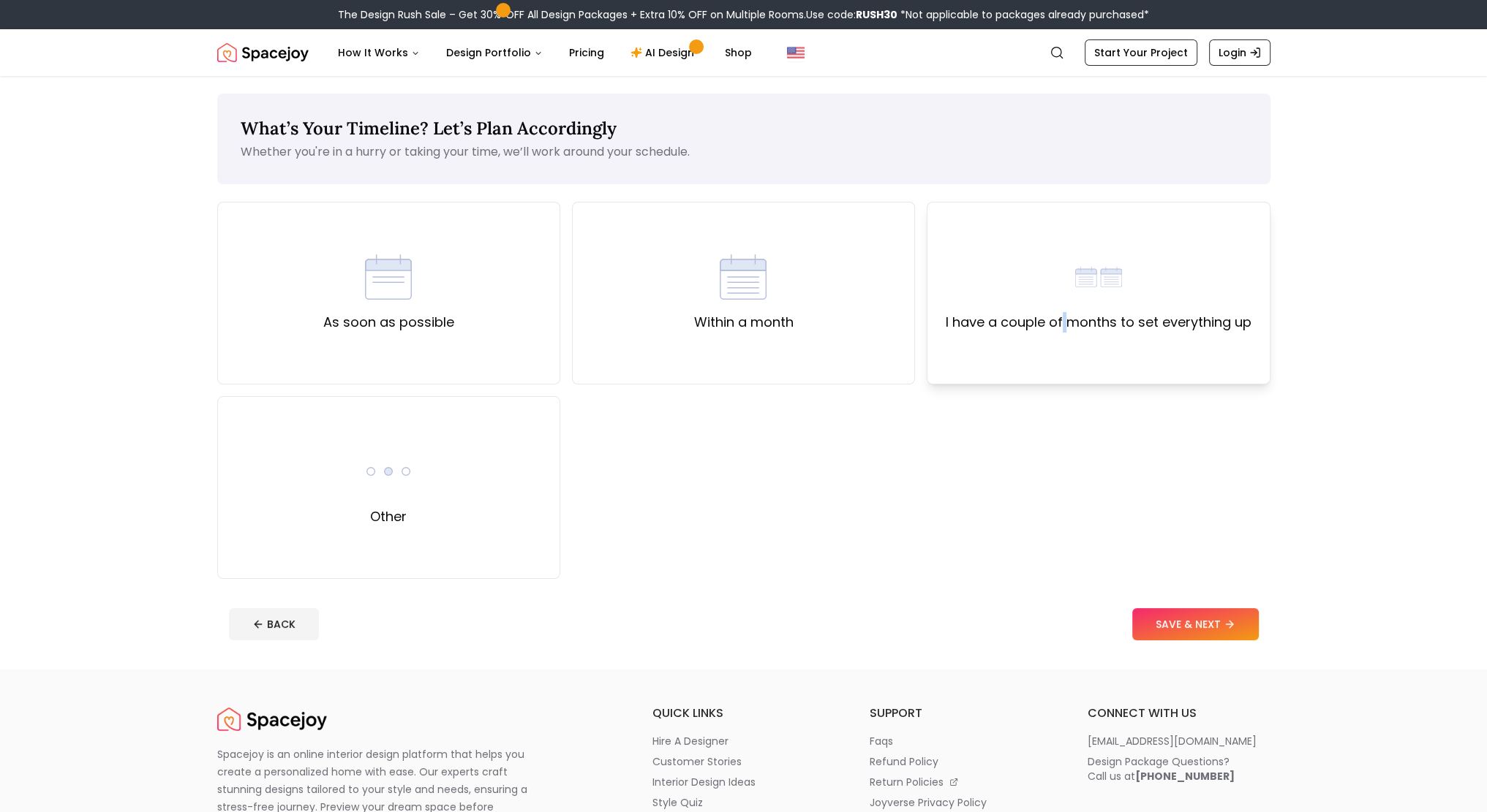
click at [1064, 321] on label "I have a couple of months to set everything up" at bounding box center [1098, 322] width 306 height 20
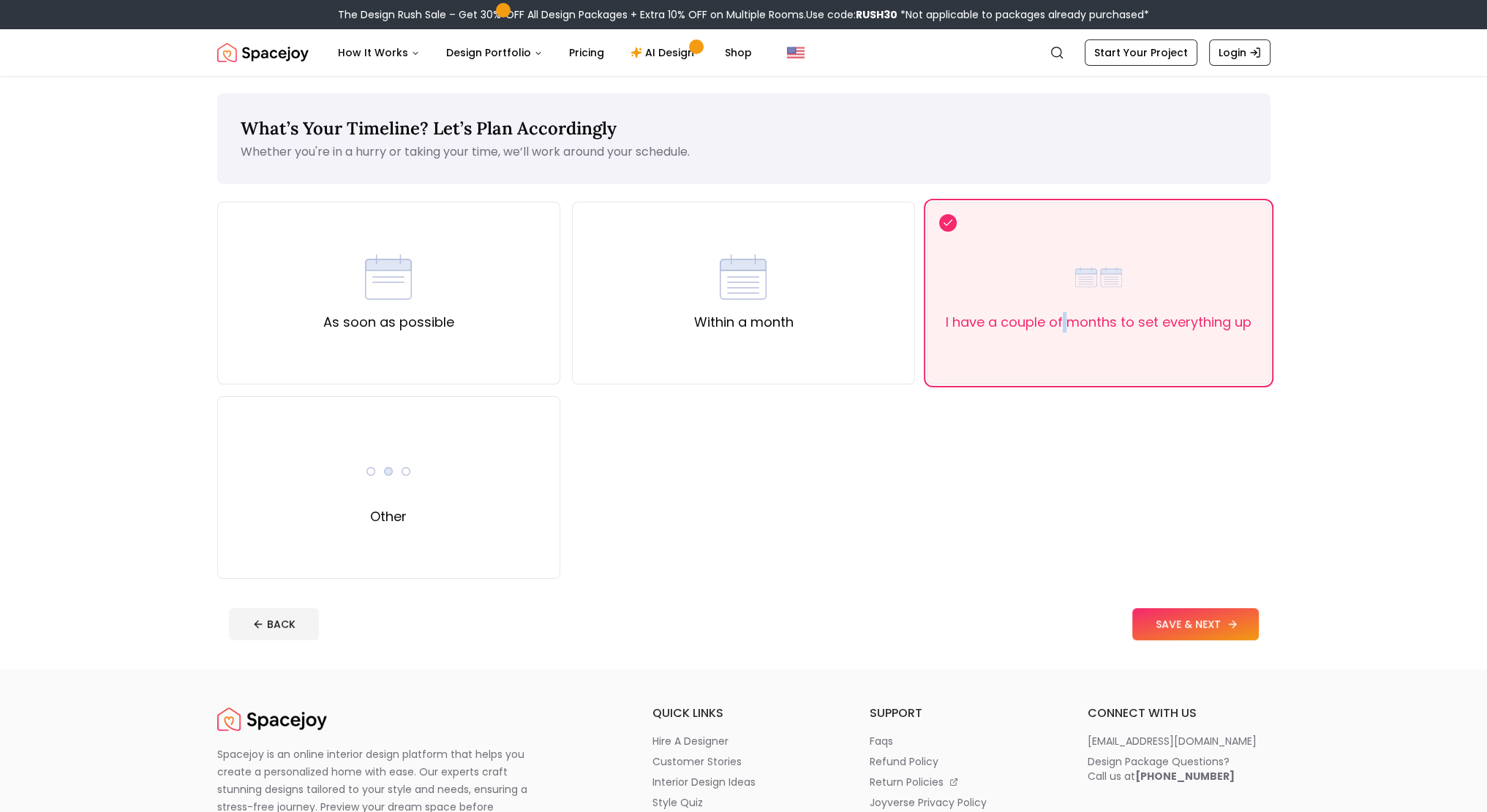
click at [1206, 637] on button "SAVE & NEXT" at bounding box center [1195, 623] width 126 height 32
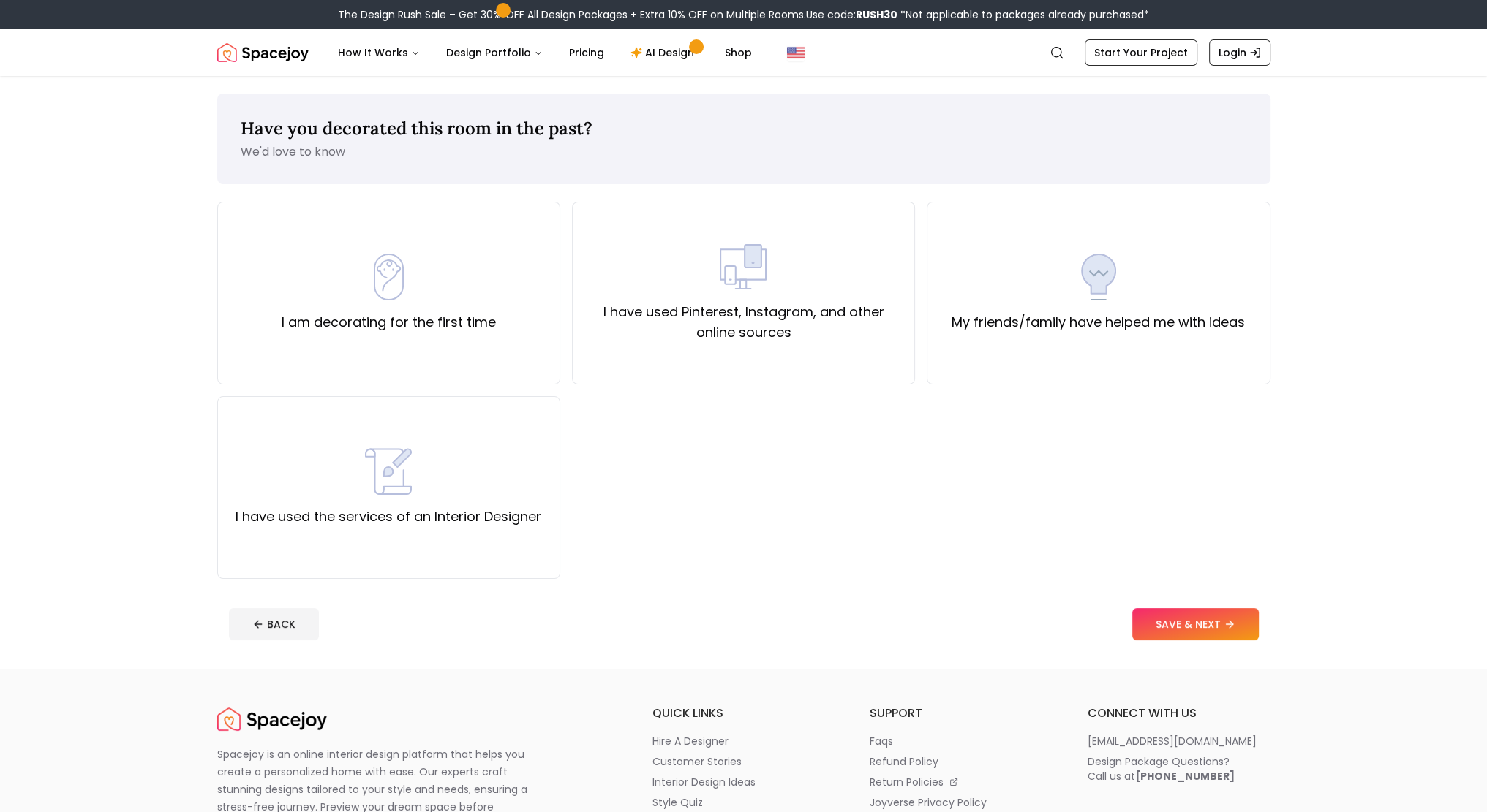
drag, startPoint x: 778, startPoint y: 490, endPoint x: 667, endPoint y: 454, distance: 116.7
click at [778, 490] on div "I am decorating for the first time I have used Pinterest, Instagram, and other …" at bounding box center [743, 390] width 1053 height 377
click at [511, 351] on div "I am decorating for the first time" at bounding box center [388, 292] width 343 height 182
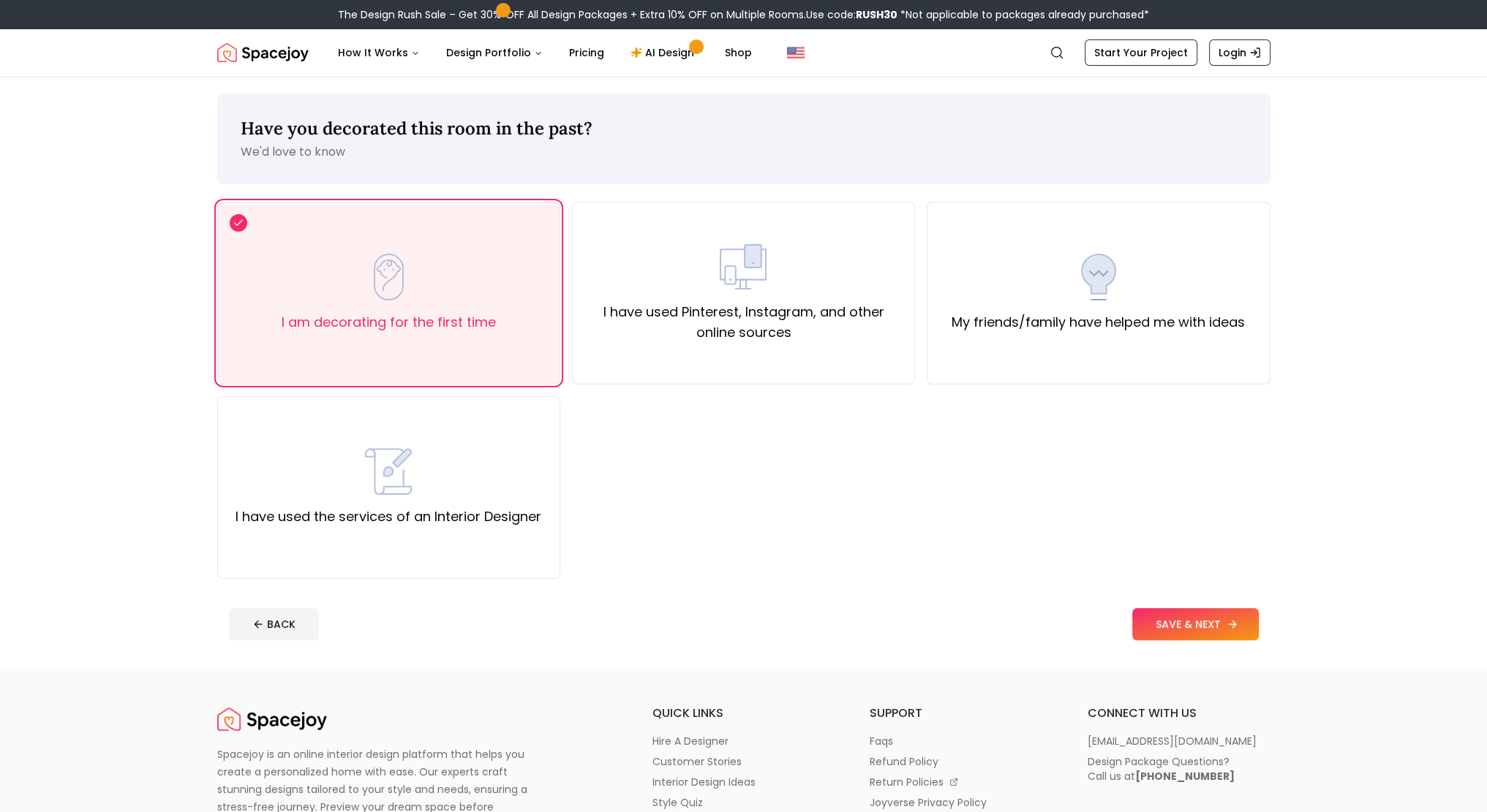
click at [1198, 625] on button "SAVE & NEXT" at bounding box center [1195, 623] width 126 height 32
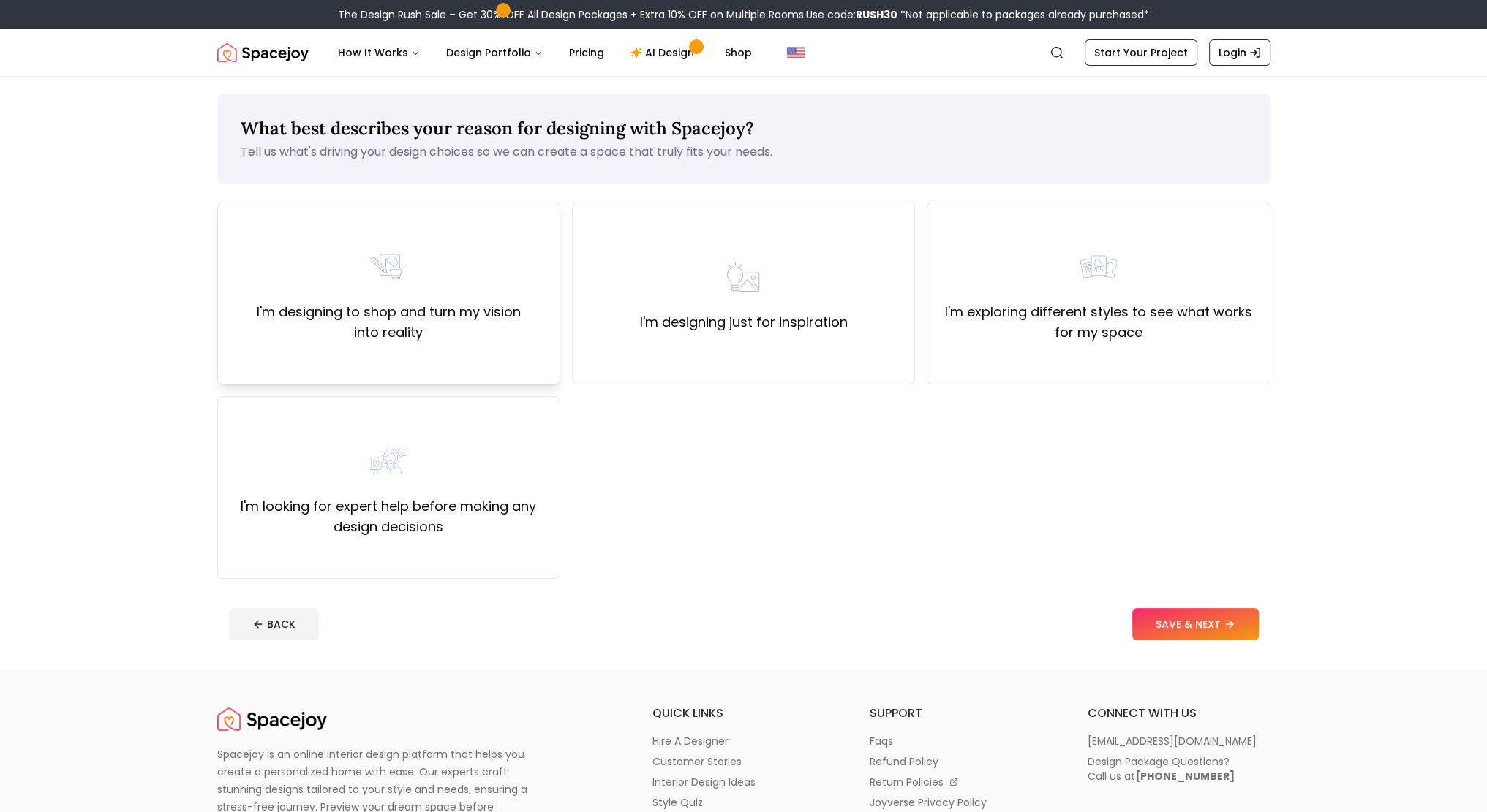
click at [482, 291] on div "I'm designing to shop and turn my vision into reality" at bounding box center [389, 292] width 318 height 99
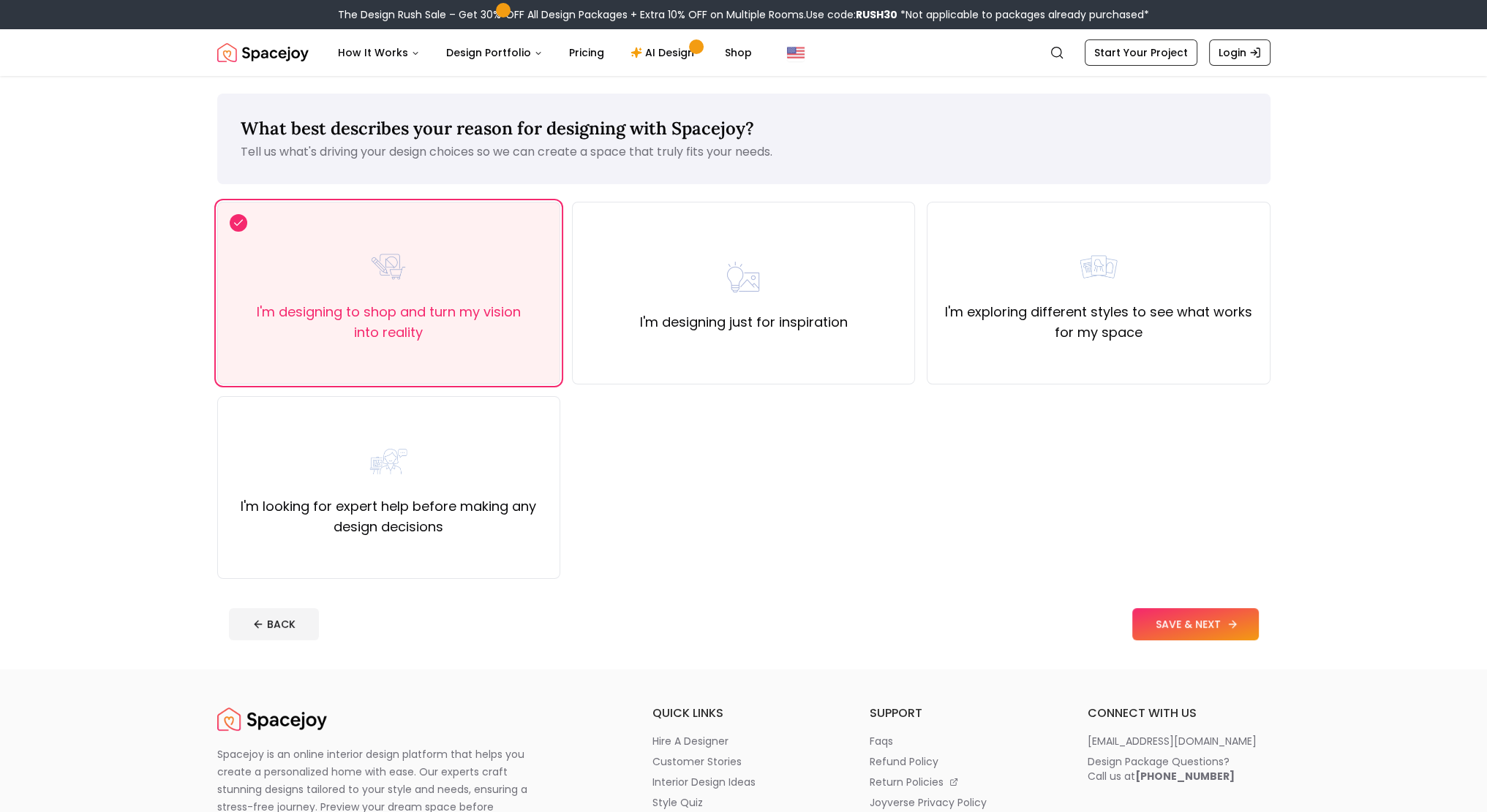
click at [1167, 634] on button "SAVE & NEXT" at bounding box center [1195, 623] width 126 height 32
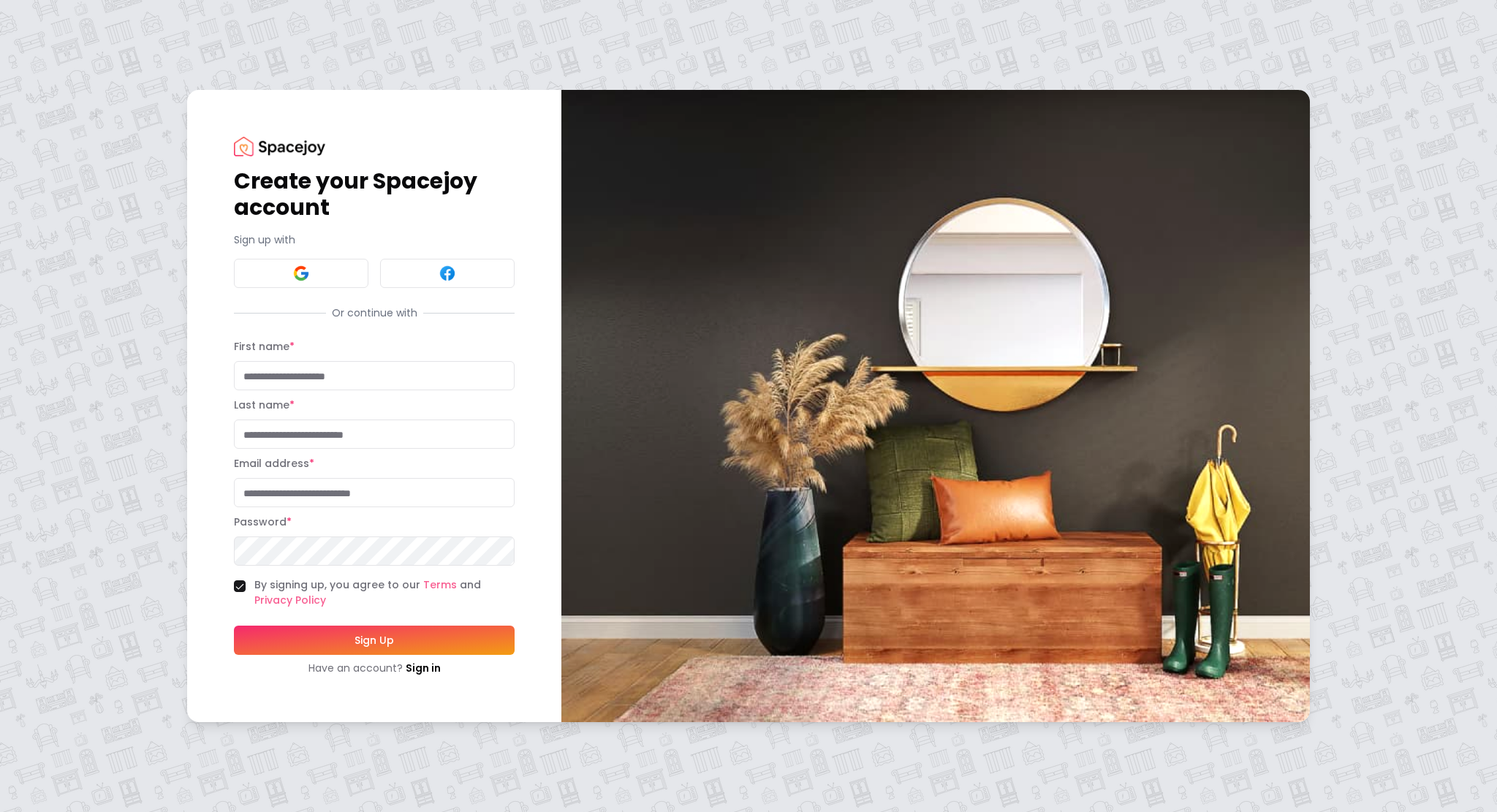
click at [357, 379] on input "First name *" at bounding box center [373, 375] width 281 height 29
type input "*****"
type input "***"
type input "**********"
click at [368, 652] on button "Sign Up" at bounding box center [373, 640] width 281 height 29
